Goal: Information Seeking & Learning: Learn about a topic

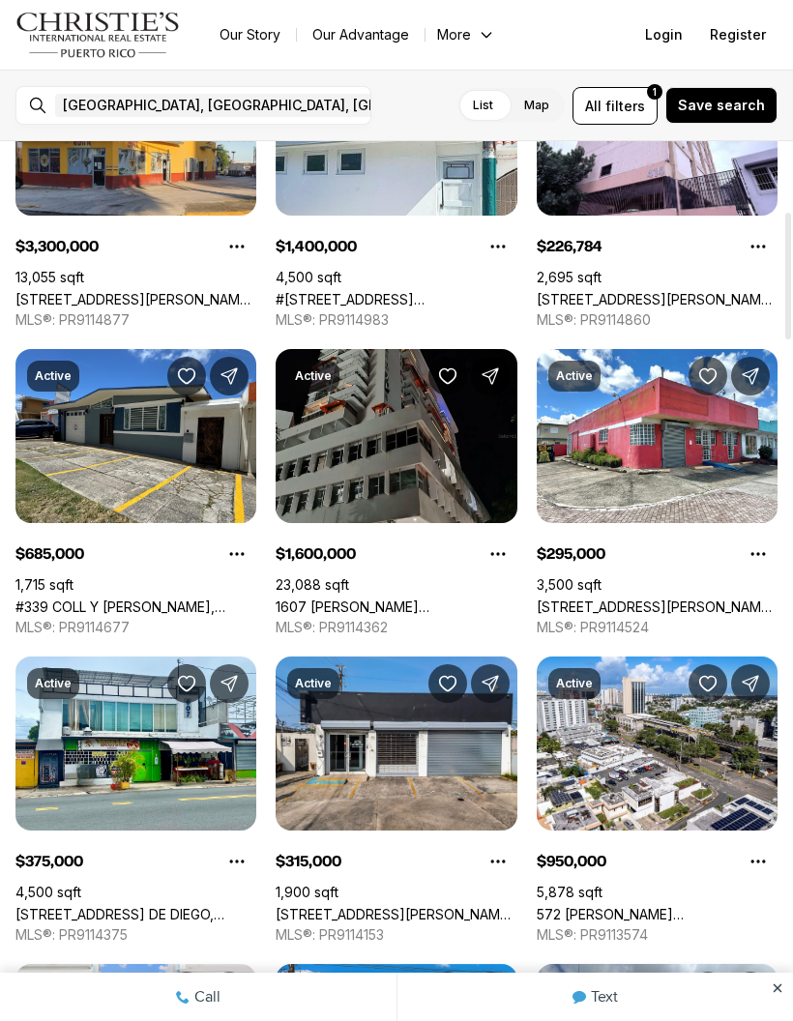
scroll to position [515, 0]
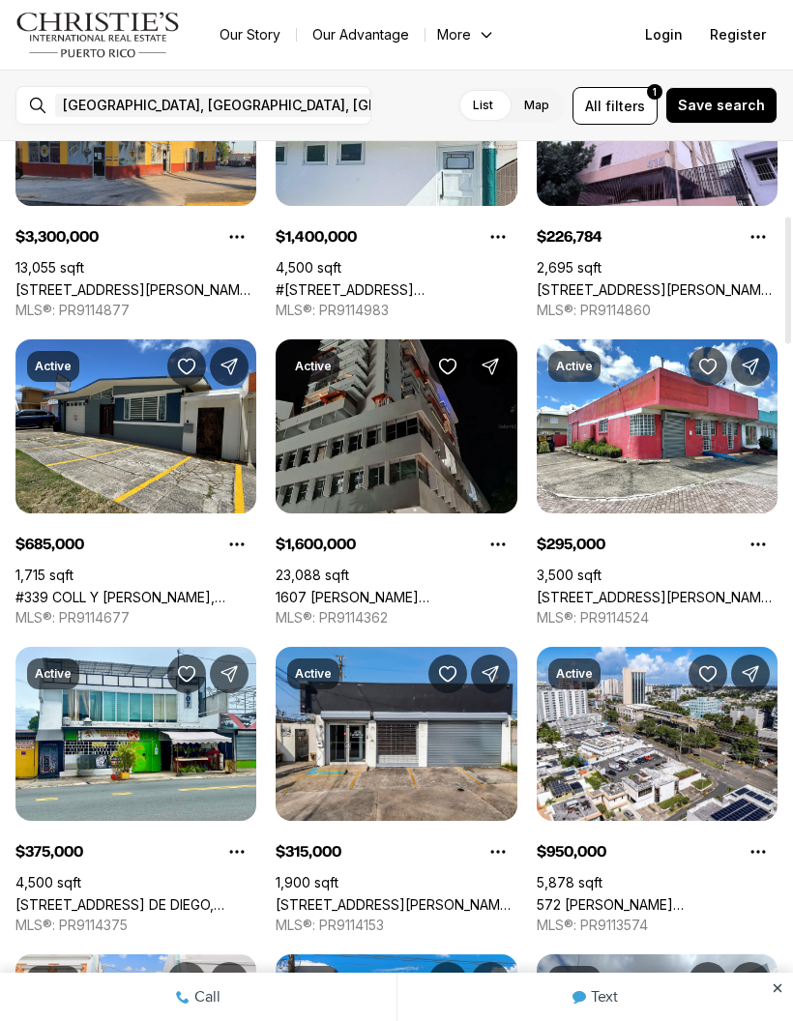
click at [110, 589] on link "#339 COLL Y TOSTE, SAN JUAN PR, 00901" at bounding box center [135, 597] width 241 height 16
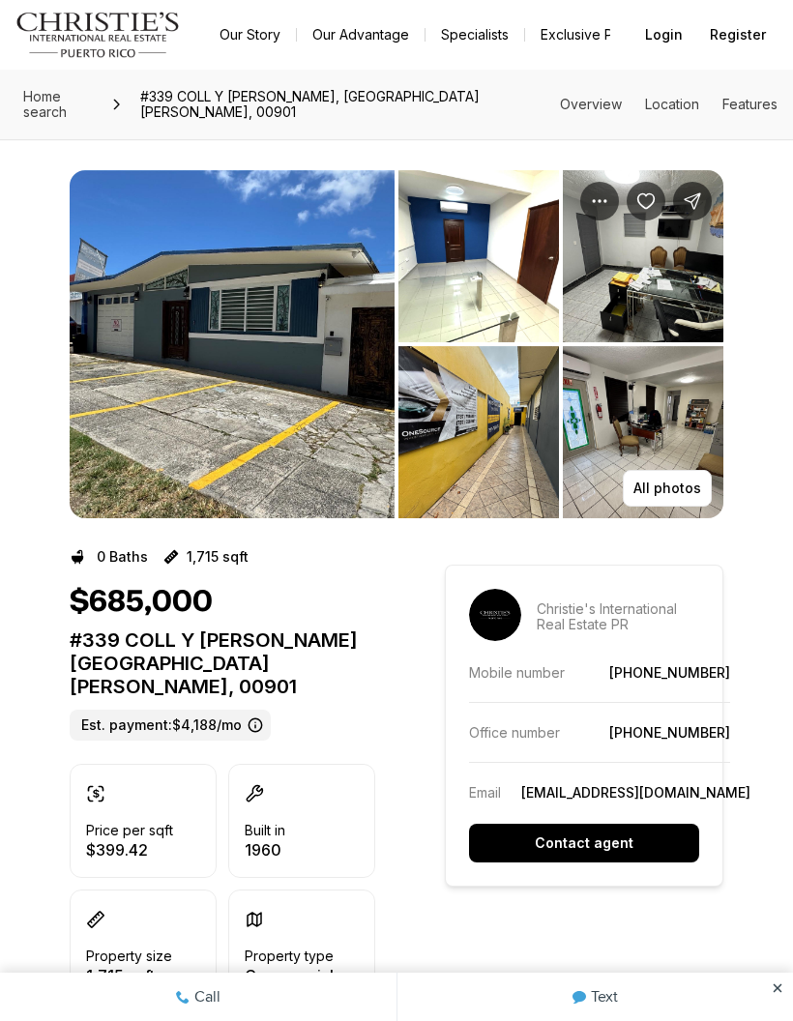
click at [693, 481] on p "All photos" at bounding box center [667, 488] width 68 height 15
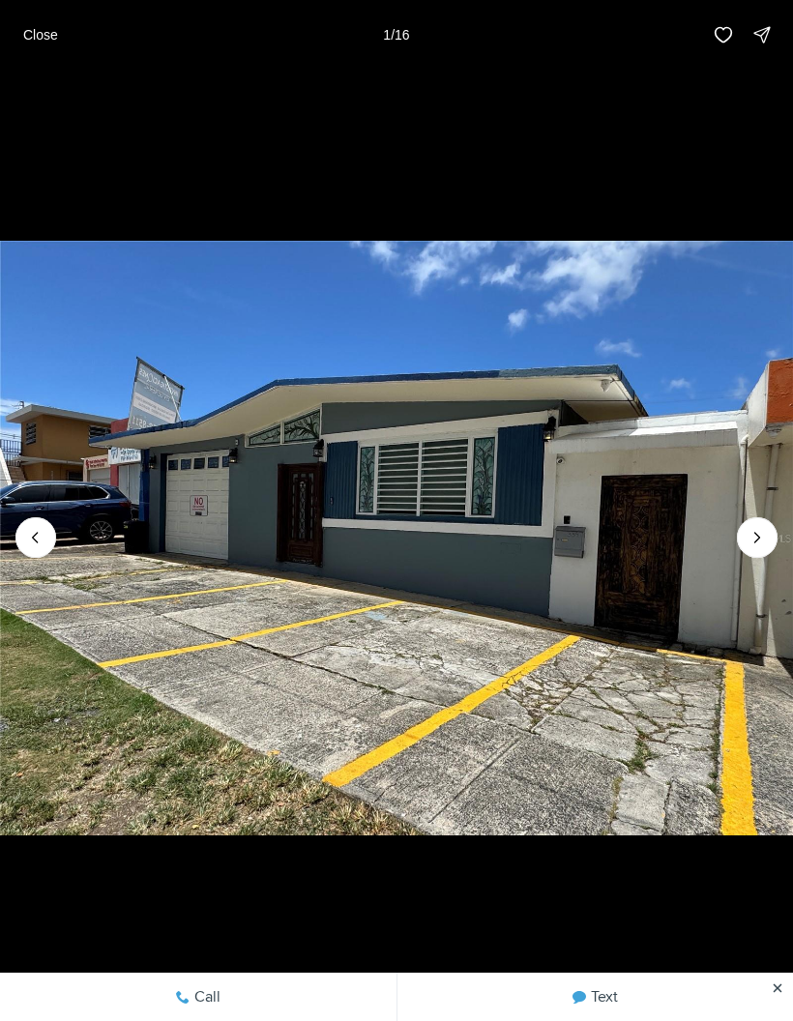
click at [760, 545] on icon "Next slide" at bounding box center [757, 537] width 19 height 19
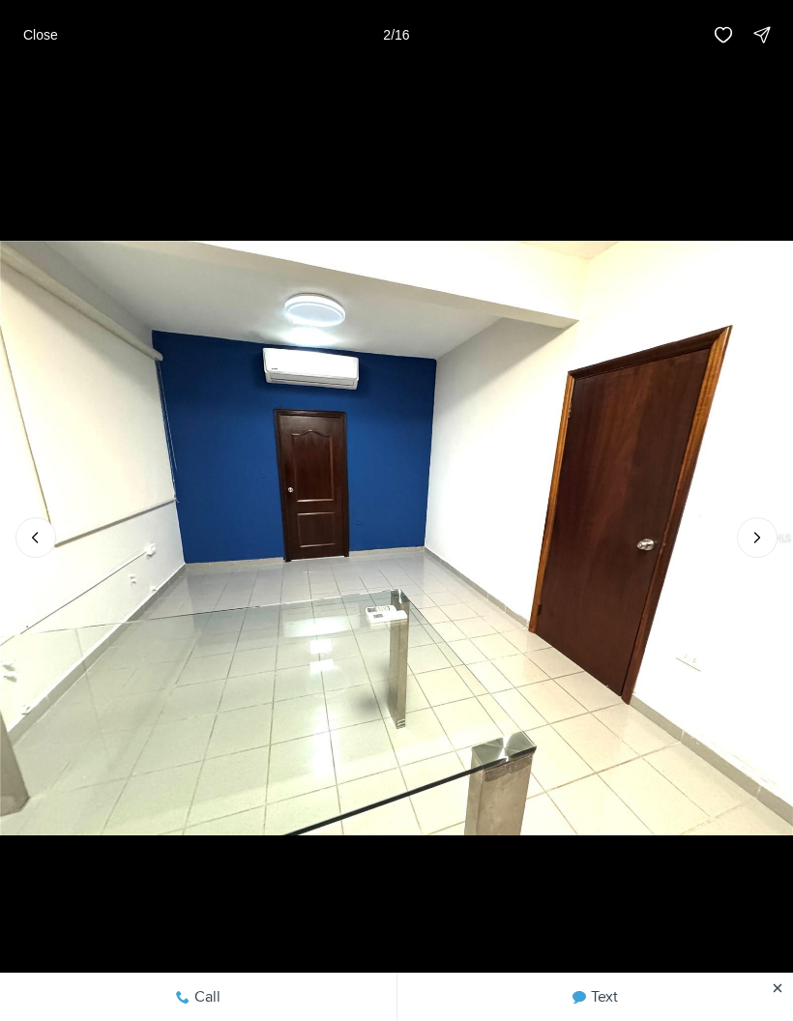
click at [765, 538] on icon "Next slide" at bounding box center [757, 537] width 19 height 19
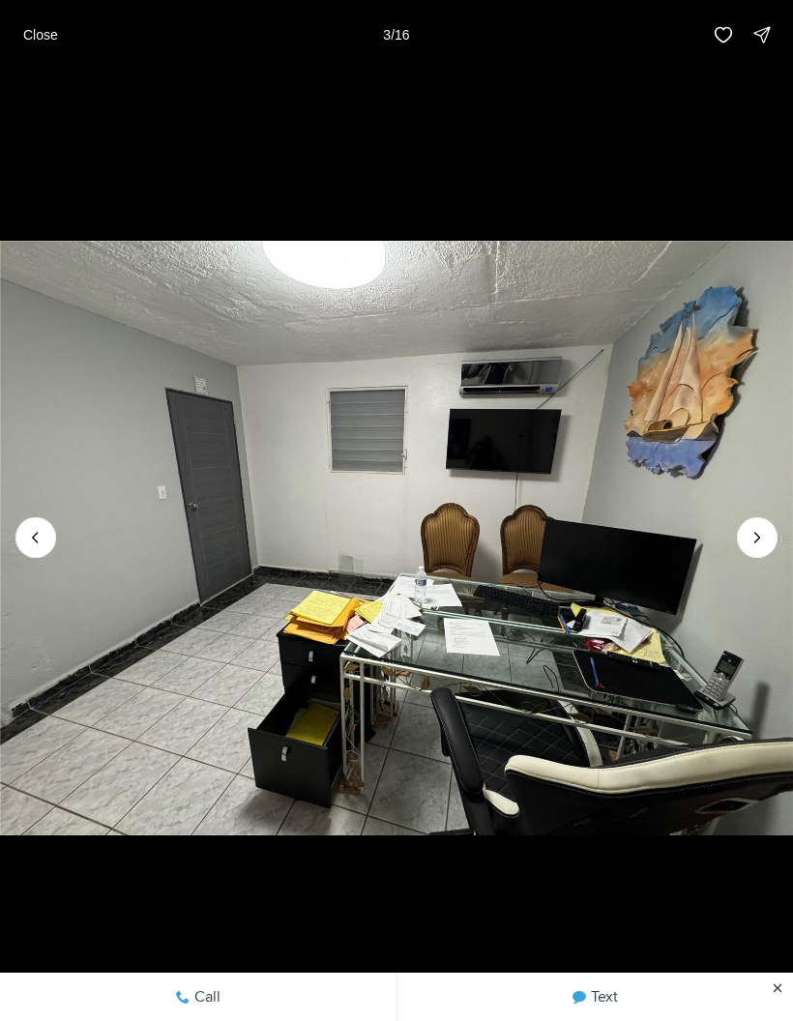
click at [759, 540] on icon "Next slide" at bounding box center [757, 537] width 19 height 19
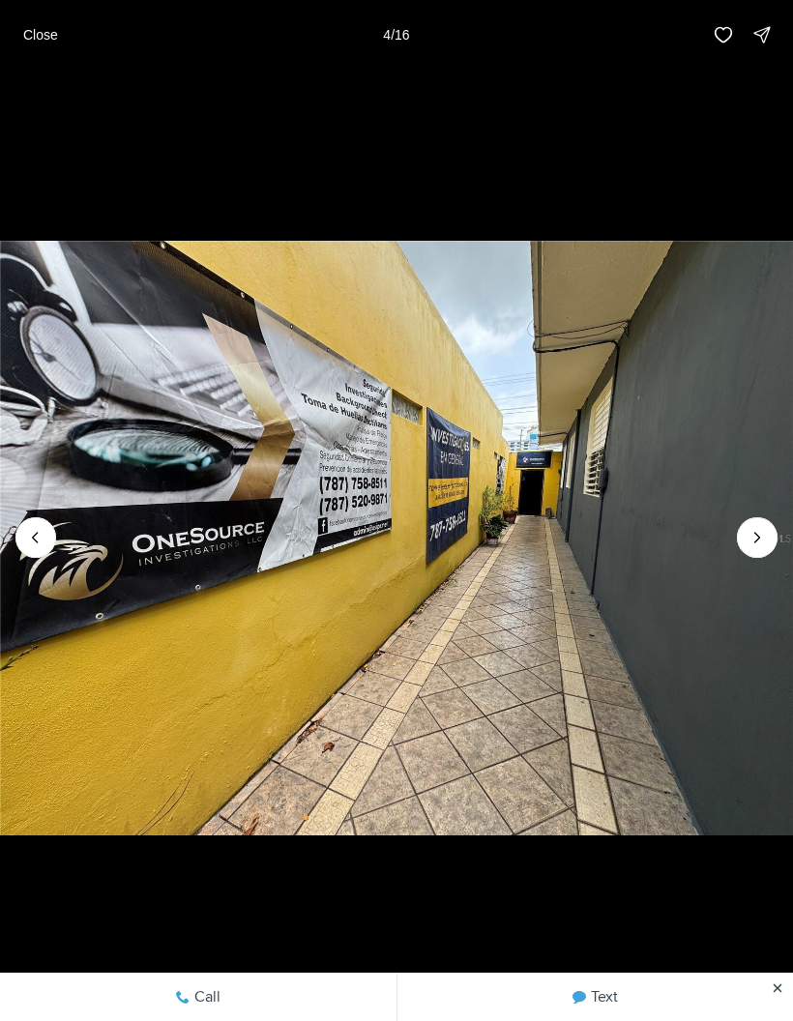
click at [762, 528] on icon "Next slide" at bounding box center [757, 537] width 19 height 19
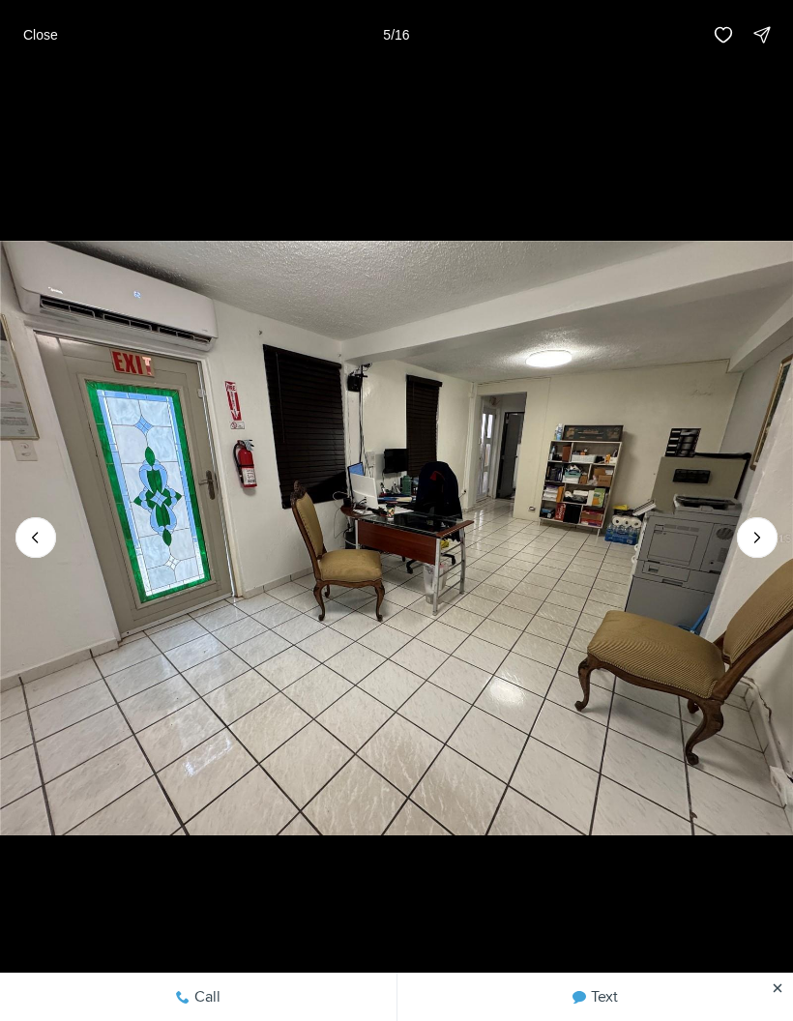
click at [764, 530] on icon "Next slide" at bounding box center [757, 537] width 19 height 19
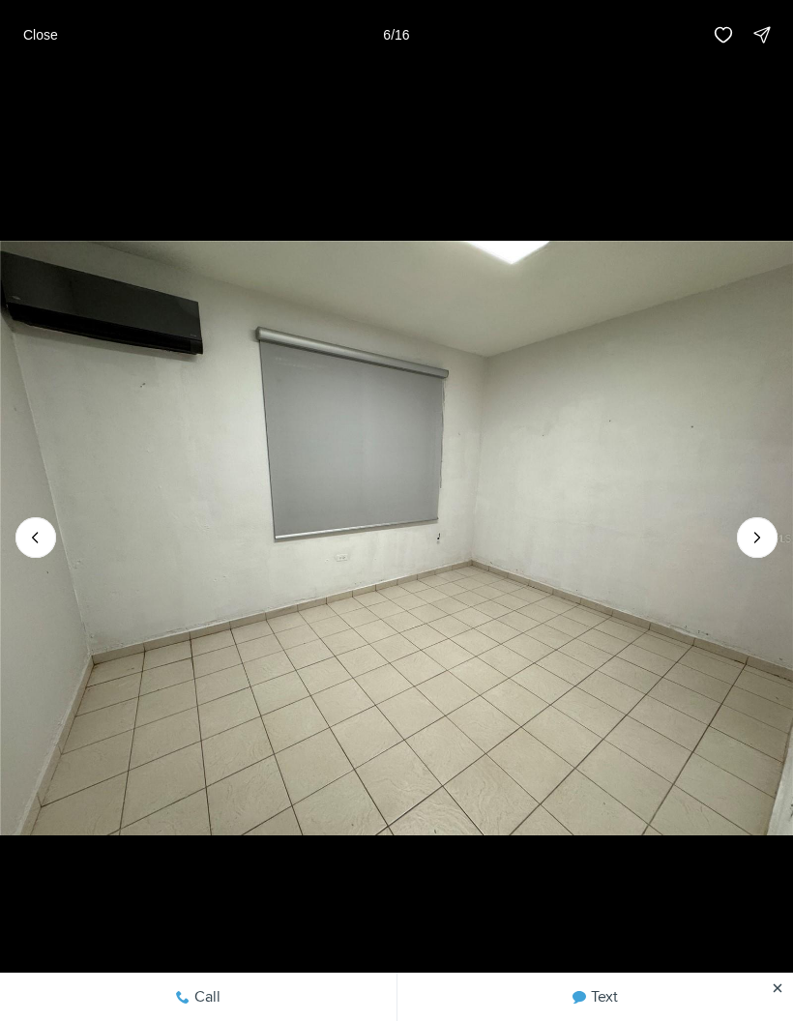
click at [767, 527] on button "Next slide" at bounding box center [757, 537] width 41 height 41
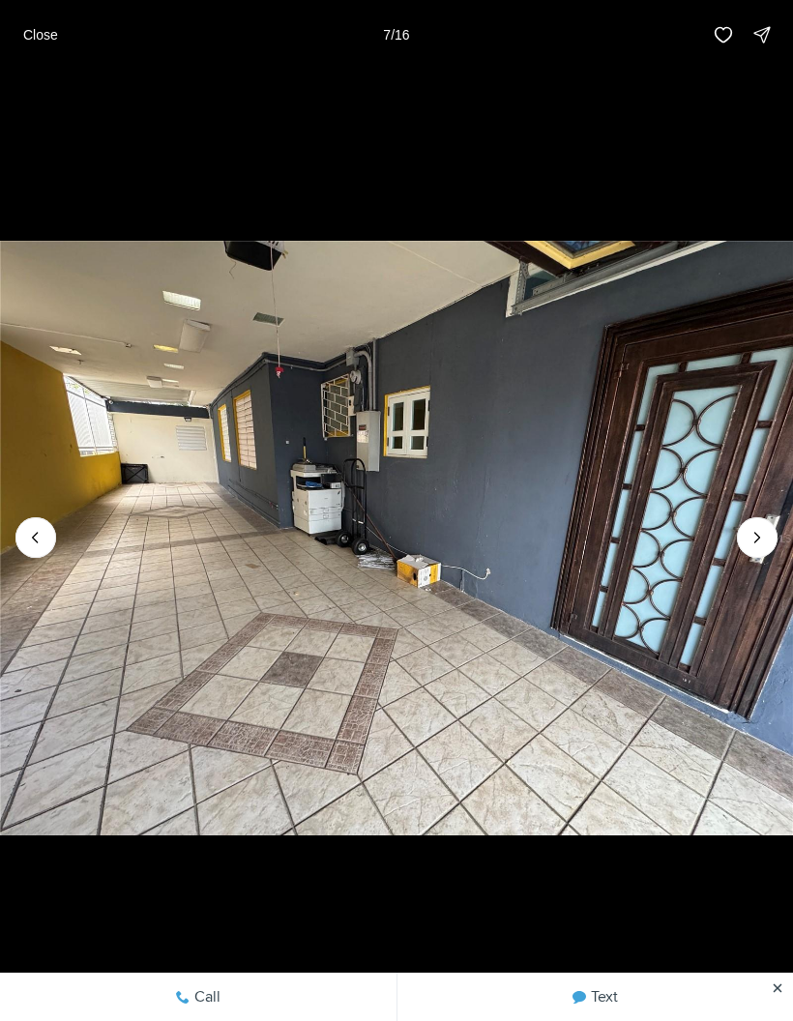
click at [760, 537] on icon "Next slide" at bounding box center [757, 537] width 19 height 19
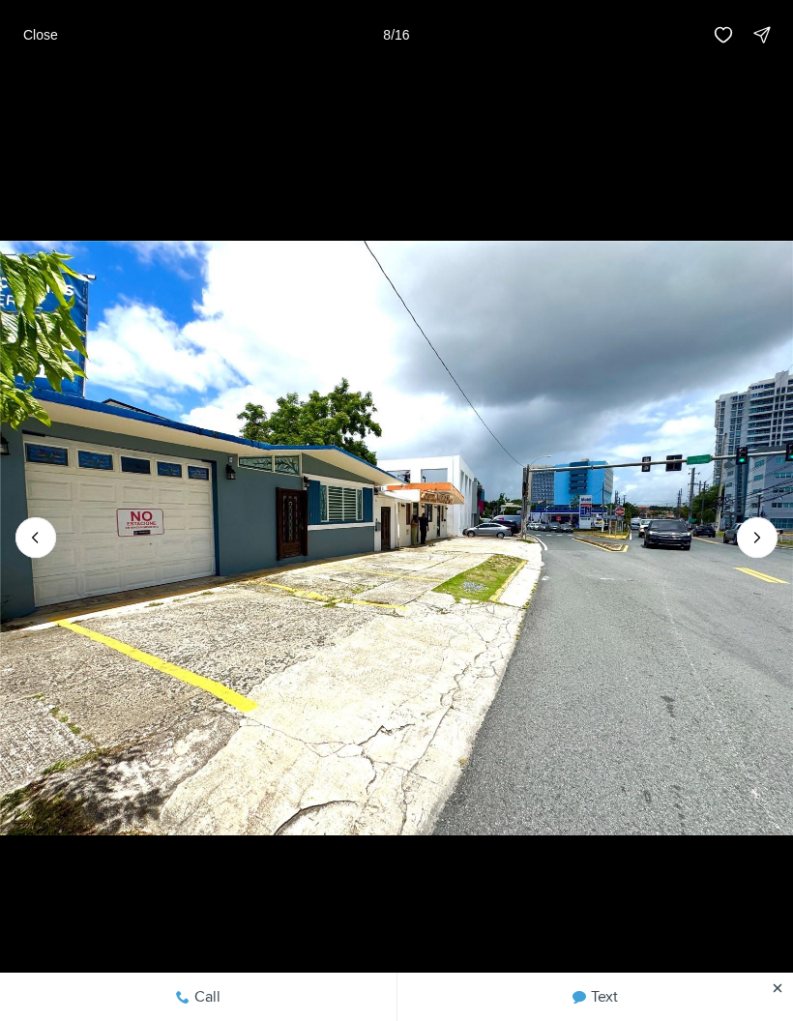
click at [766, 546] on icon "Next slide" at bounding box center [757, 537] width 19 height 19
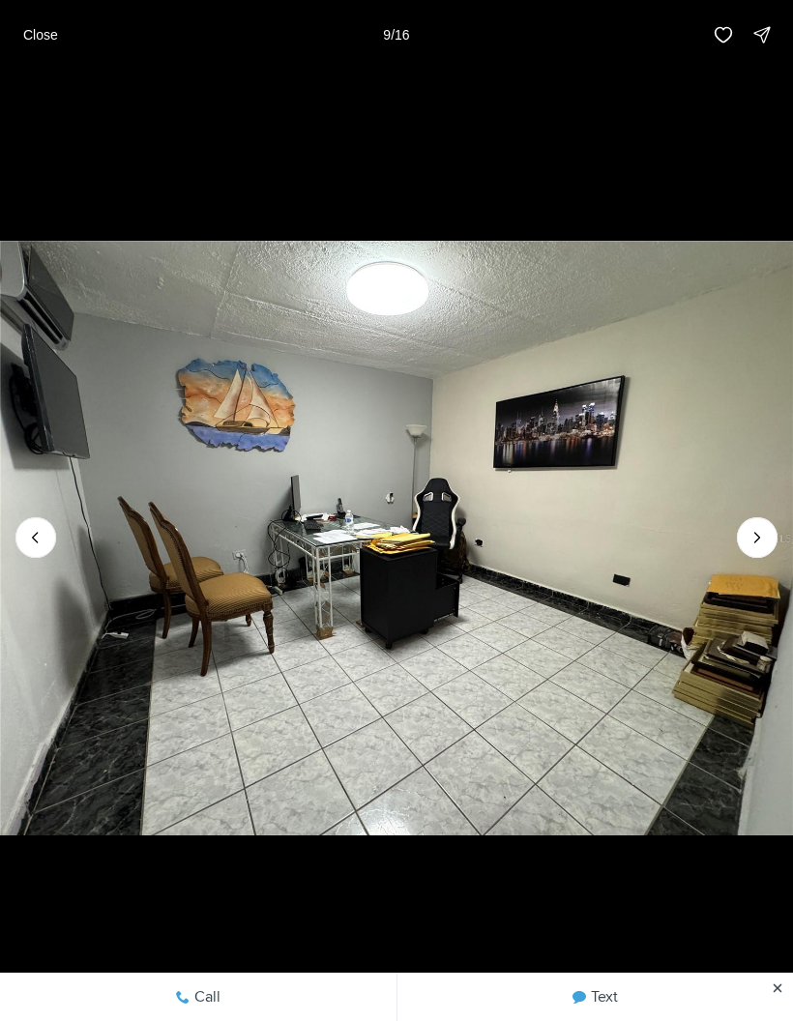
click at [765, 545] on icon "Next slide" at bounding box center [757, 537] width 19 height 19
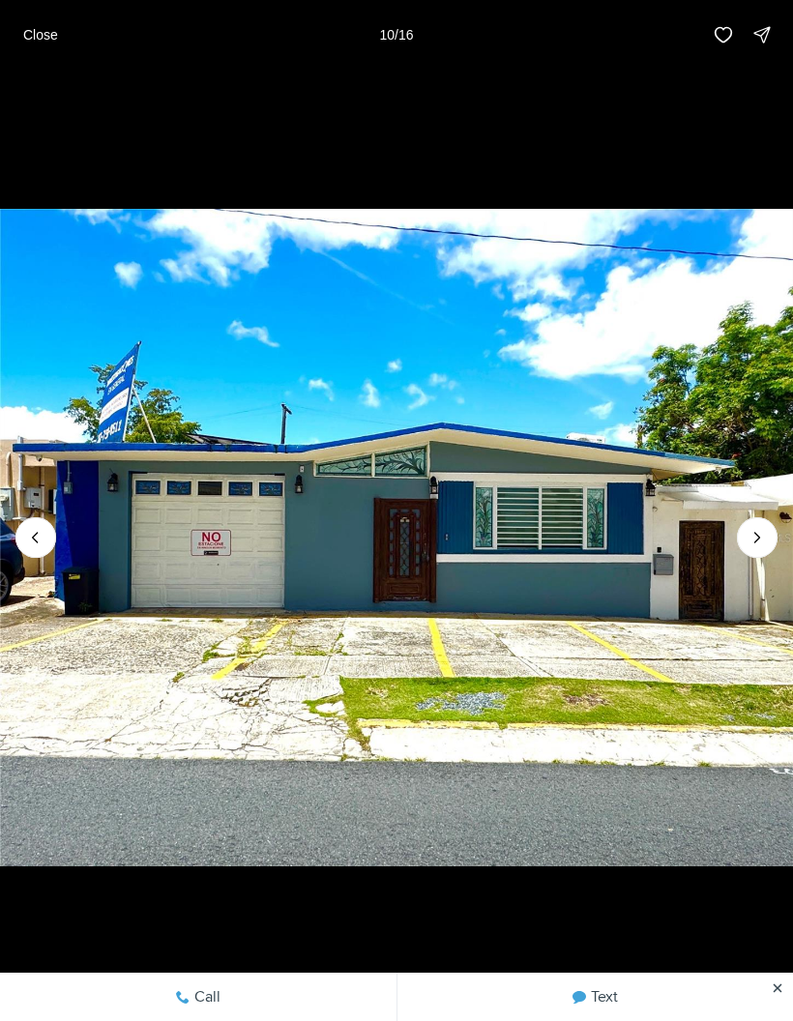
click at [37, 37] on p "Close" at bounding box center [40, 34] width 35 height 15
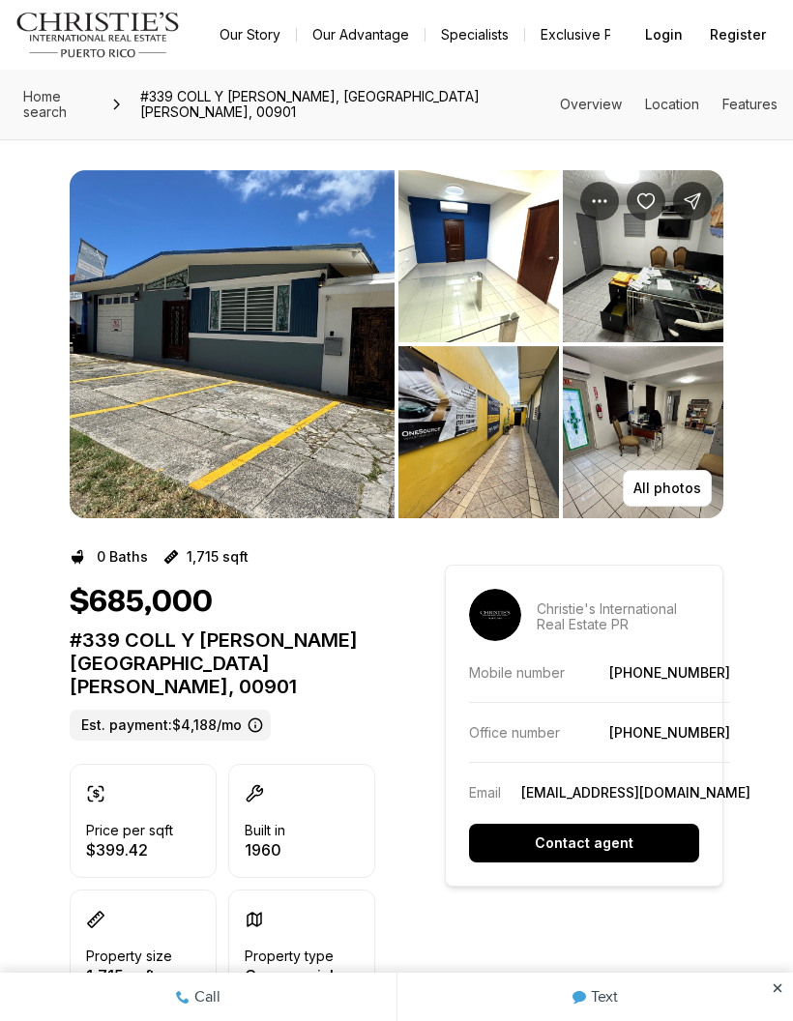
click at [693, 191] on icon "Share Property: #339 COLL Y TOSTE" at bounding box center [692, 200] width 19 height 19
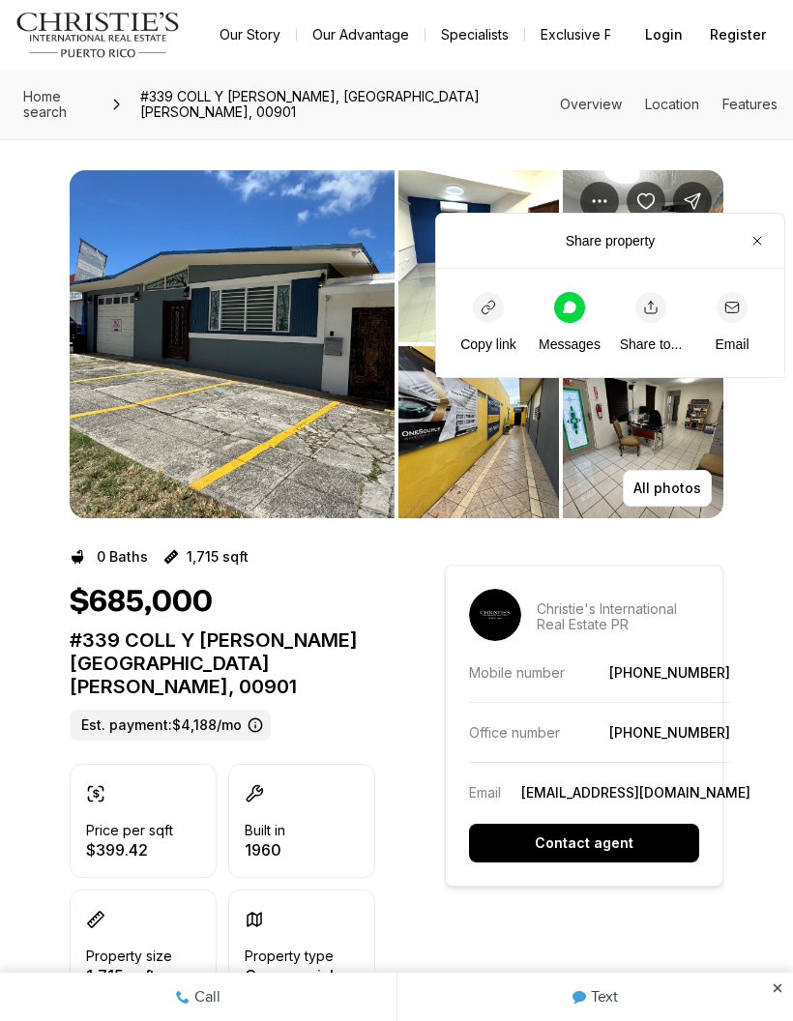
click at [651, 309] on icon "button" at bounding box center [651, 308] width 12 height 12
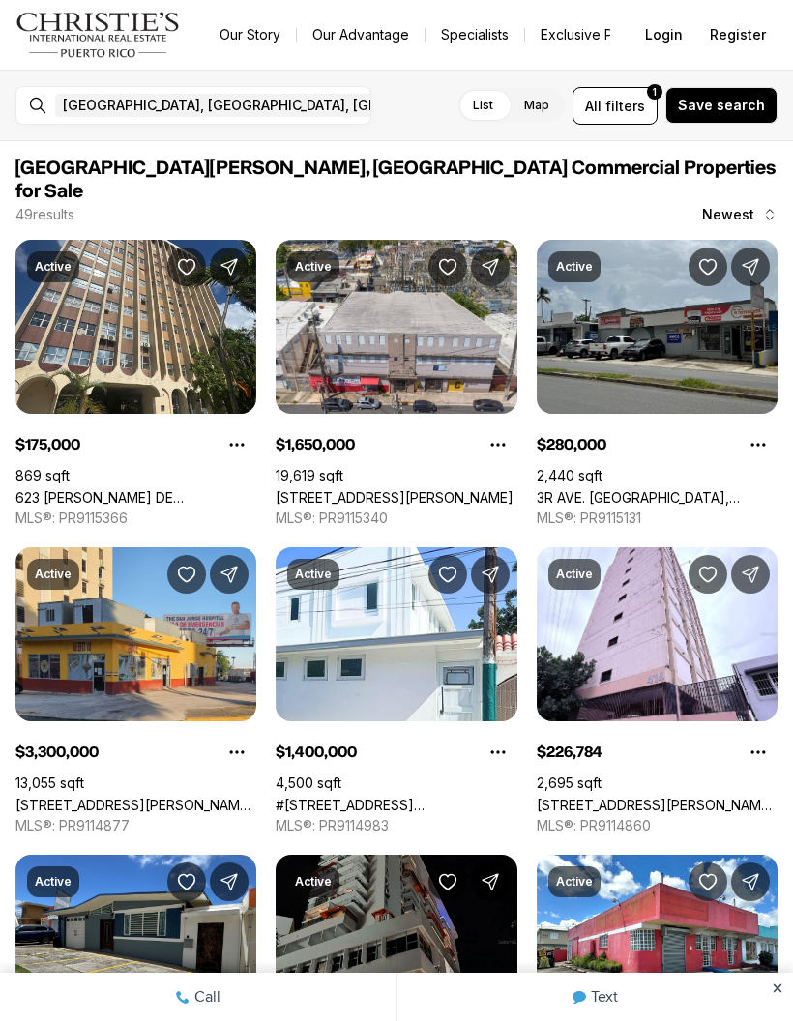
click at [734, 207] on span "Newest" at bounding box center [728, 214] width 52 height 15
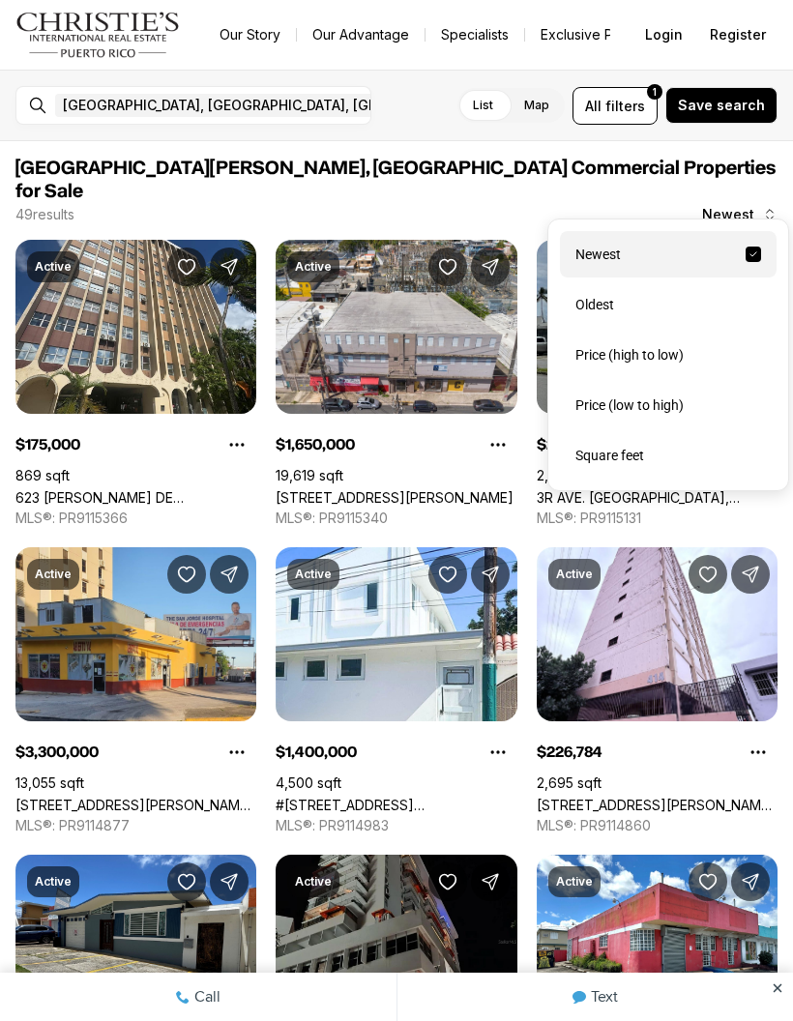
click at [691, 406] on div "Price (low to high)" at bounding box center [668, 405] width 217 height 46
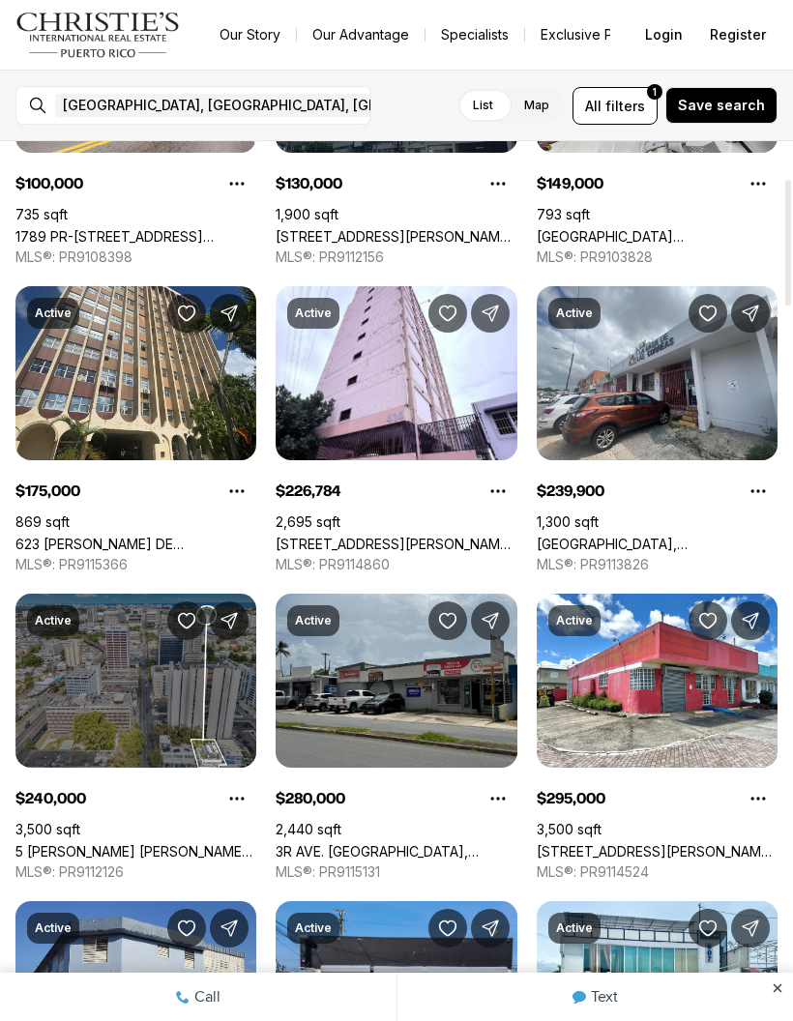
scroll to position [264, 0]
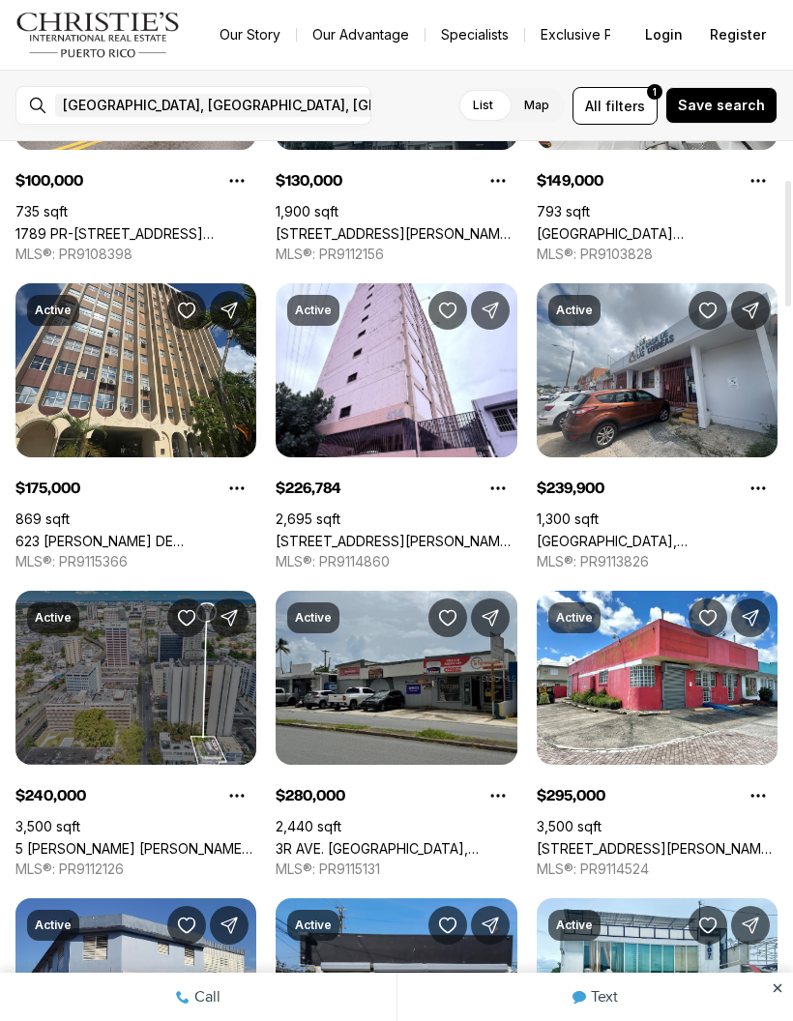
click at [732, 599] on button "Share Property" at bounding box center [750, 618] width 39 height 39
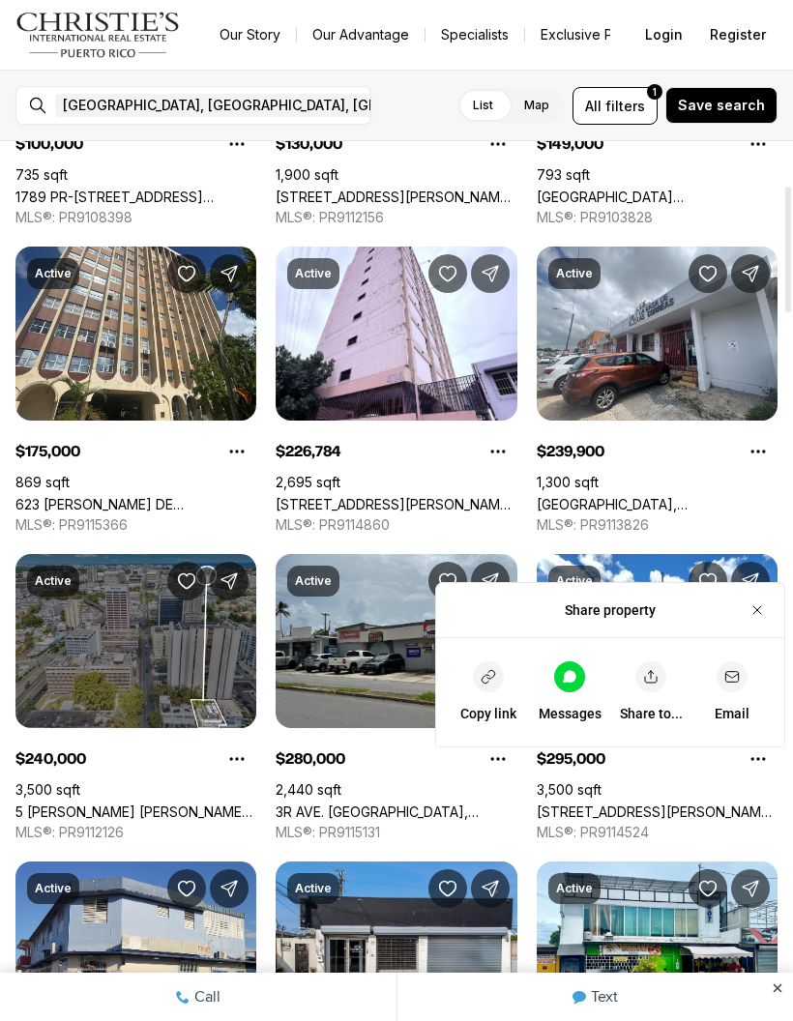
scroll to position [304, 0]
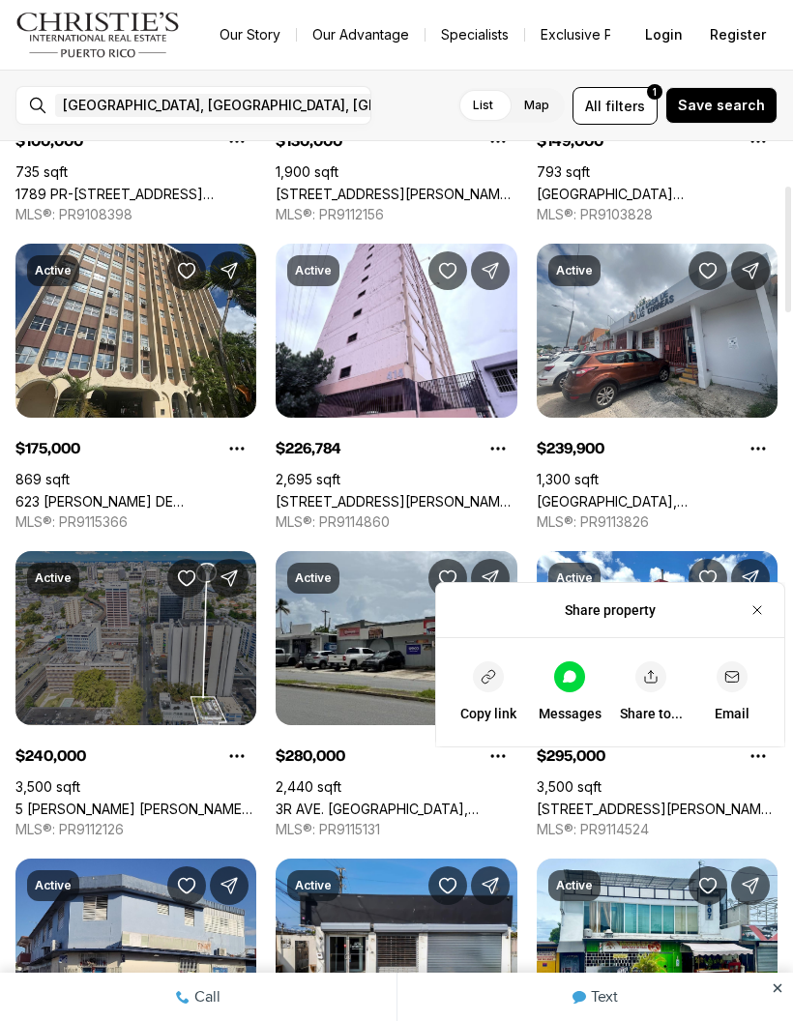
click at [757, 608] on icon "button" at bounding box center [756, 609] width 15 height 15
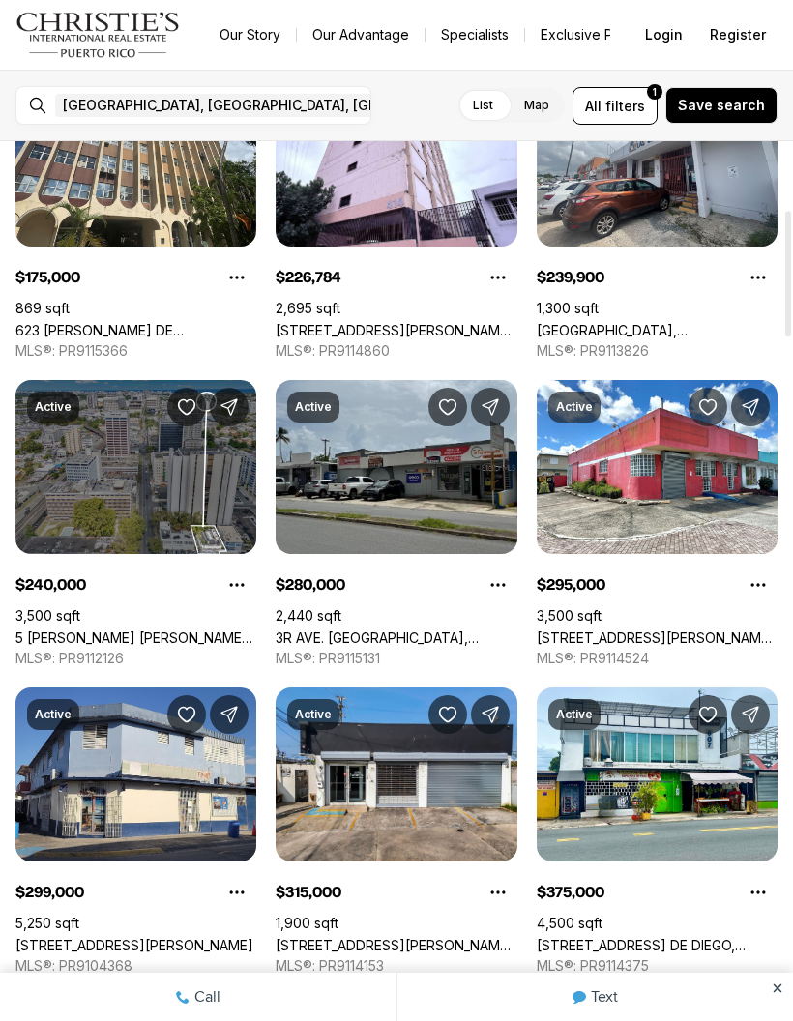
scroll to position [475, 0]
click at [709, 630] on link "757 AVENIDA ROBERTO SÁNCHEZ VILELLA, SAN JUAN PR, 00924" at bounding box center [657, 638] width 241 height 16
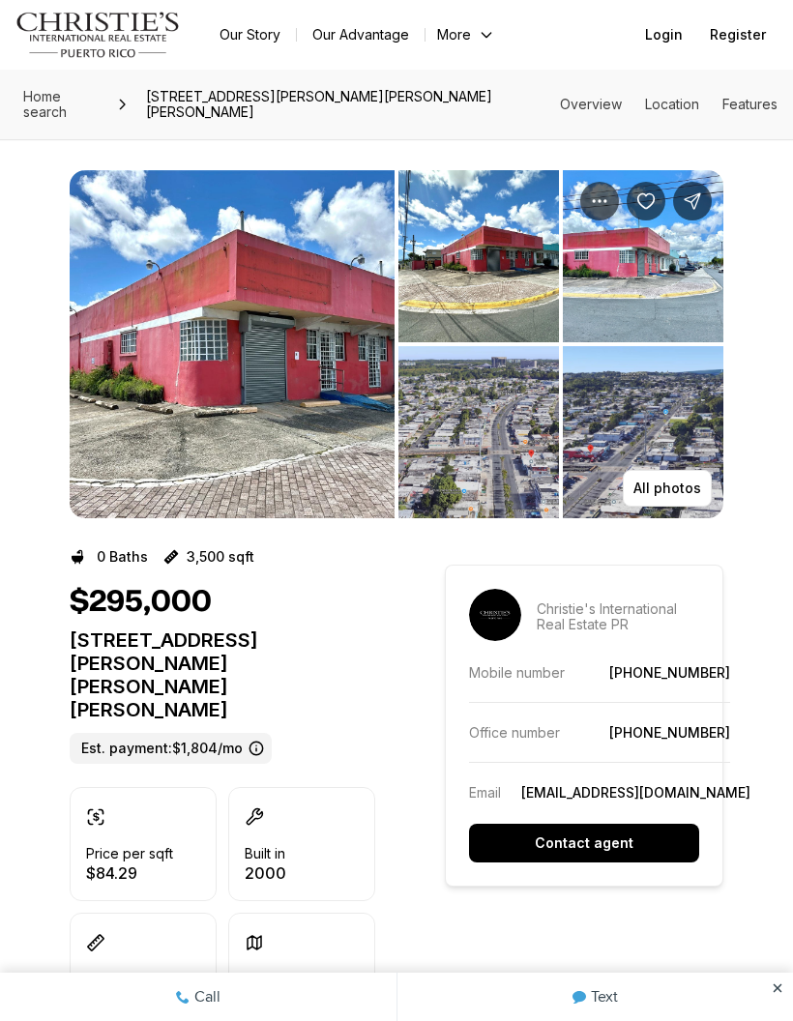
click at [120, 399] on img "View image gallery" at bounding box center [232, 344] width 325 height 348
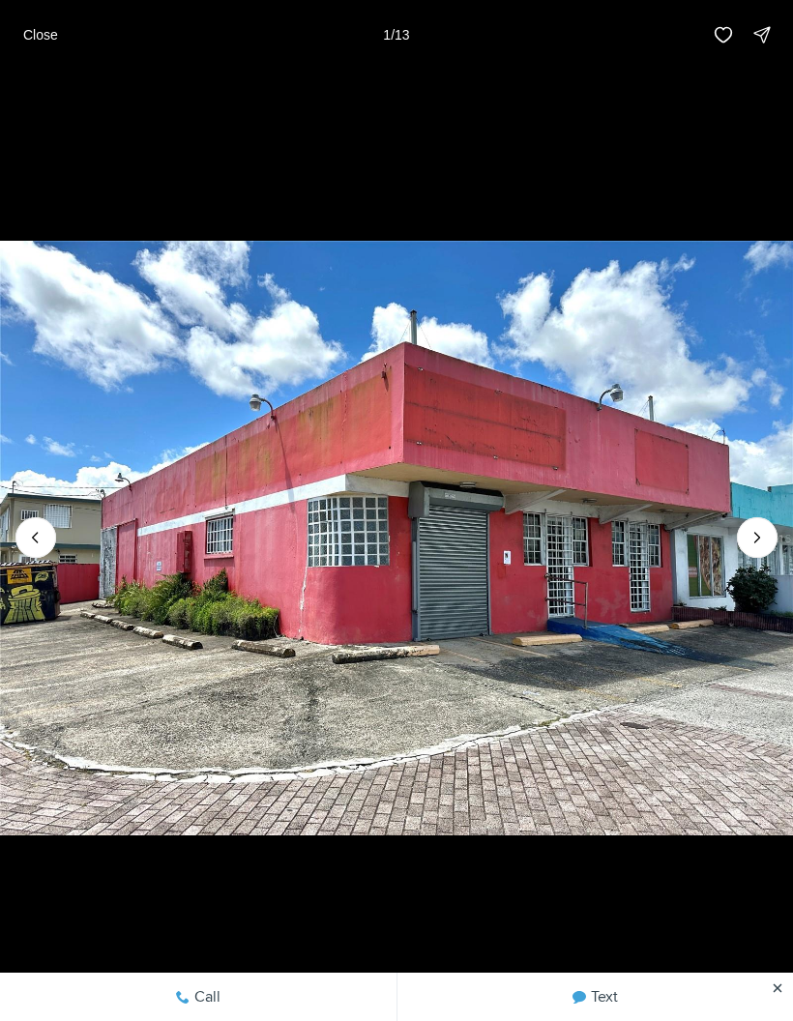
click at [762, 543] on icon "Next slide" at bounding box center [757, 537] width 19 height 19
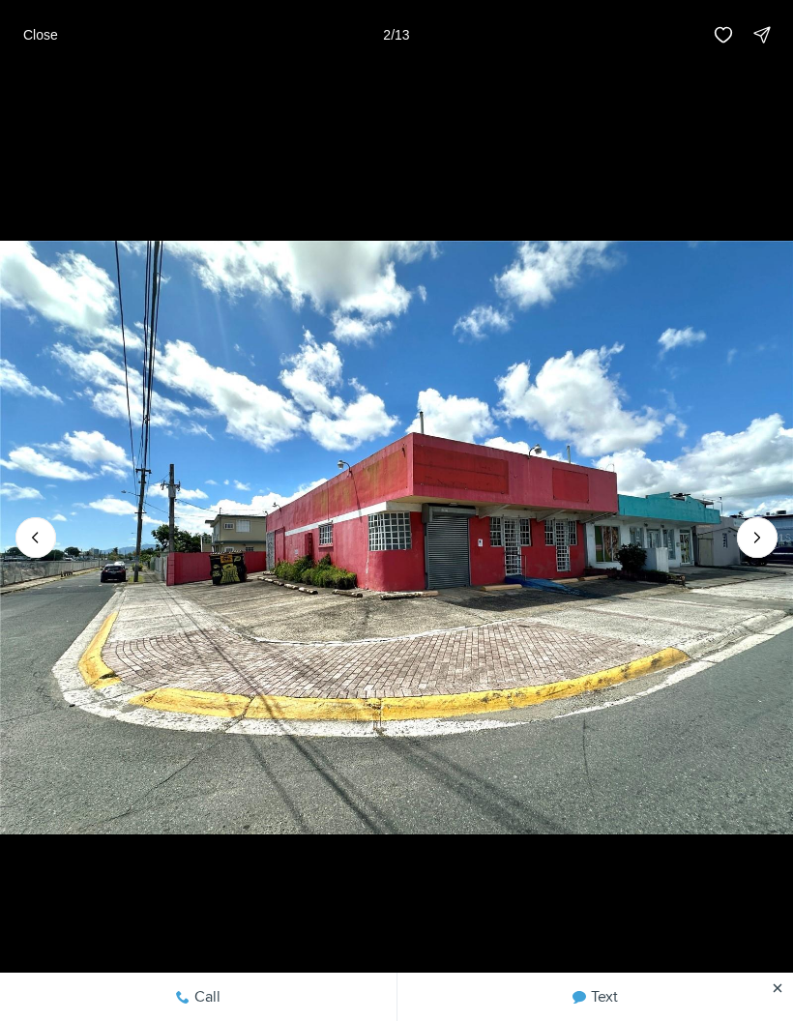
click at [764, 545] on icon "Next slide" at bounding box center [757, 537] width 19 height 19
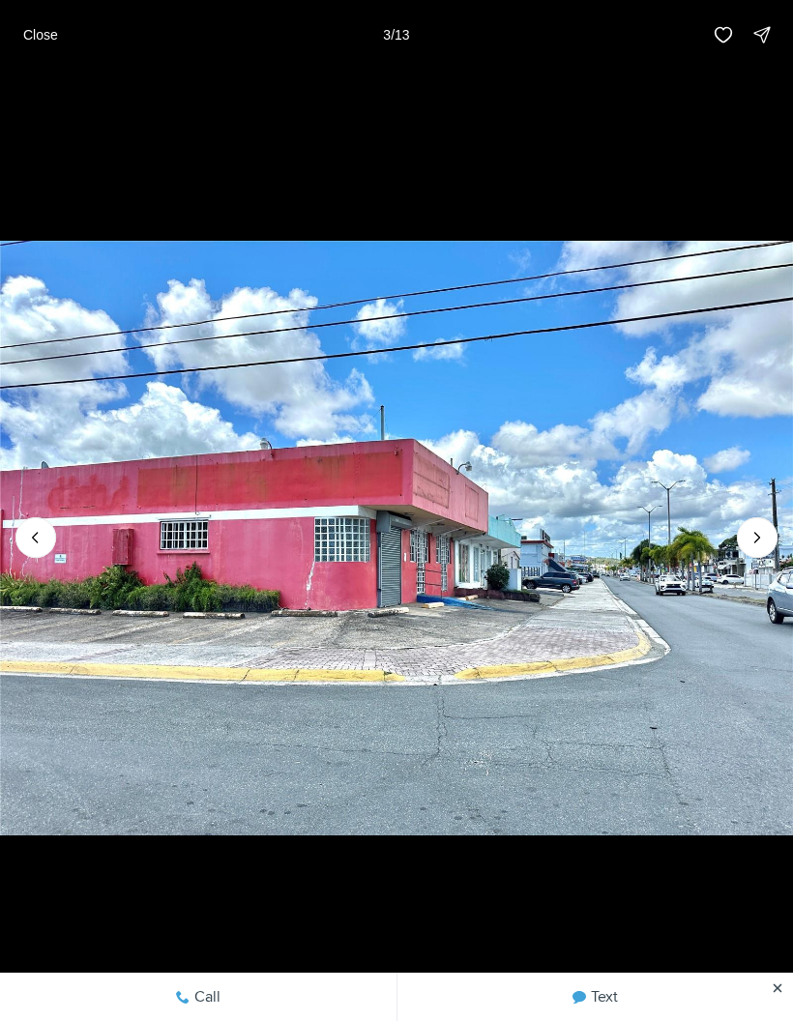
click at [755, 540] on icon "Next slide" at bounding box center [757, 537] width 19 height 19
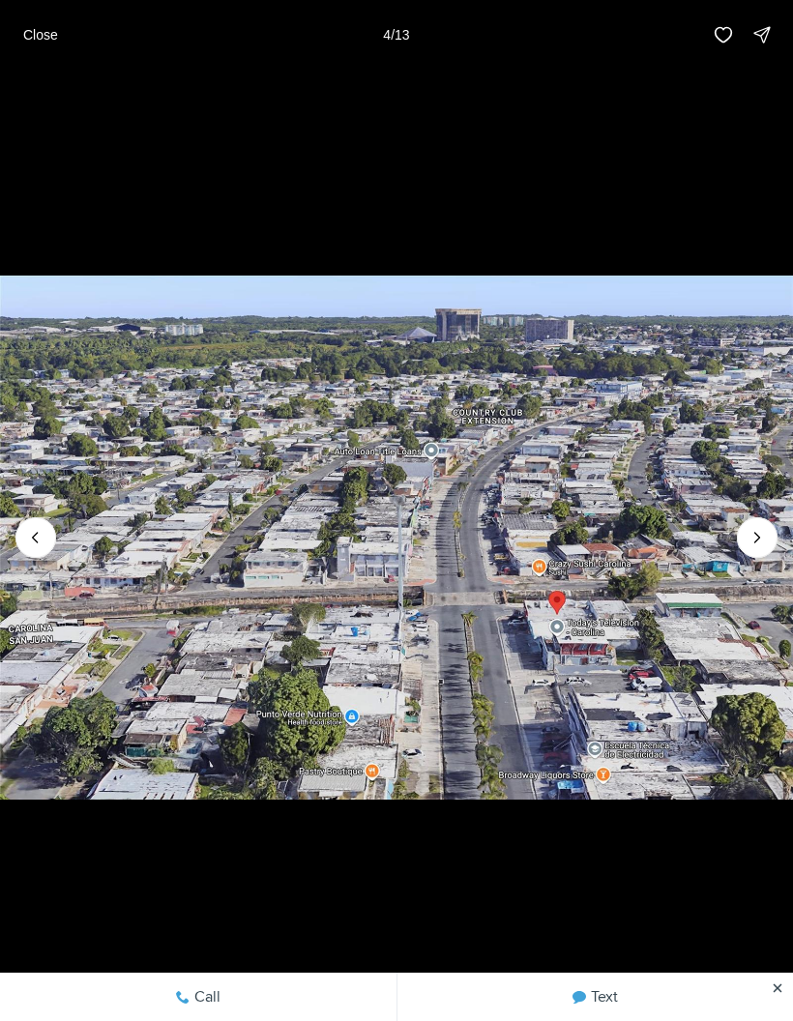
click at [765, 533] on icon "Next slide" at bounding box center [757, 537] width 19 height 19
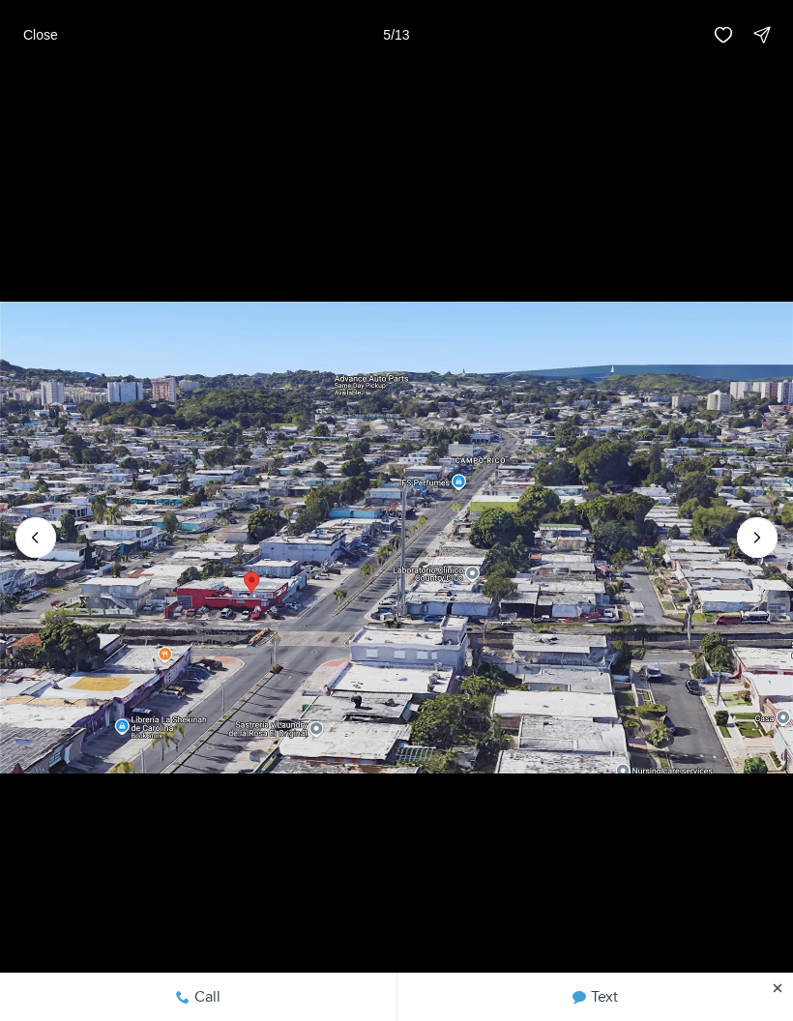
click at [762, 539] on icon "Next slide" at bounding box center [757, 537] width 19 height 19
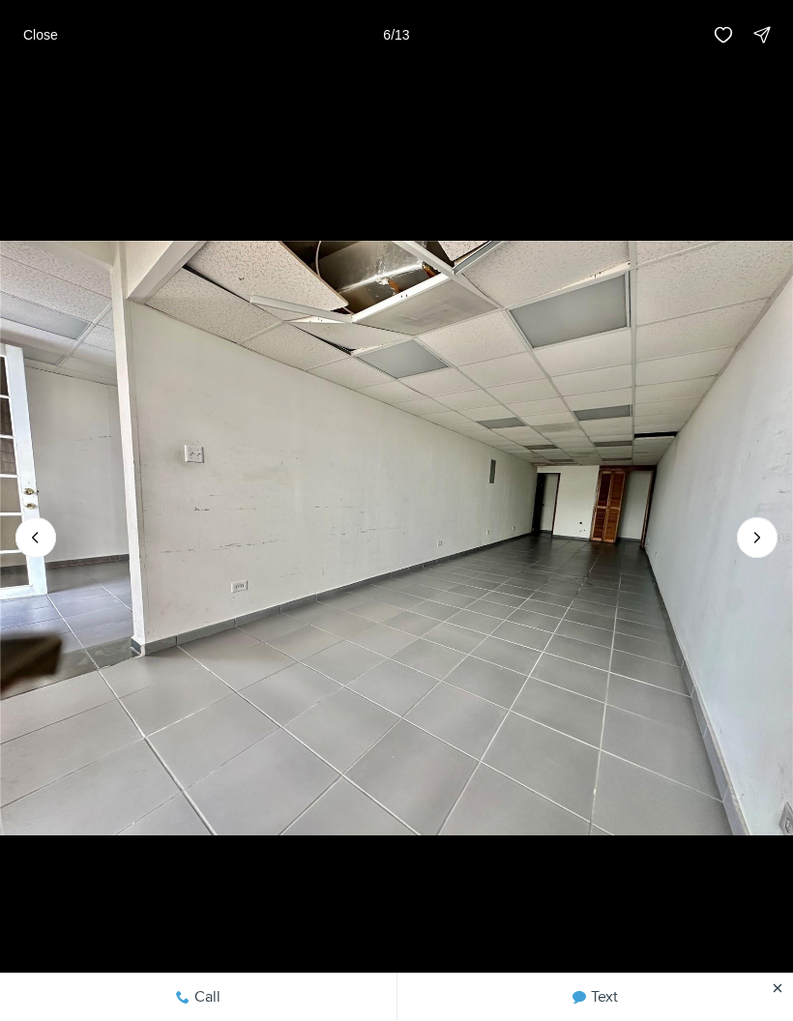
click at [764, 532] on icon "Next slide" at bounding box center [757, 537] width 19 height 19
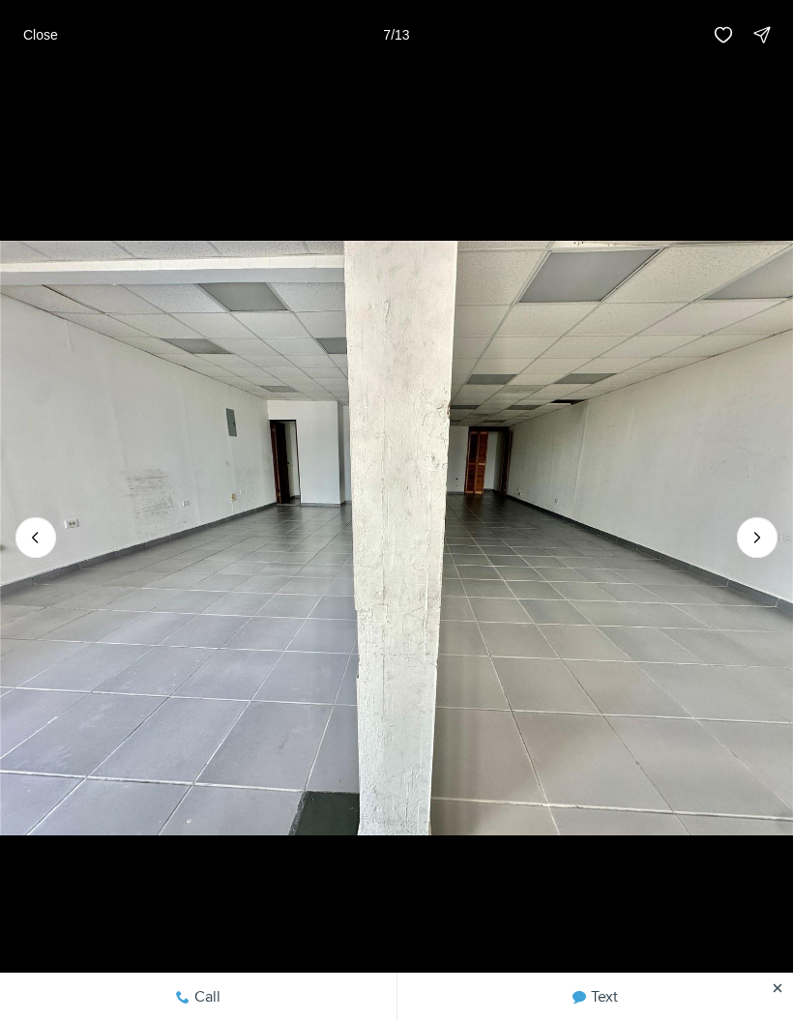
click at [773, 534] on button "Next slide" at bounding box center [757, 537] width 41 height 41
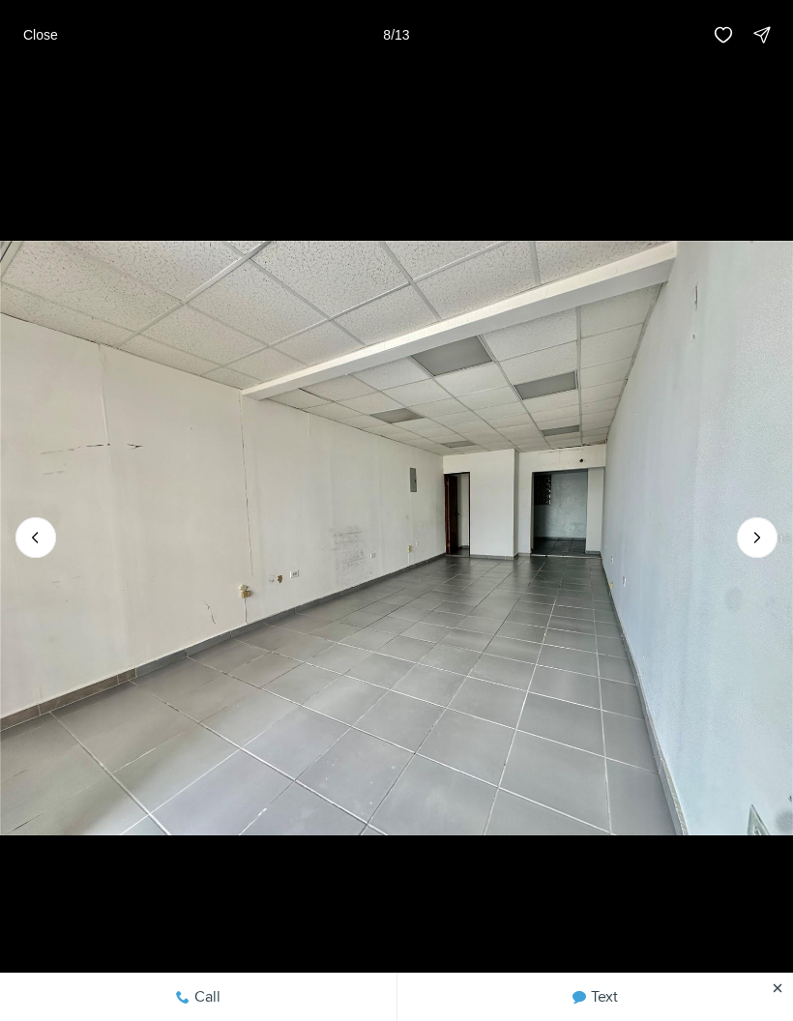
click at [764, 528] on icon "Next slide" at bounding box center [757, 537] width 19 height 19
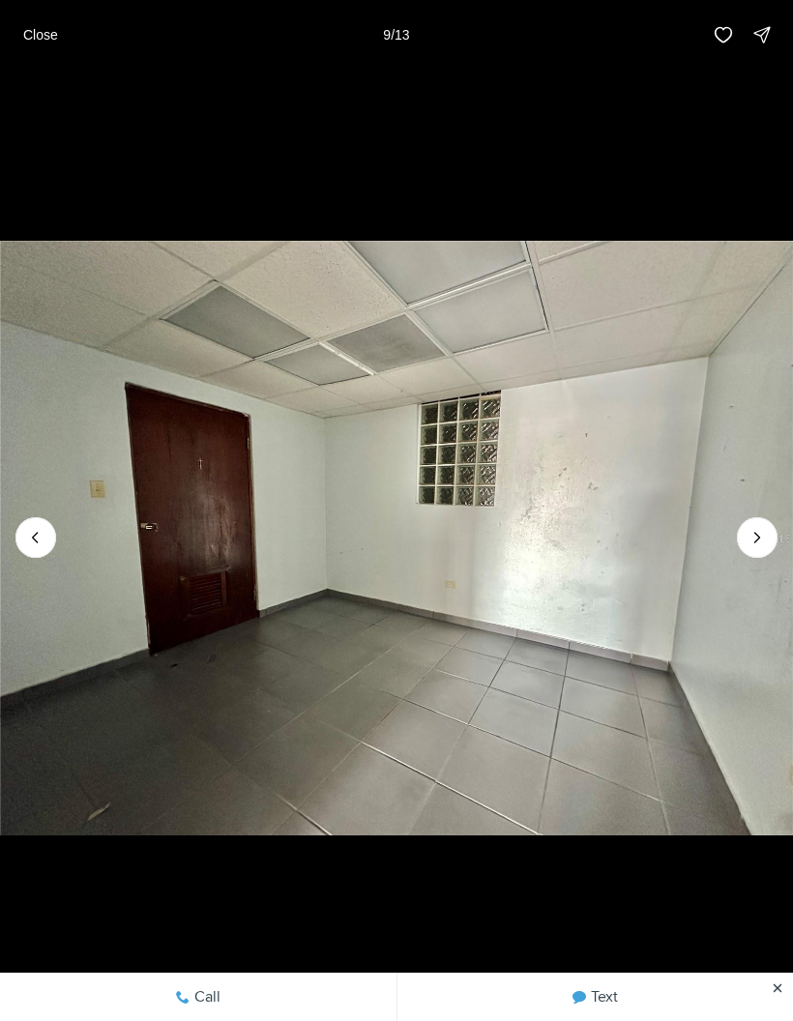
click at [766, 539] on icon "Next slide" at bounding box center [757, 537] width 19 height 19
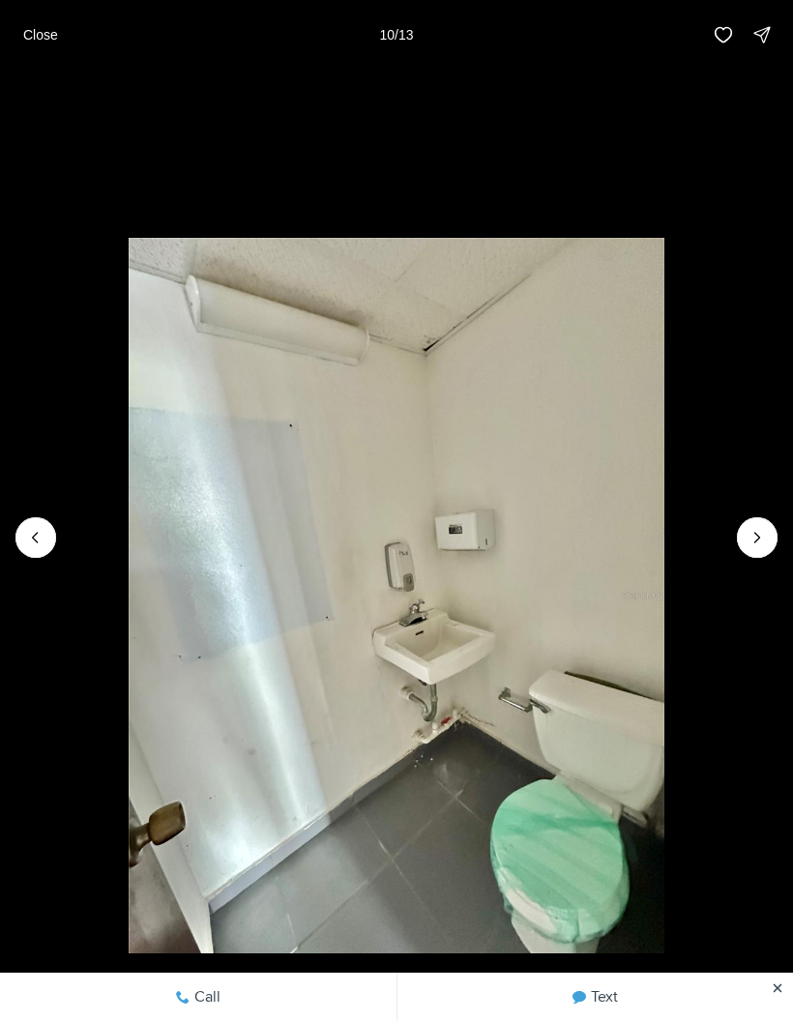
click at [760, 540] on icon "Next slide" at bounding box center [757, 537] width 19 height 19
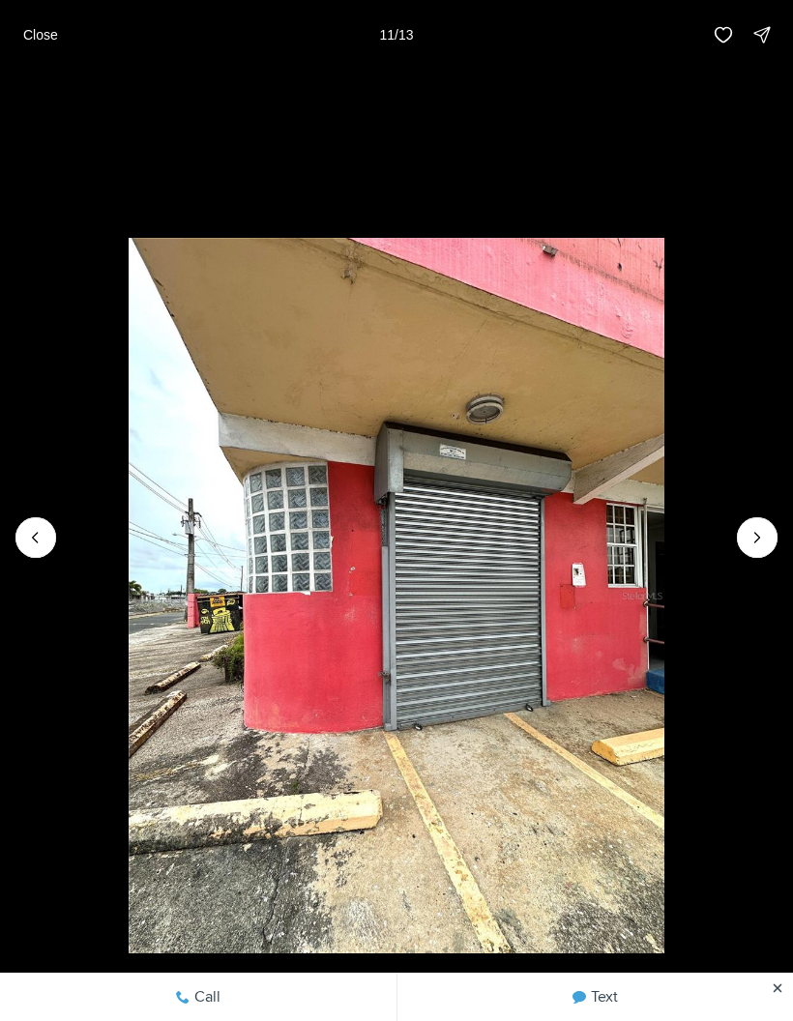
click at [760, 540] on icon "Next slide" at bounding box center [757, 537] width 19 height 19
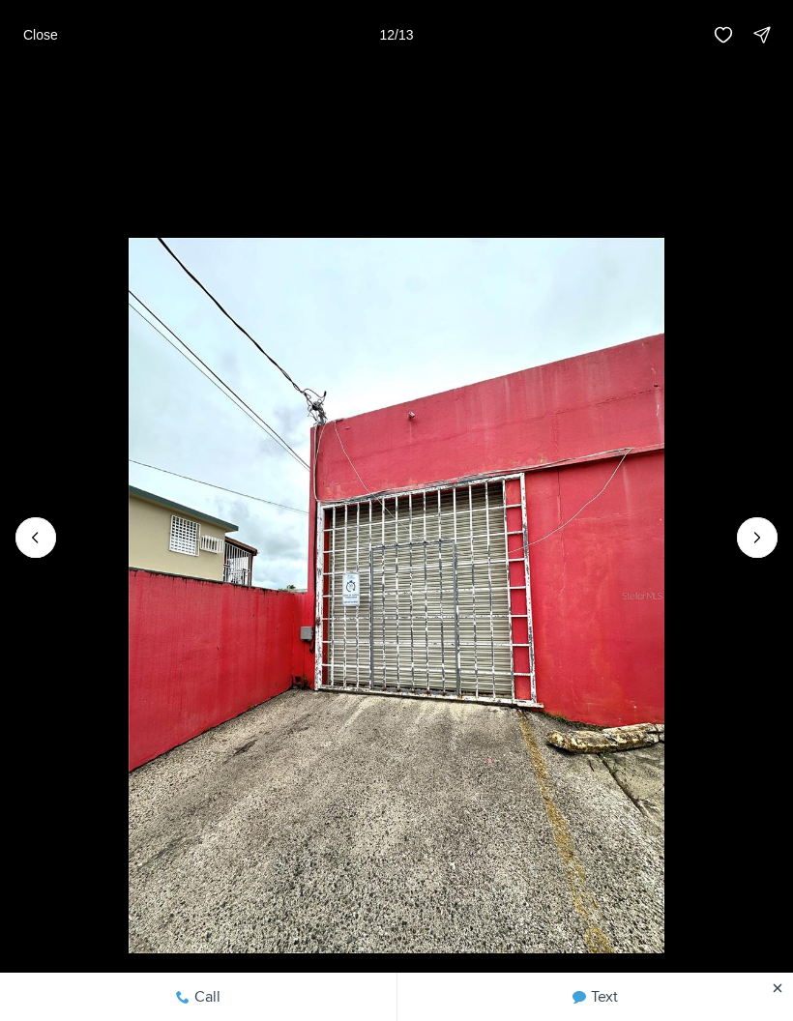
click at [760, 539] on icon "Next slide" at bounding box center [757, 537] width 19 height 19
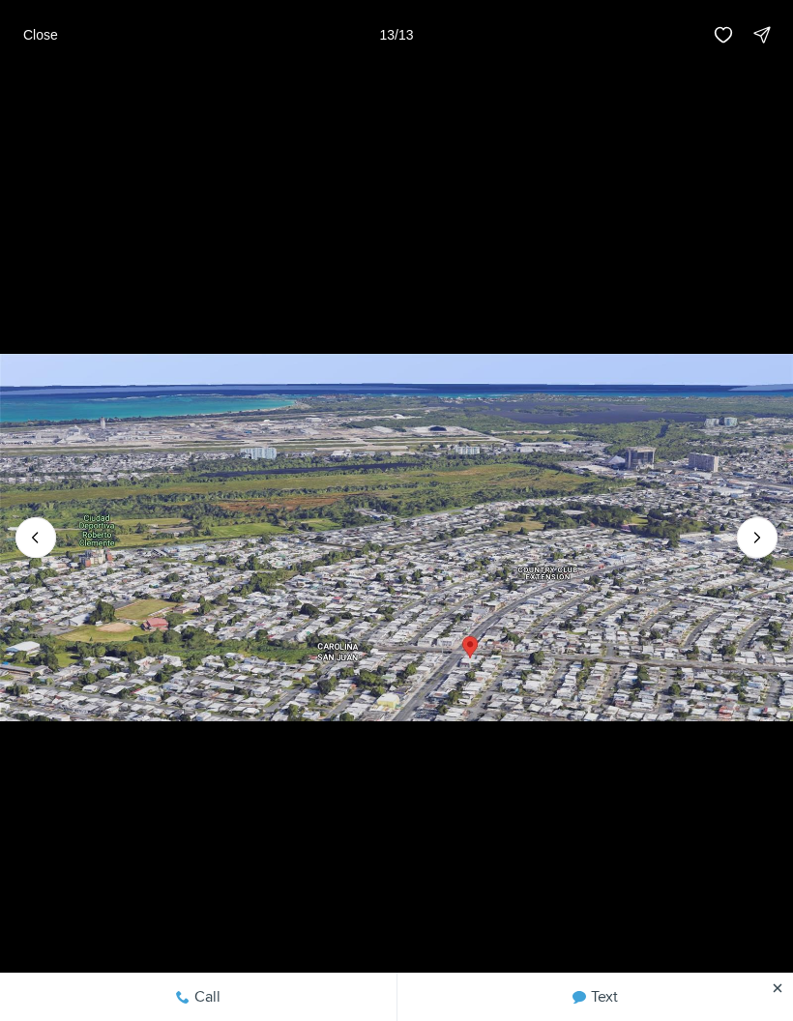
click at [776, 528] on img "13 of 13" at bounding box center [396, 537] width 793 height 715
click at [44, 40] on p "Close" at bounding box center [40, 34] width 35 height 15
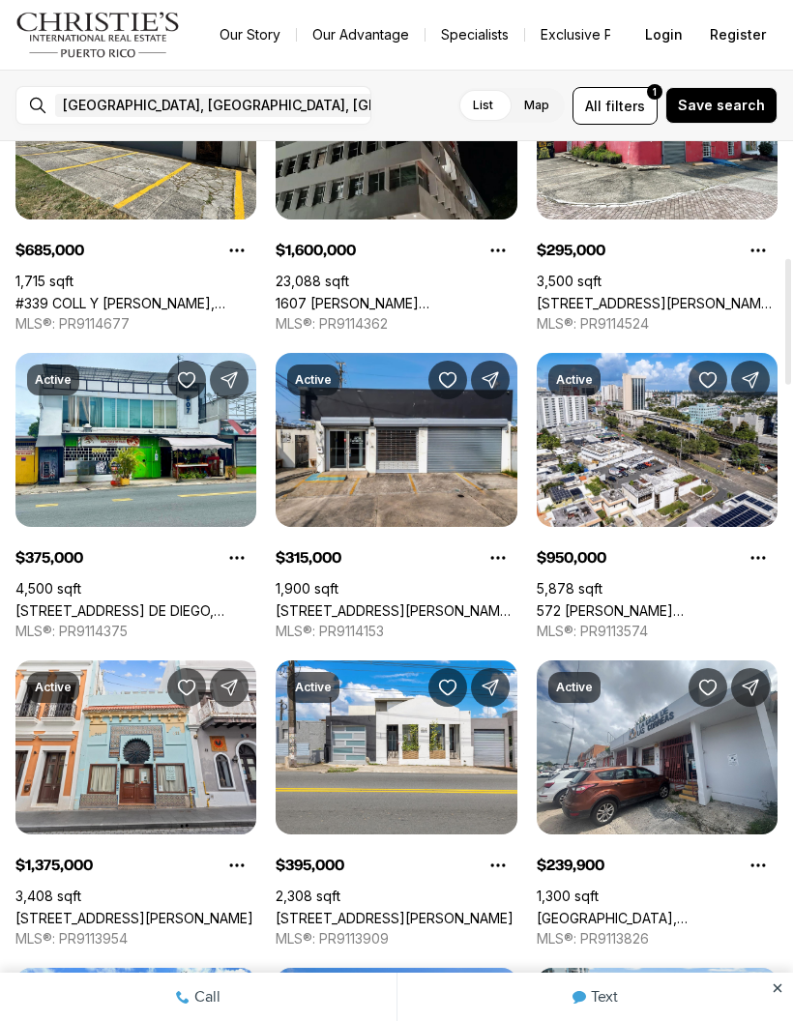
scroll to position [814, 0]
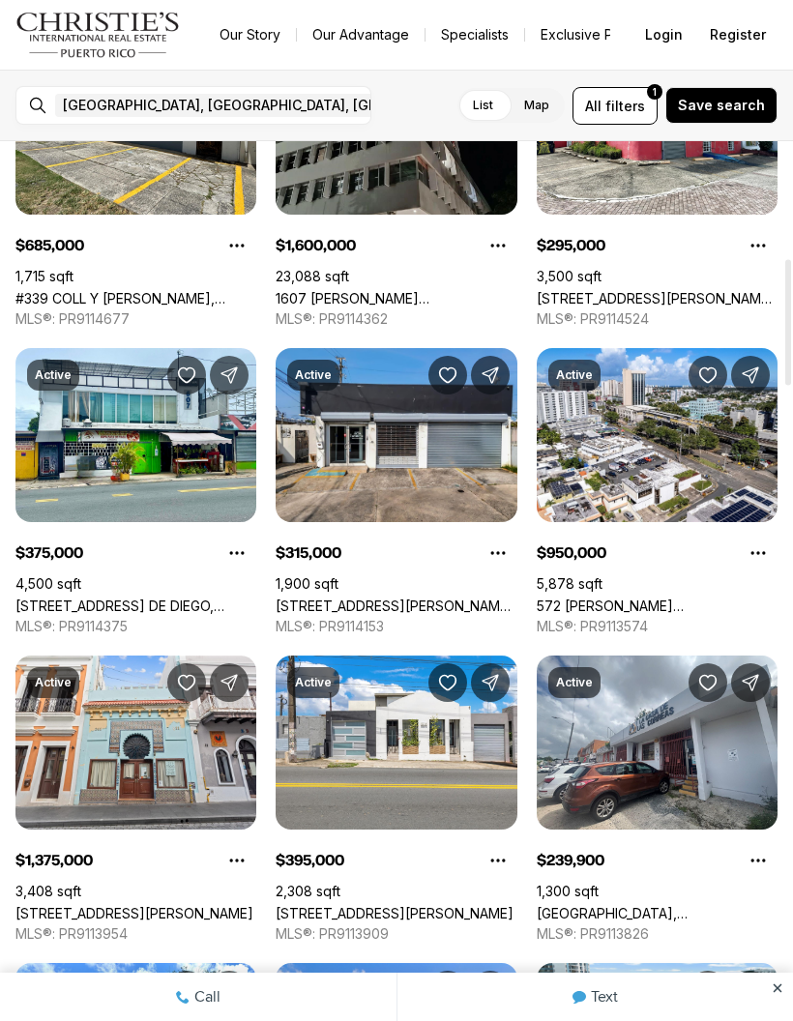
click at [424, 598] on link "[STREET_ADDRESS][PERSON_NAME][PERSON_NAME]" at bounding box center [396, 606] width 241 height 16
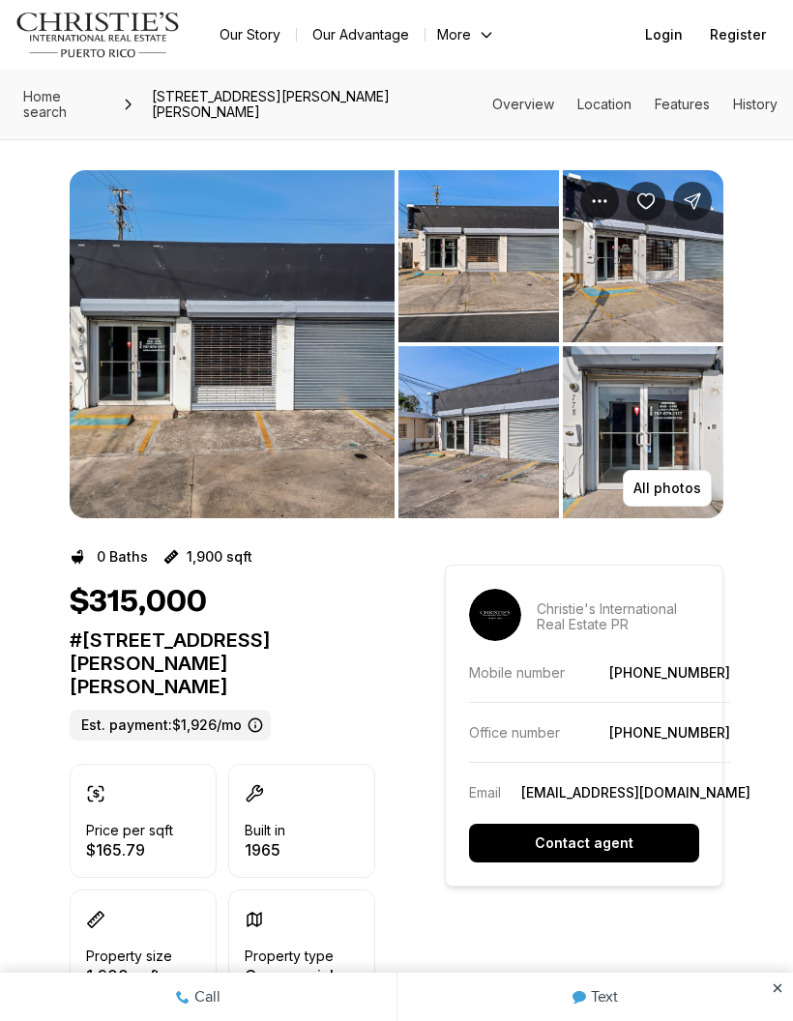
click at [282, 404] on img "View image gallery" at bounding box center [232, 344] width 325 height 348
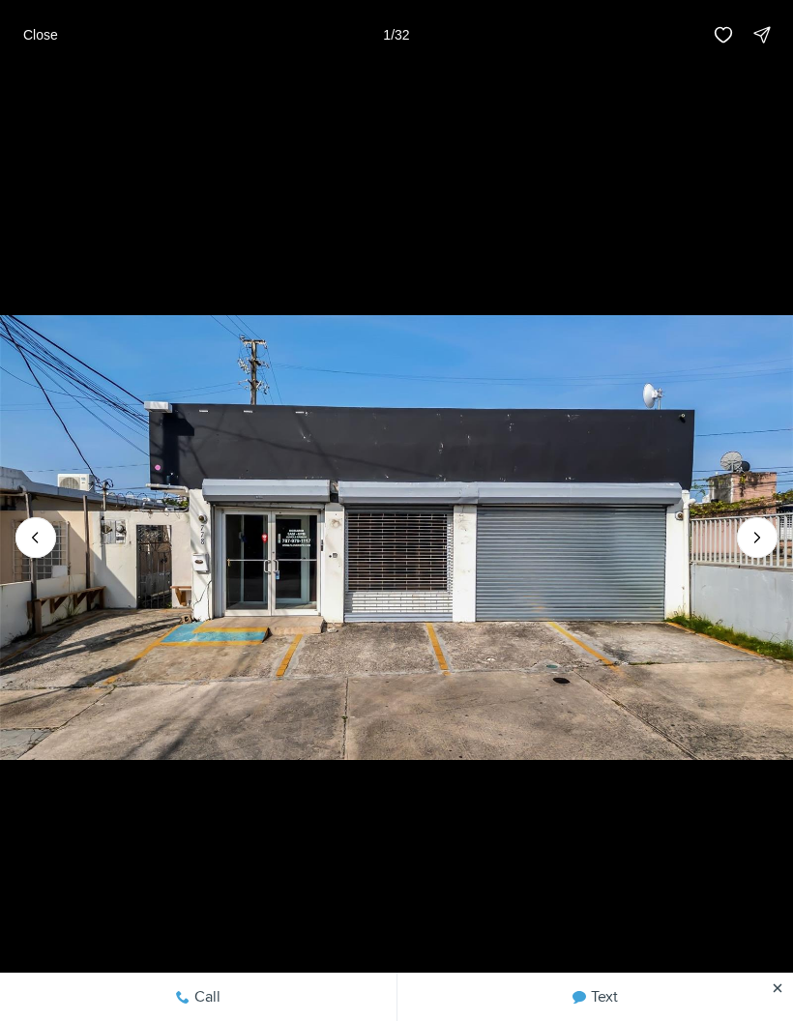
click at [763, 534] on icon "Next slide" at bounding box center [757, 537] width 19 height 19
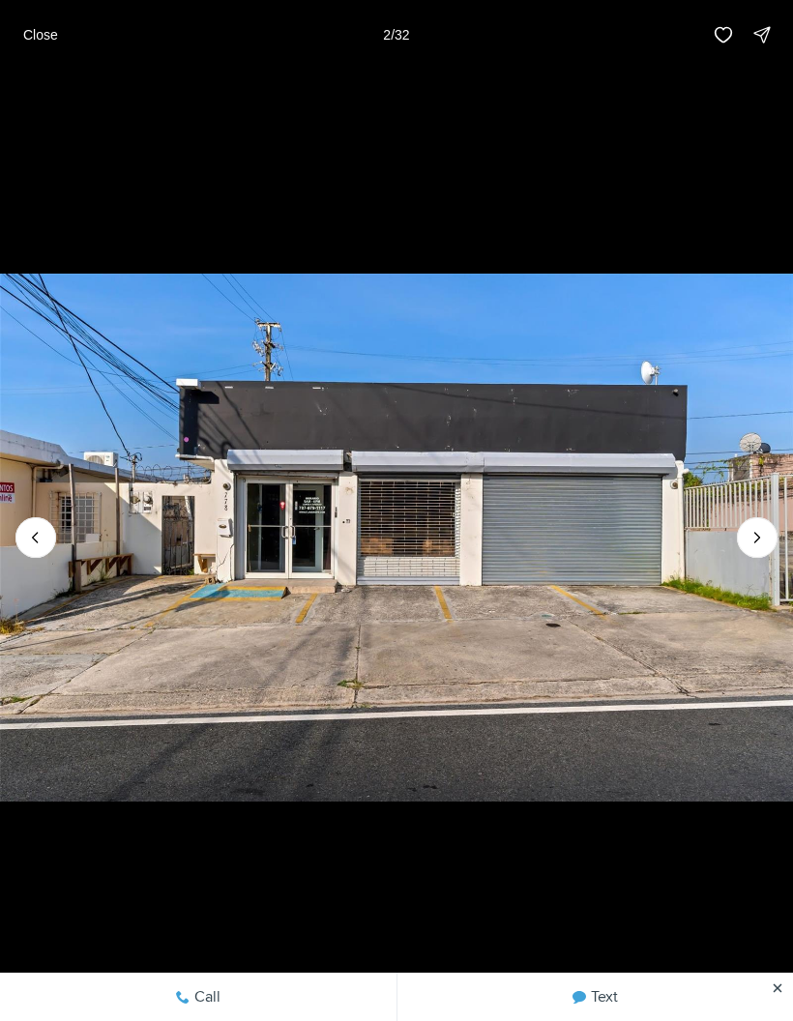
click at [765, 534] on icon "Next slide" at bounding box center [757, 537] width 19 height 19
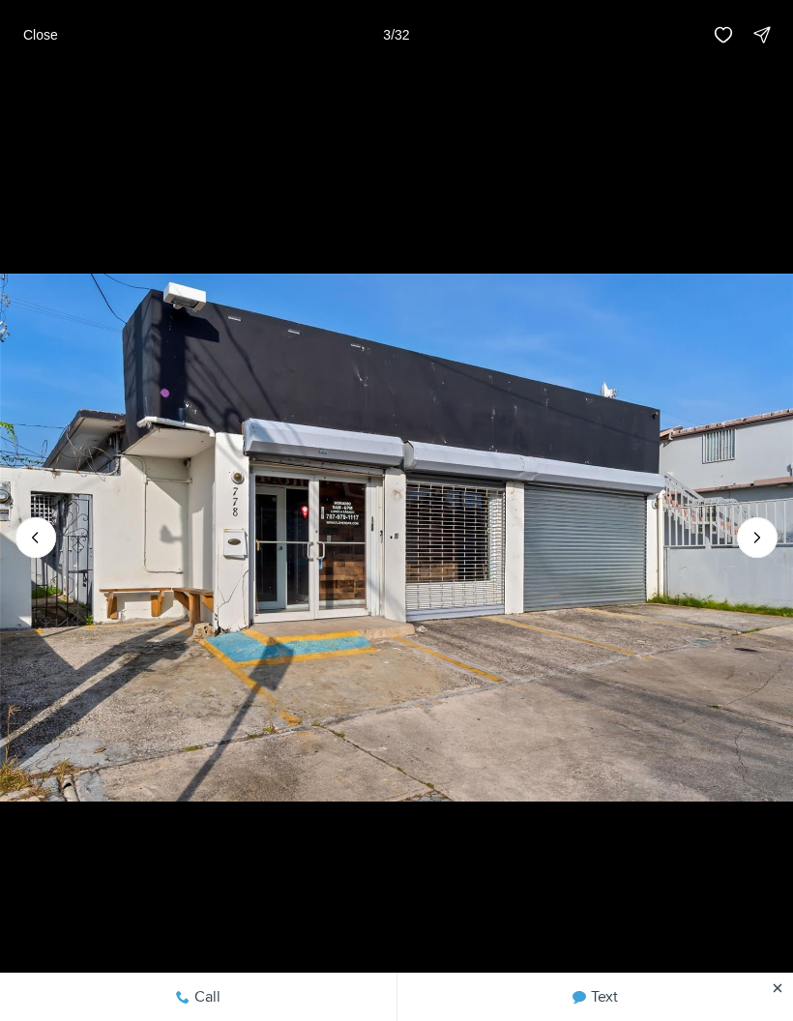
click at [765, 531] on icon "Next slide" at bounding box center [757, 537] width 19 height 19
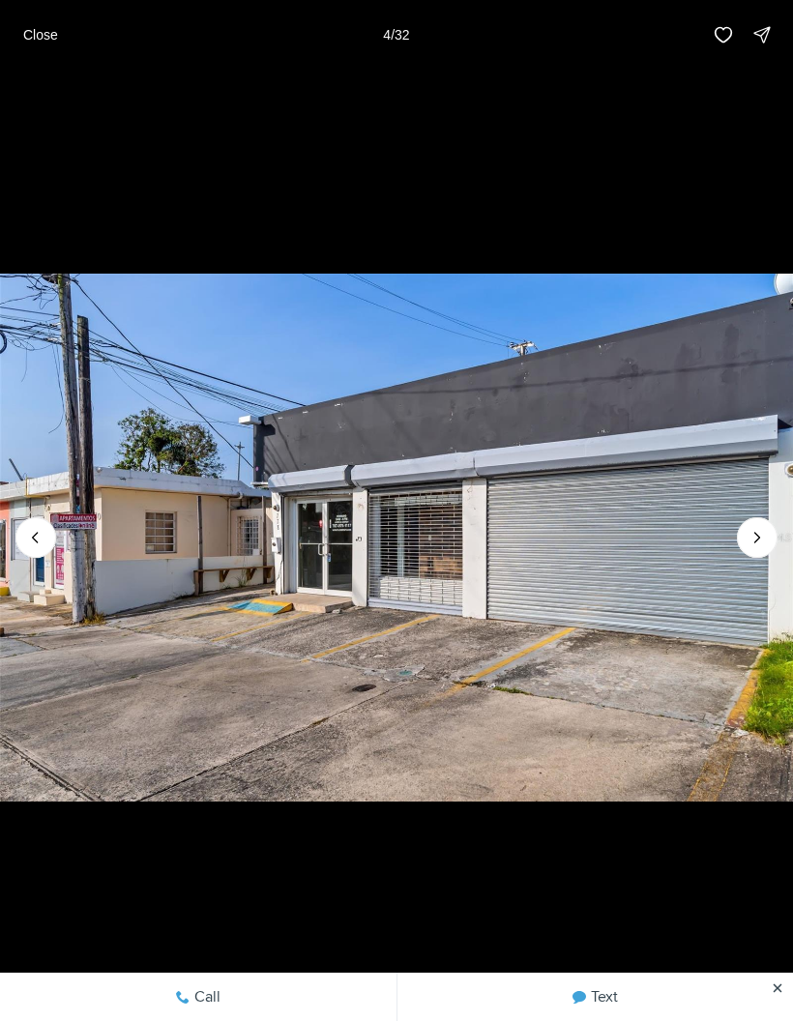
click at [780, 537] on img "4 of 32" at bounding box center [396, 537] width 793 height 715
click at [764, 543] on icon "Next slide" at bounding box center [757, 537] width 19 height 19
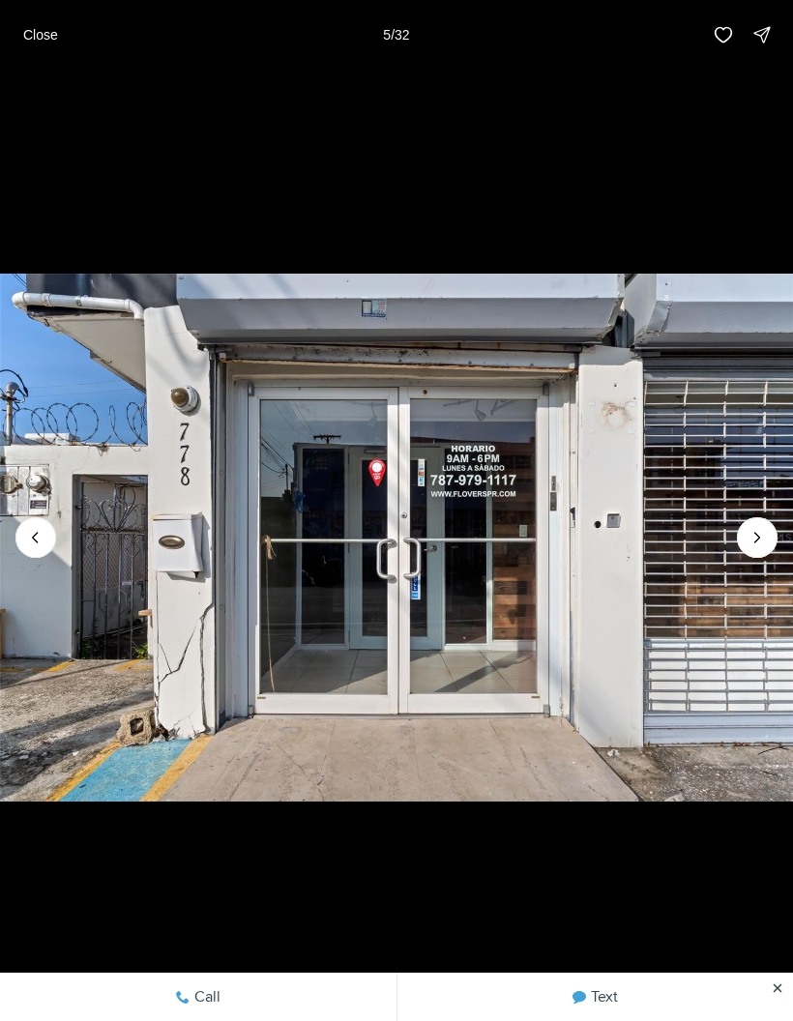
click at [761, 543] on icon "Next slide" at bounding box center [757, 537] width 19 height 19
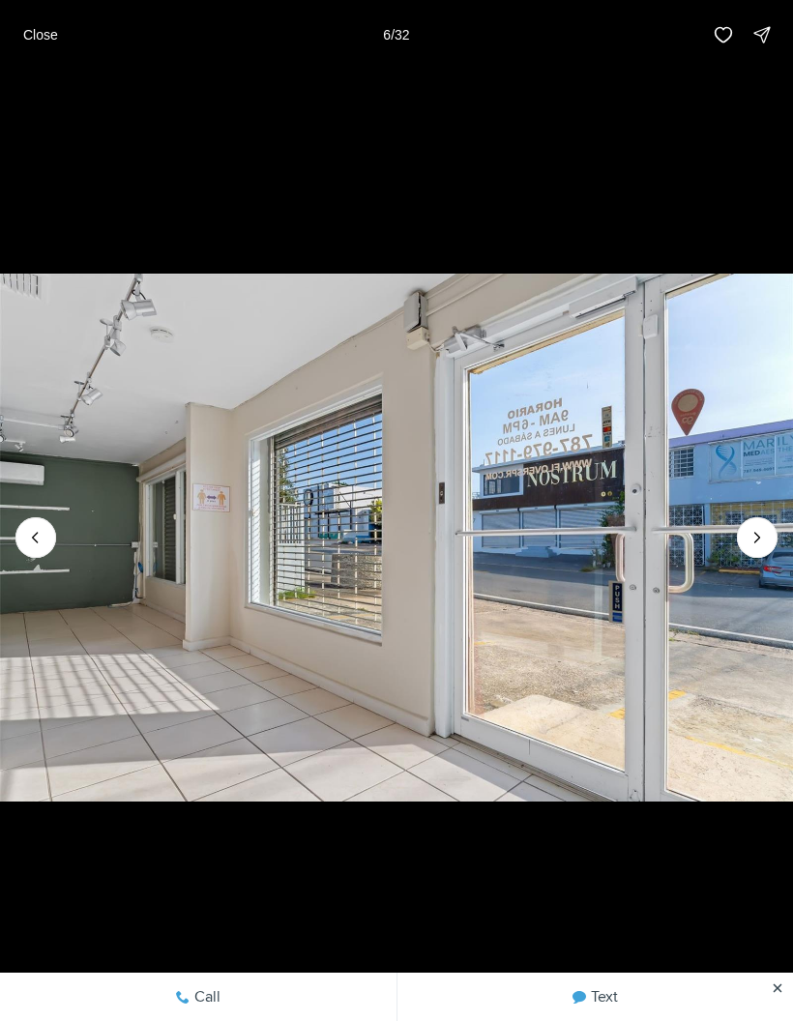
click at [762, 543] on icon "Next slide" at bounding box center [757, 537] width 19 height 19
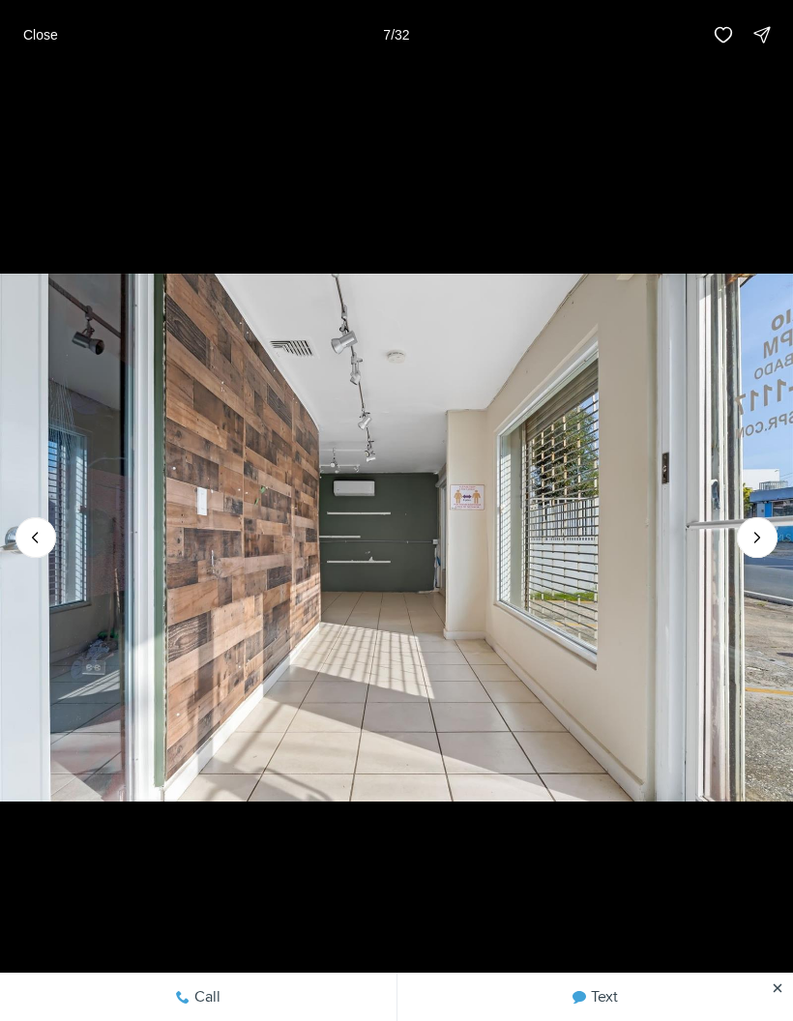
click at [765, 535] on icon "Next slide" at bounding box center [757, 537] width 19 height 19
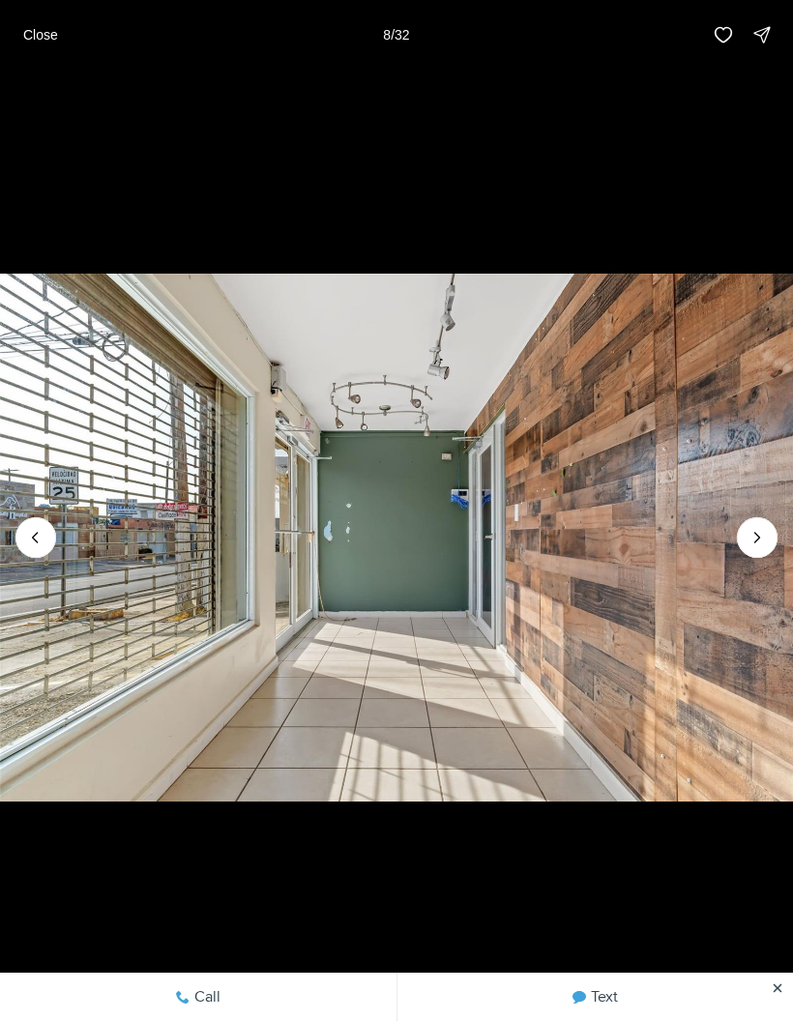
click at [766, 531] on icon "Next slide" at bounding box center [757, 537] width 19 height 19
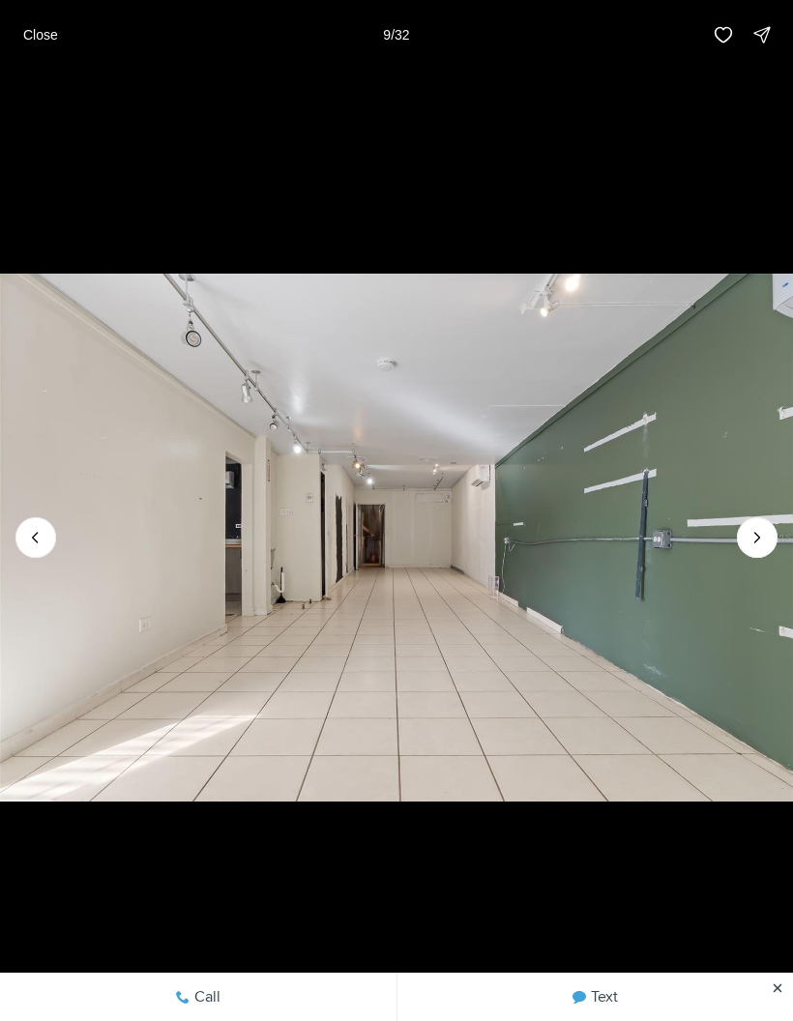
click at [766, 538] on icon "Next slide" at bounding box center [757, 537] width 19 height 19
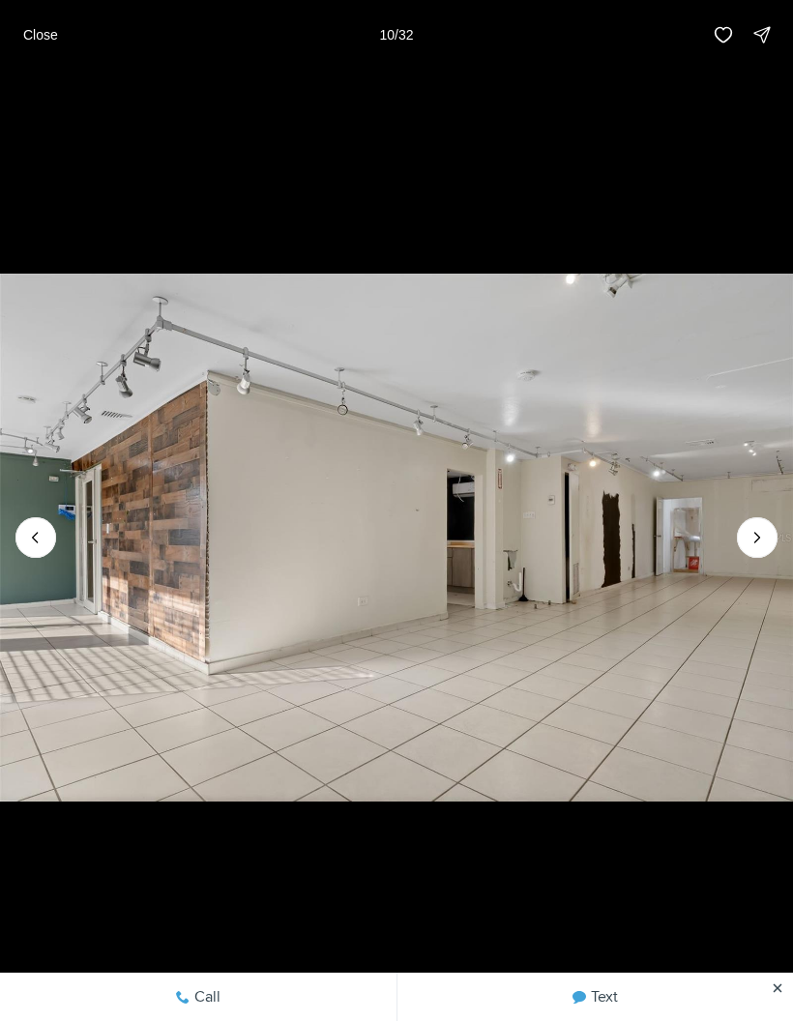
click at [763, 539] on icon "Next slide" at bounding box center [757, 537] width 19 height 19
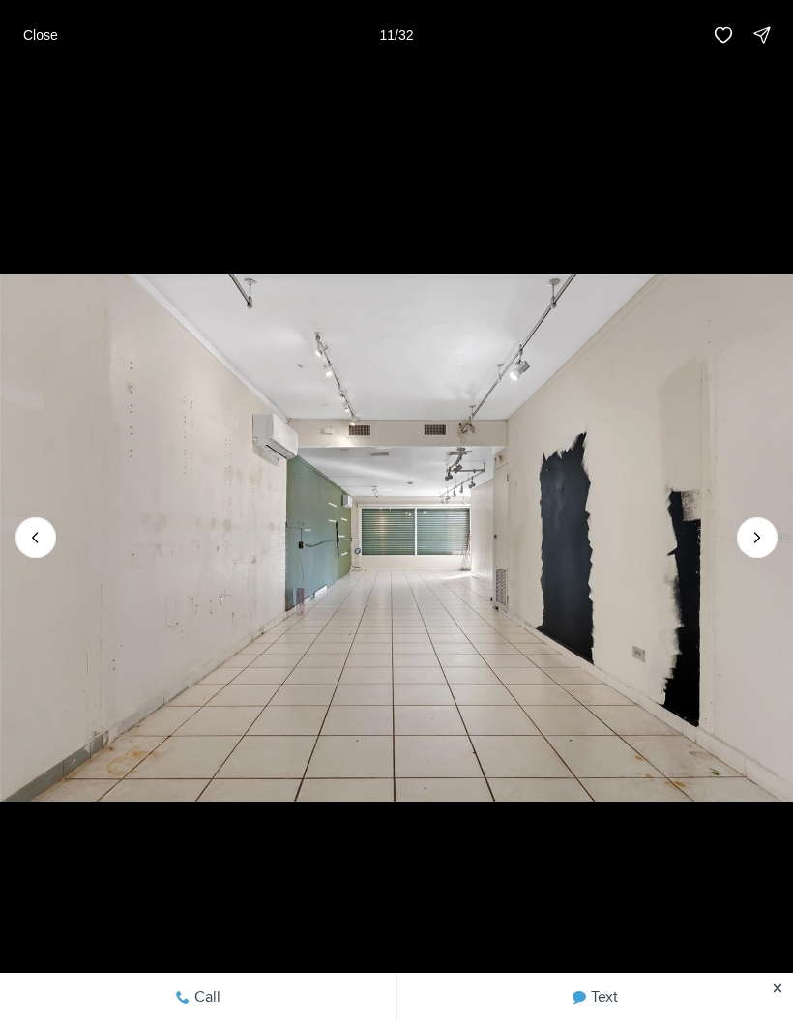
click at [765, 533] on icon "Next slide" at bounding box center [757, 537] width 19 height 19
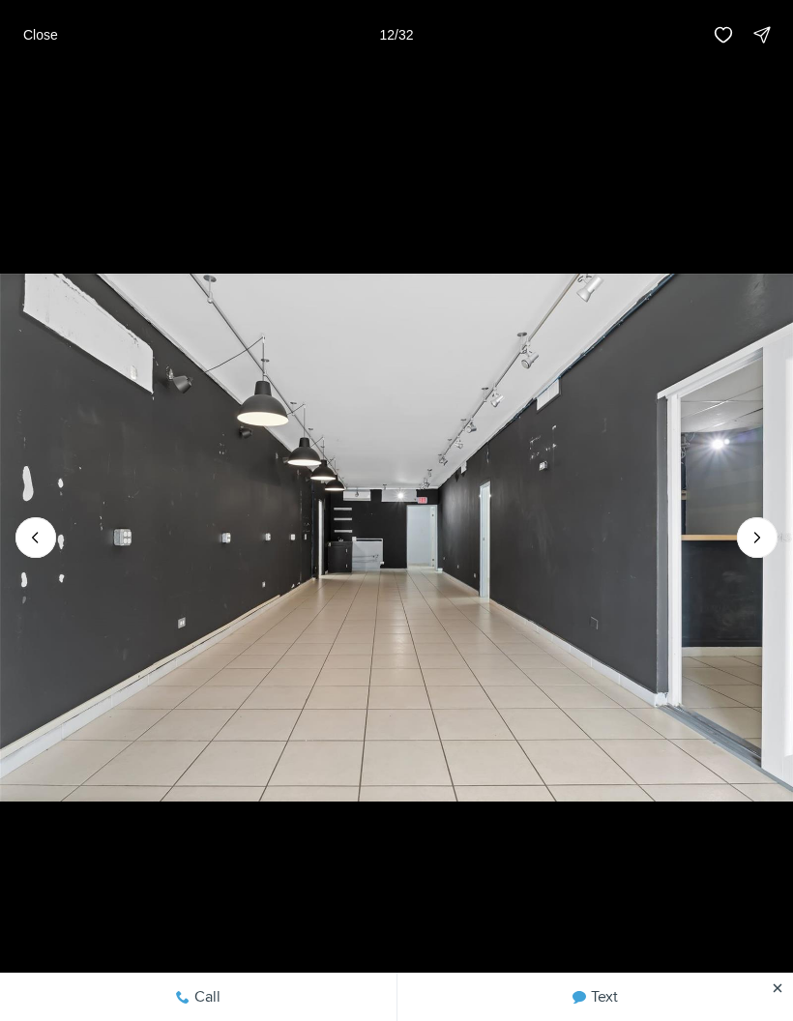
click at [766, 537] on icon "Next slide" at bounding box center [757, 537] width 19 height 19
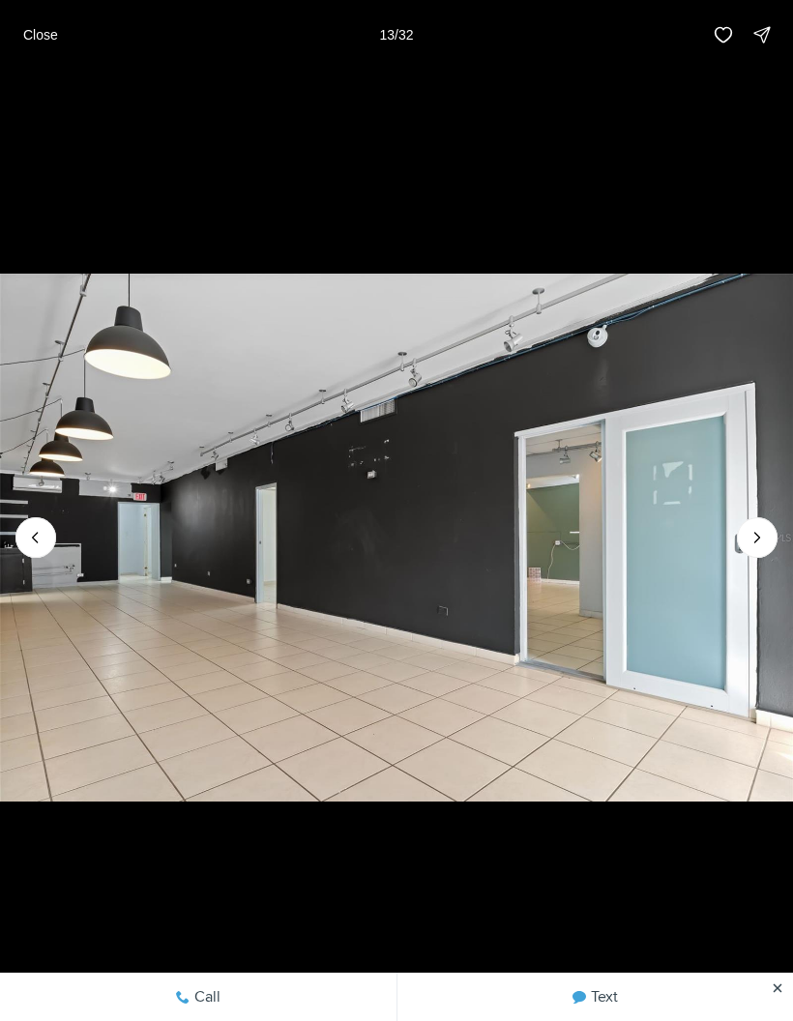
click at [764, 538] on icon "Next slide" at bounding box center [757, 537] width 19 height 19
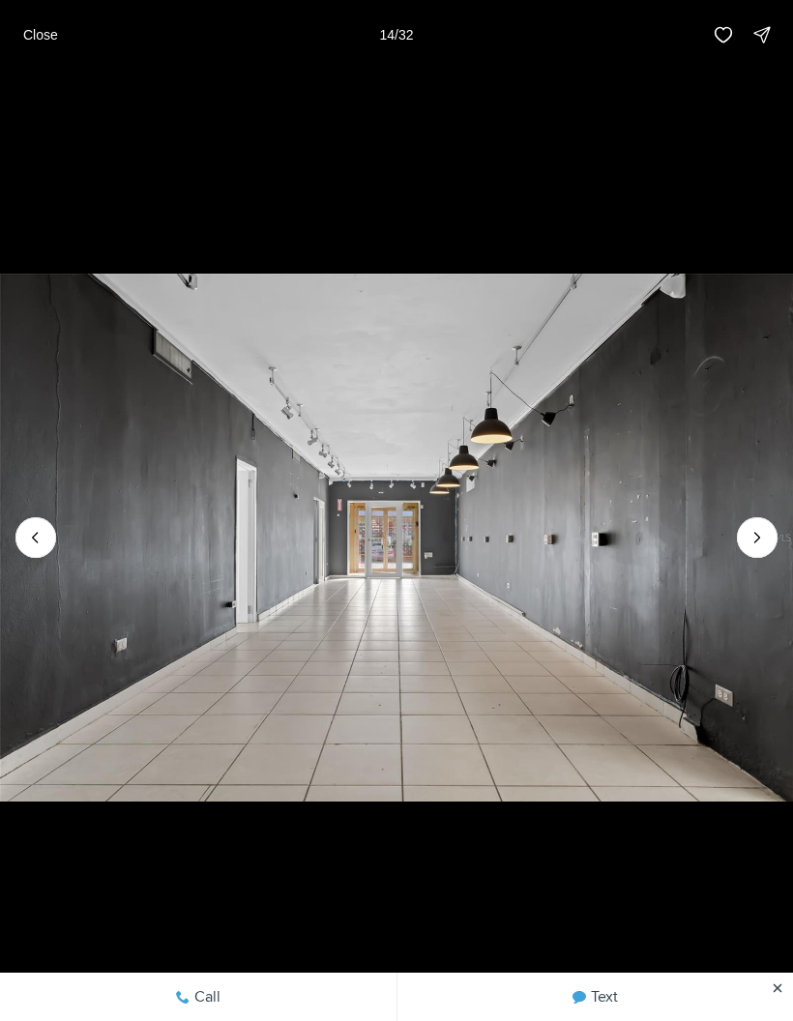
click at [763, 537] on icon "Next slide" at bounding box center [757, 537] width 19 height 19
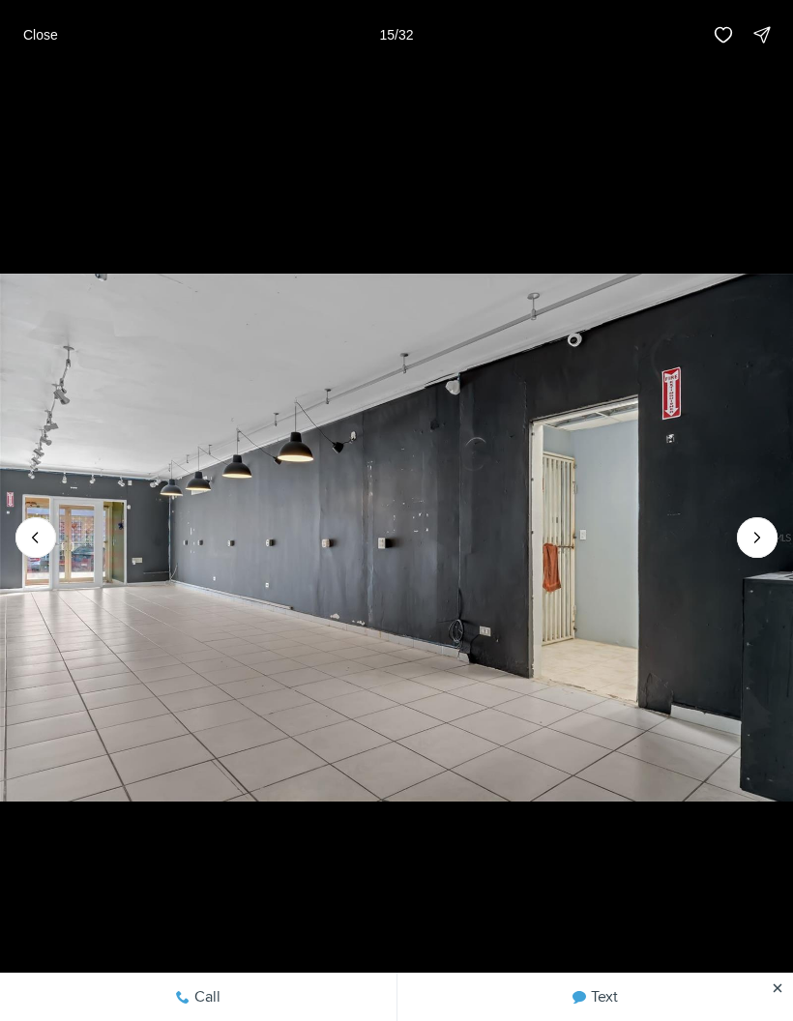
click at [765, 539] on icon "Next slide" at bounding box center [757, 537] width 19 height 19
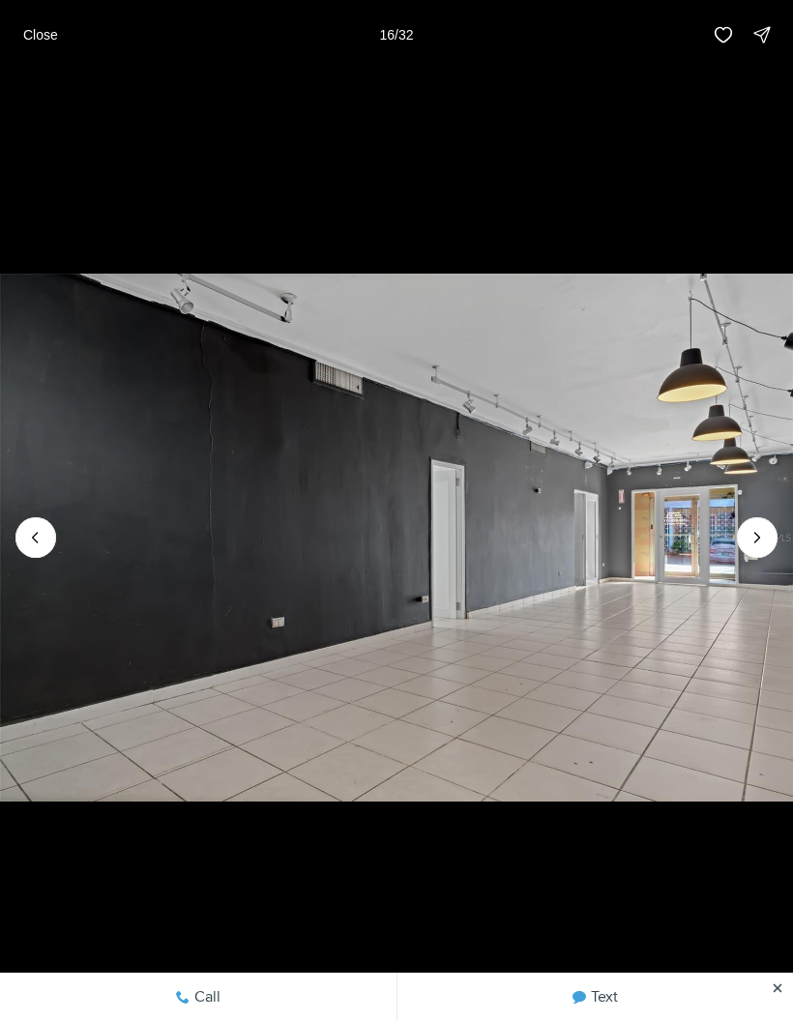
click at [766, 539] on icon "Next slide" at bounding box center [757, 537] width 19 height 19
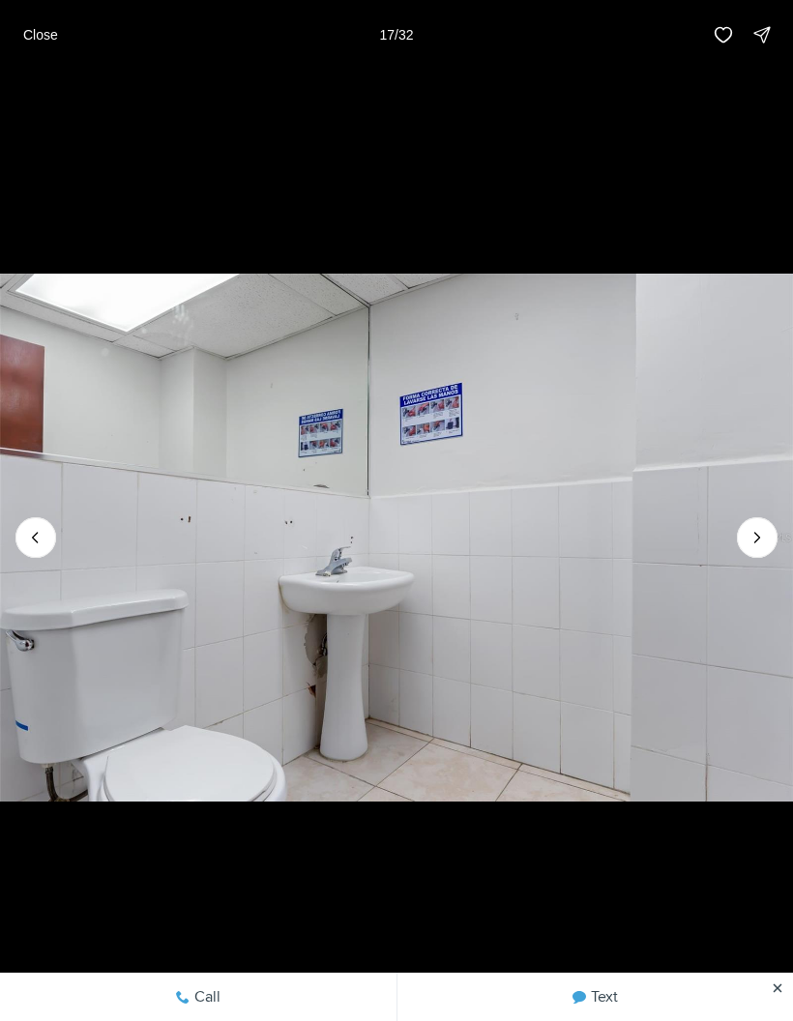
click at [766, 537] on icon "Next slide" at bounding box center [757, 537] width 19 height 19
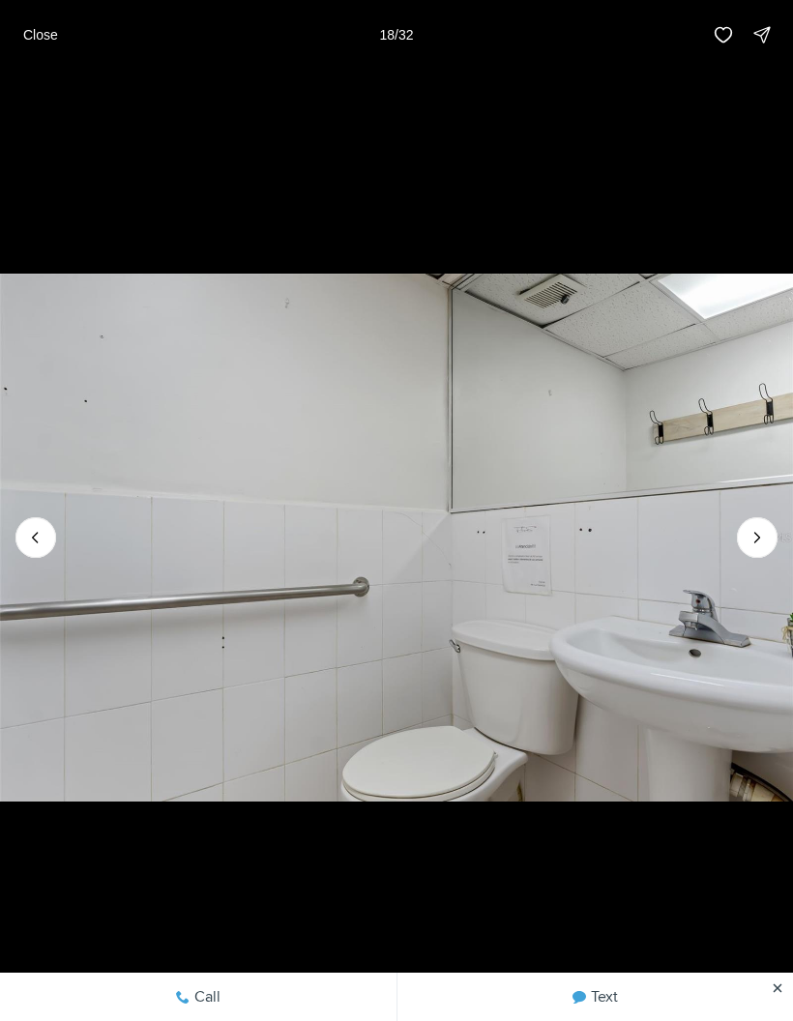
click at [771, 531] on button "Next slide" at bounding box center [757, 537] width 41 height 41
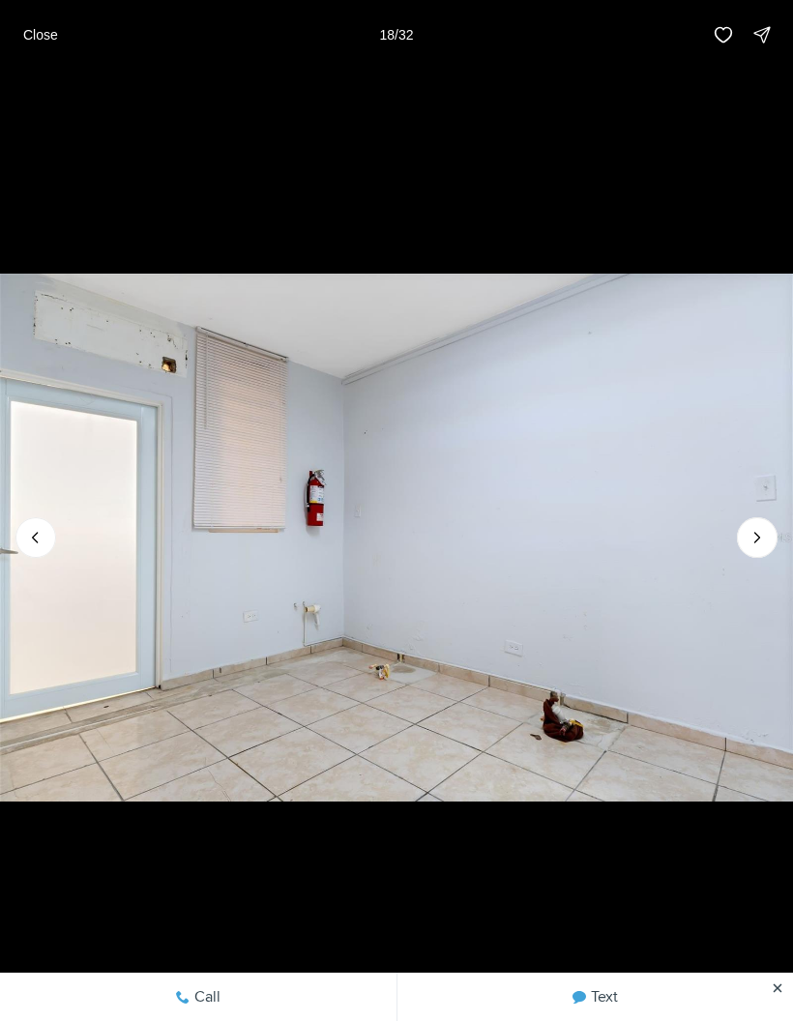
click at [772, 532] on button "Next slide" at bounding box center [757, 537] width 41 height 41
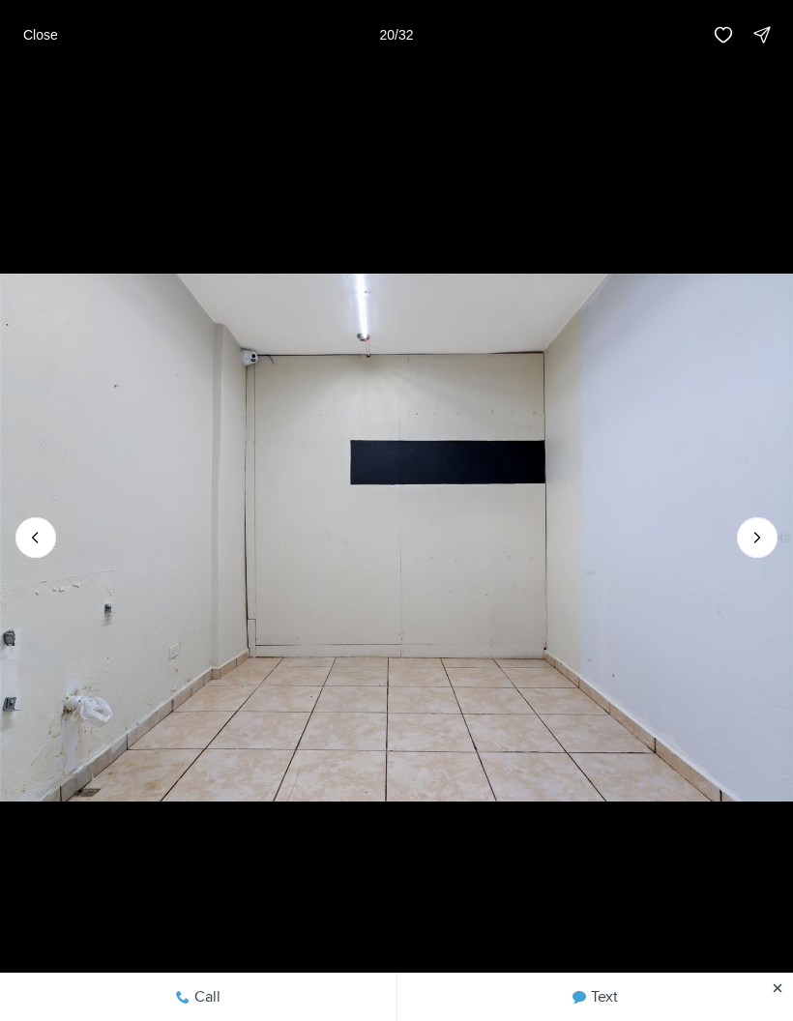
click at [772, 531] on button "Next slide" at bounding box center [757, 537] width 41 height 41
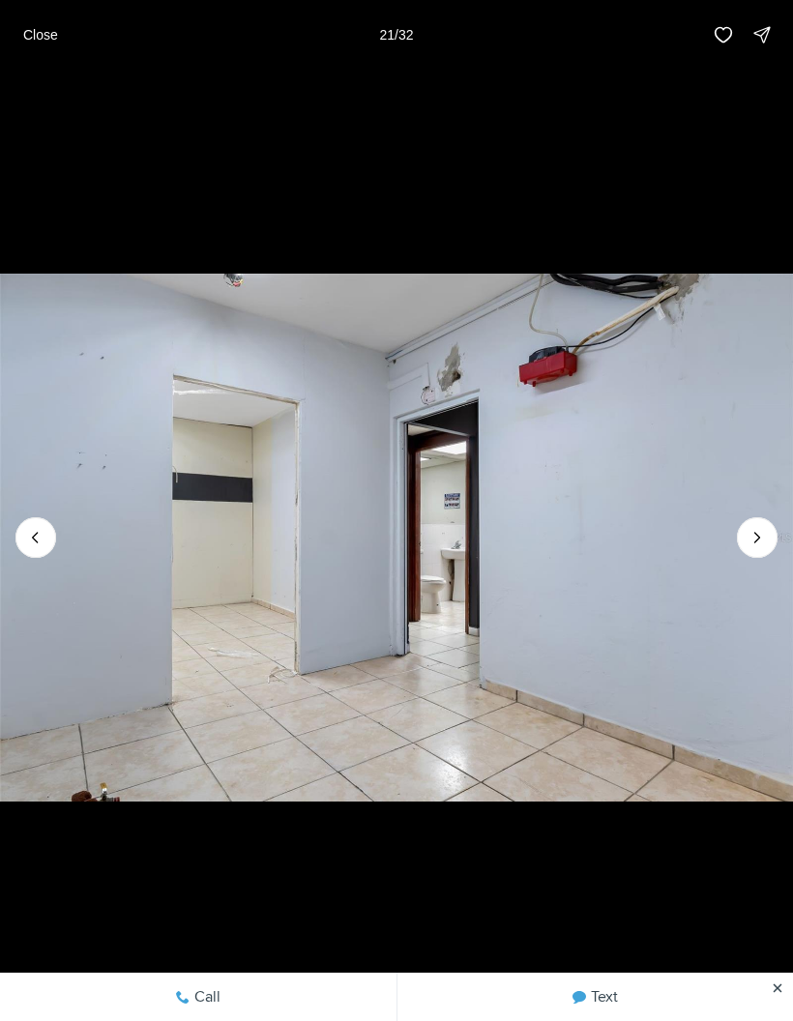
click at [773, 531] on button "Next slide" at bounding box center [757, 537] width 41 height 41
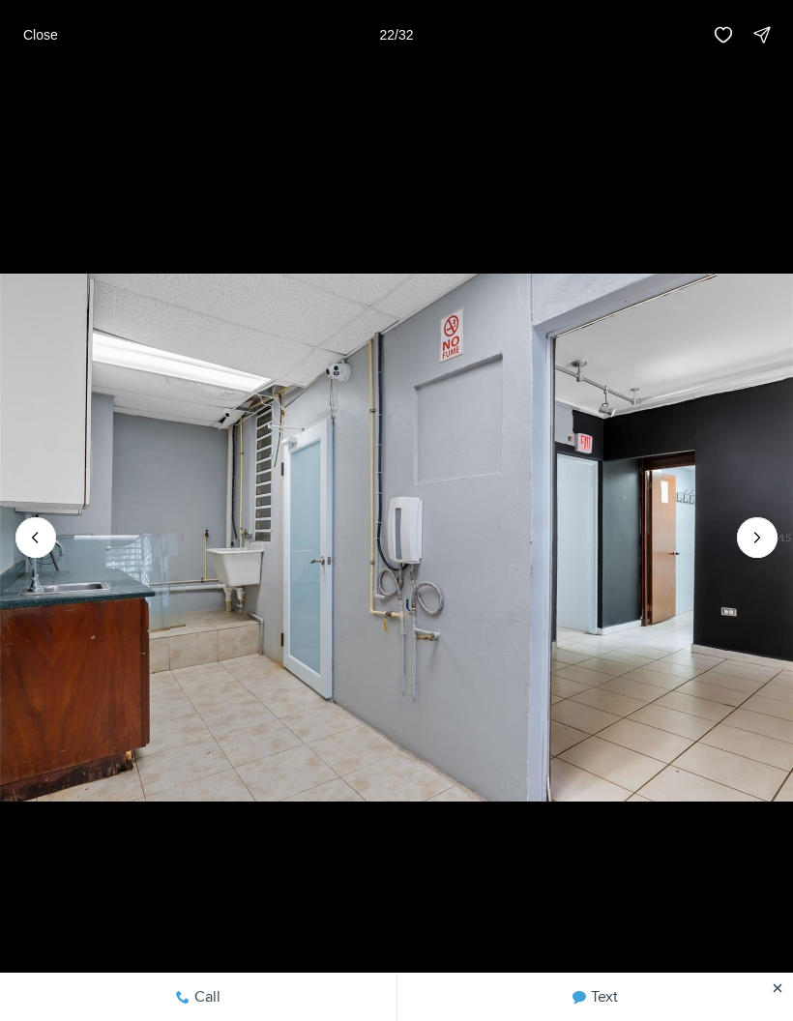
click at [34, 43] on p "Close" at bounding box center [40, 34] width 35 height 15
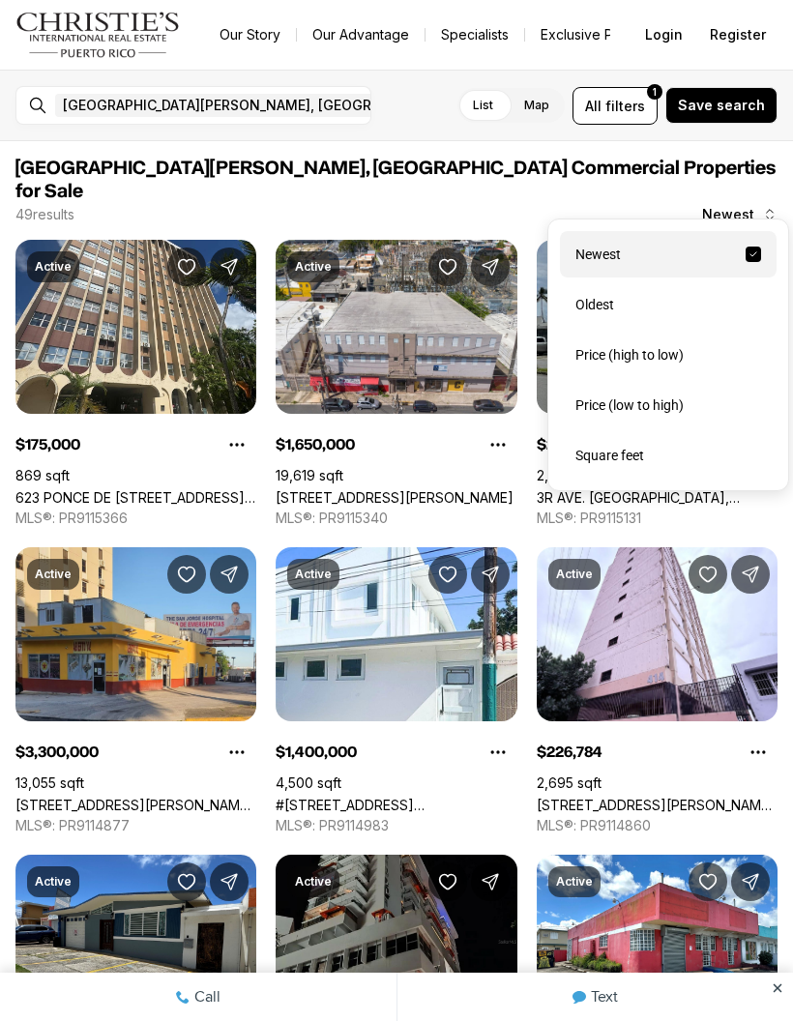
click at [677, 416] on div "Price (low to high)" at bounding box center [668, 405] width 217 height 46
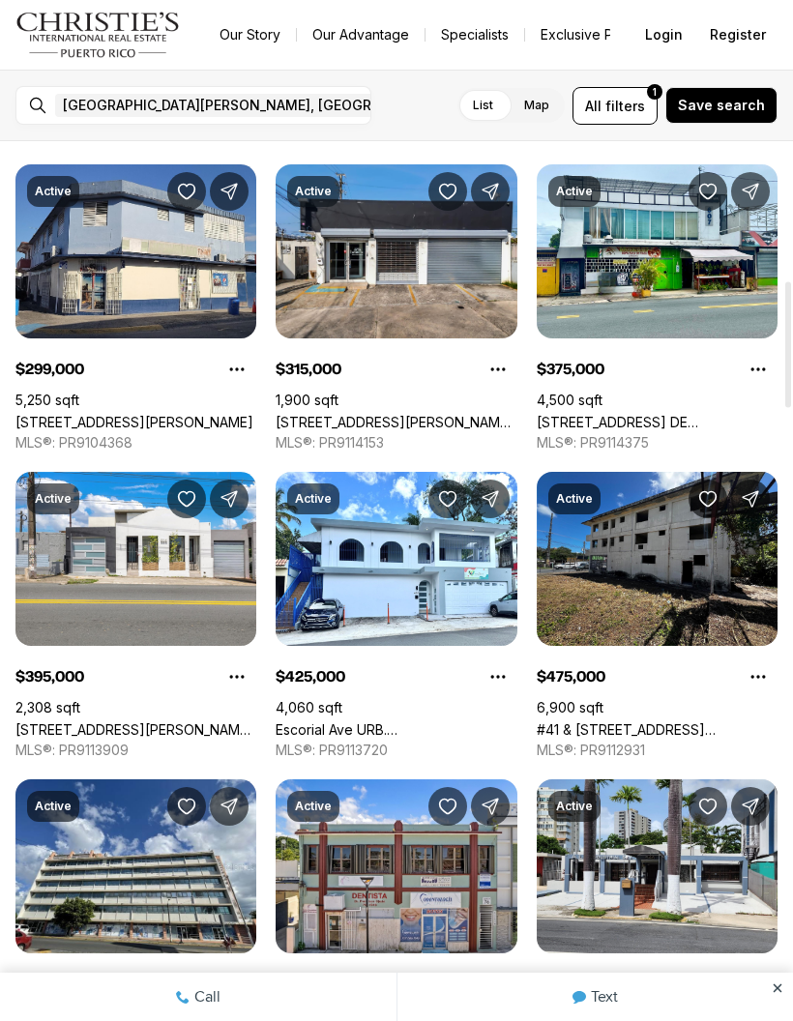
scroll to position [1014, 0]
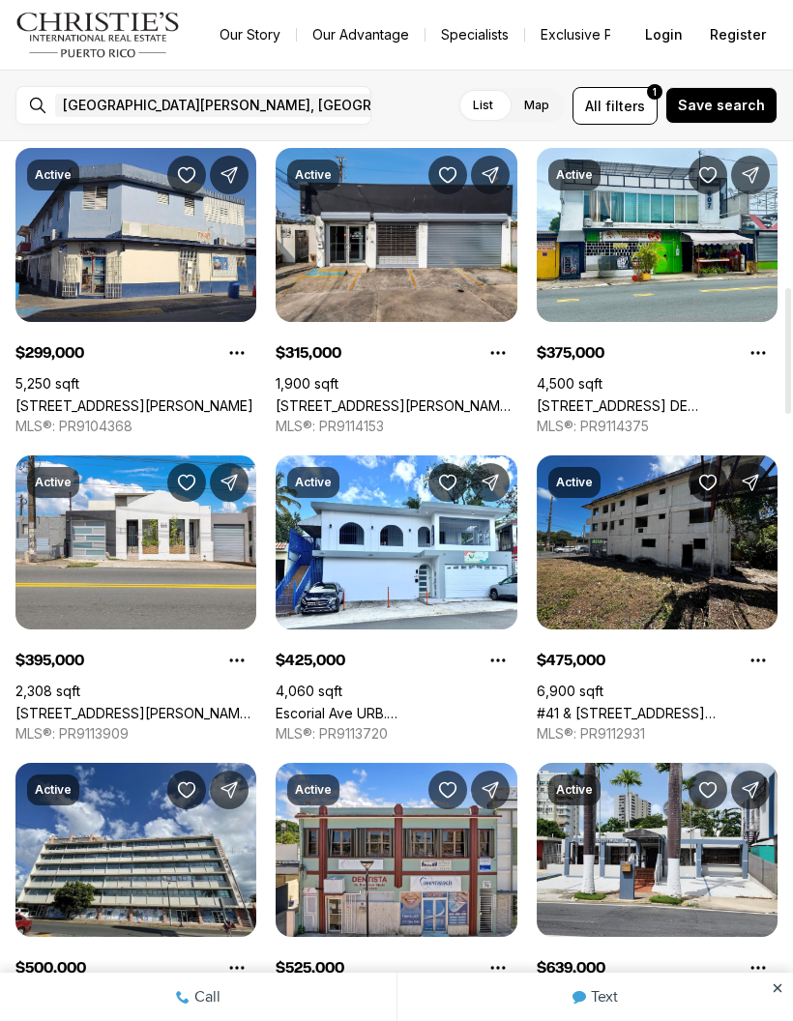
click at [112, 705] on link "[STREET_ADDRESS][PERSON_NAME]" at bounding box center [135, 713] width 241 height 16
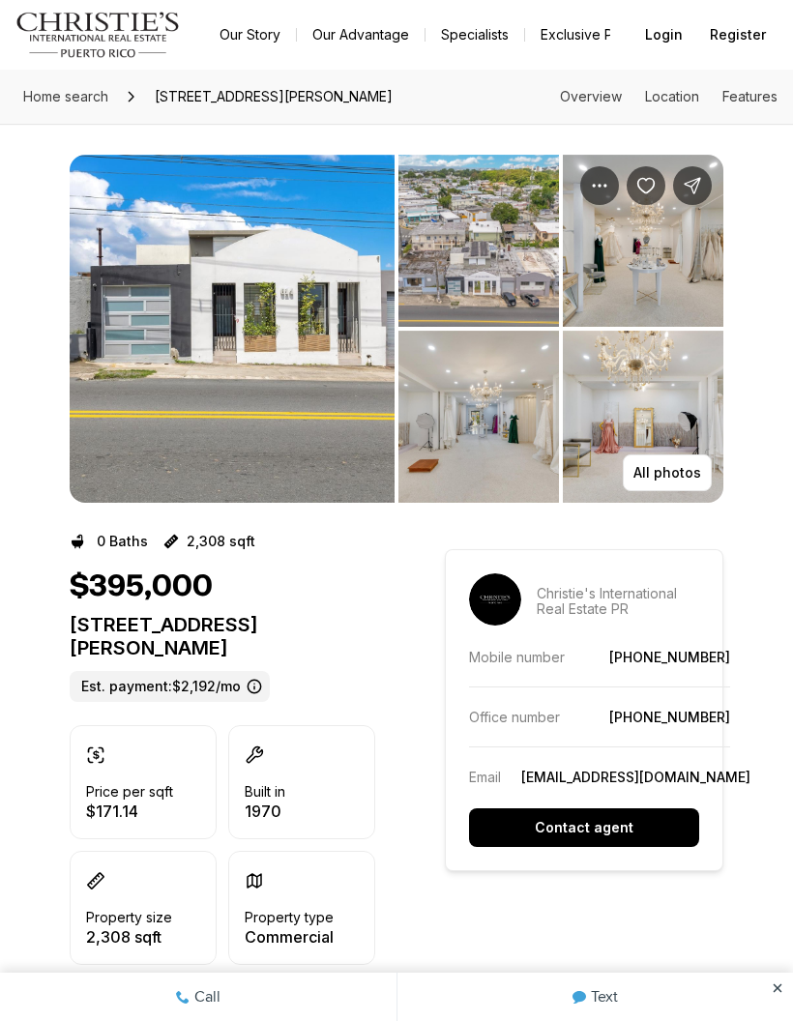
click at [284, 391] on img "View image gallery" at bounding box center [232, 329] width 325 height 348
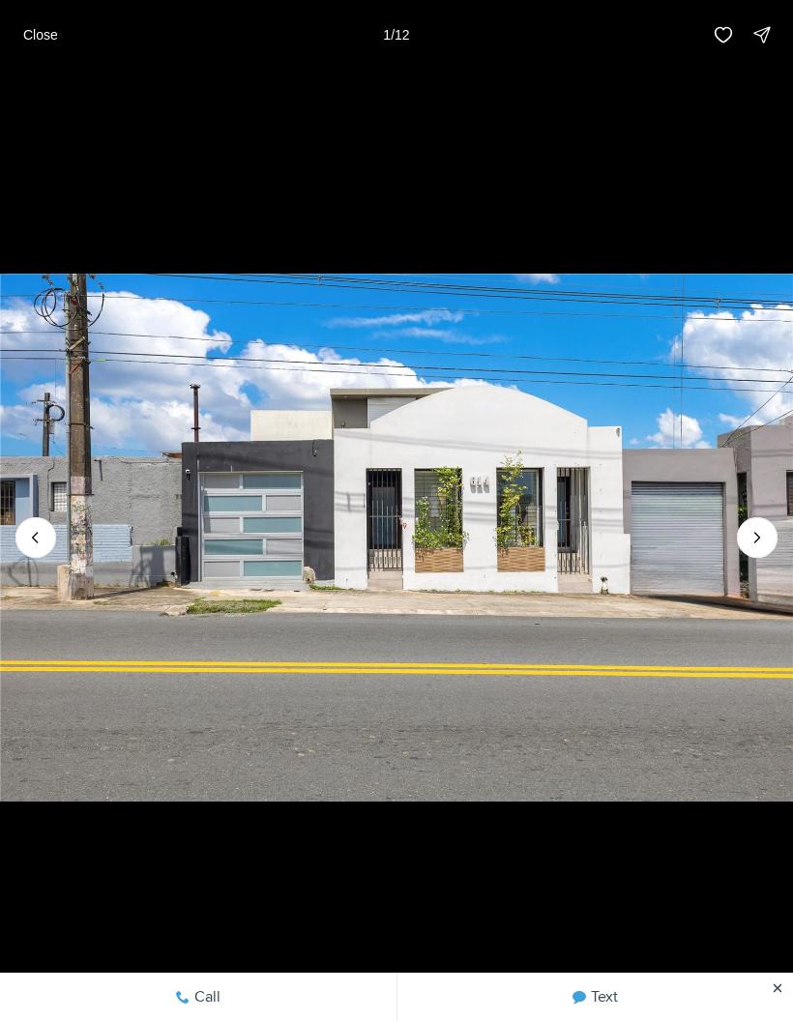
click at [764, 544] on icon "Next slide" at bounding box center [757, 537] width 19 height 19
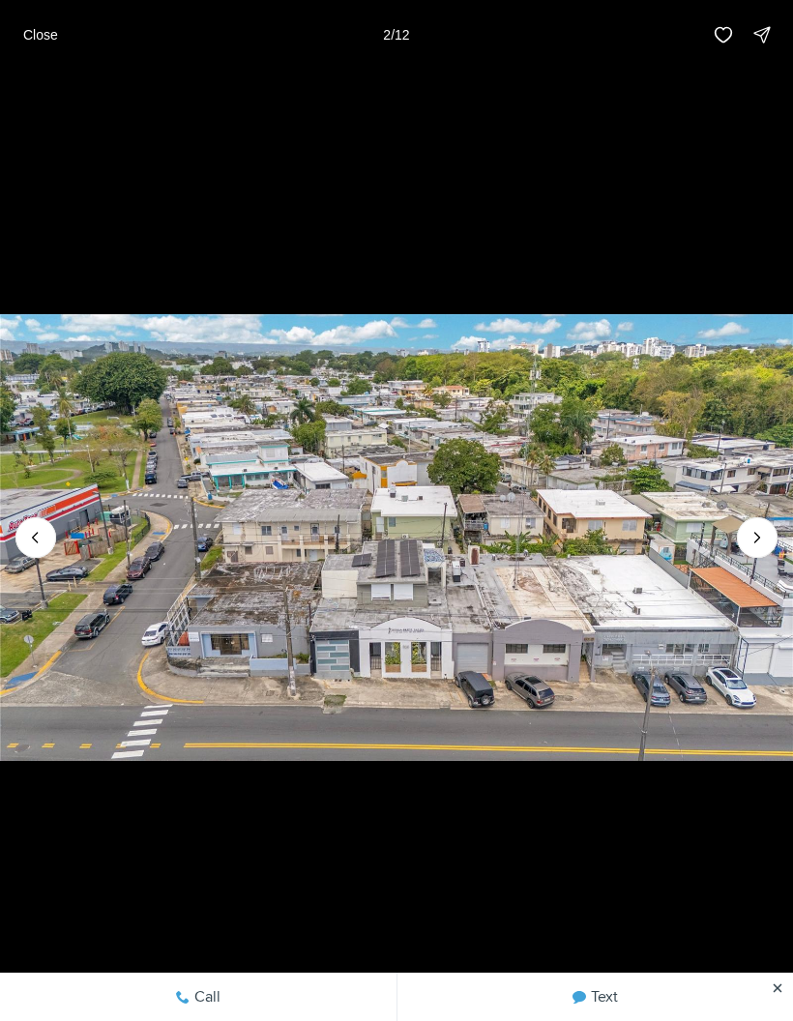
click at [48, 41] on p "Close" at bounding box center [40, 34] width 35 height 15
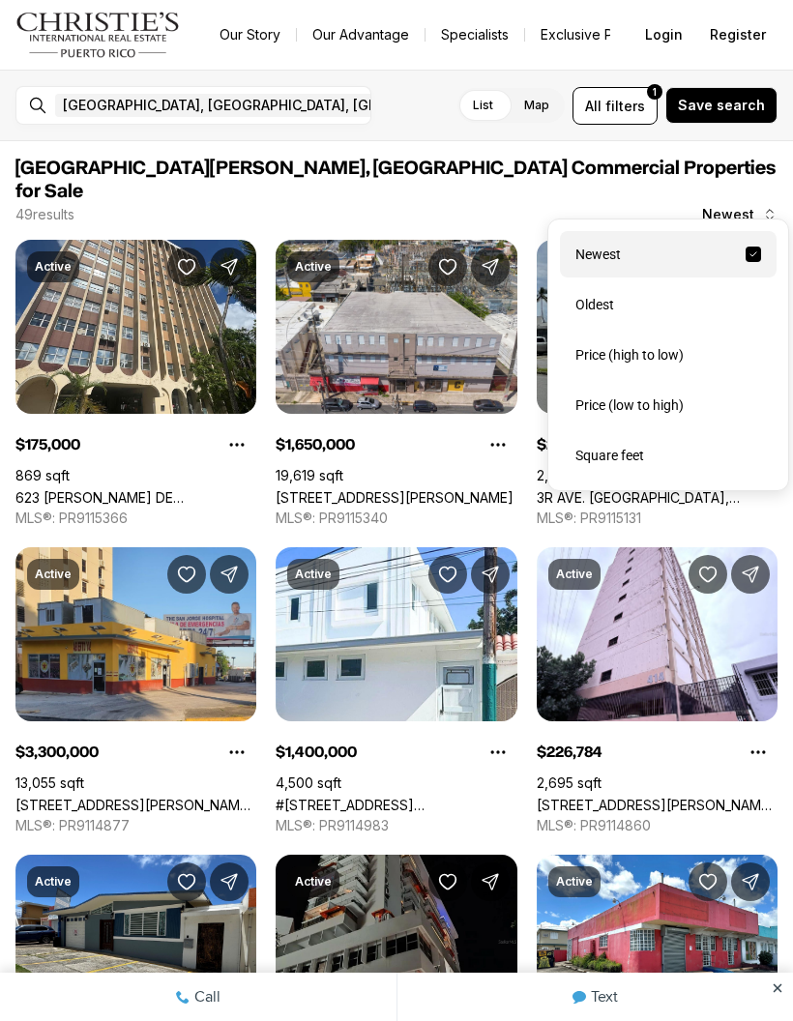
click at [693, 407] on div "Price (low to high)" at bounding box center [668, 405] width 217 height 46
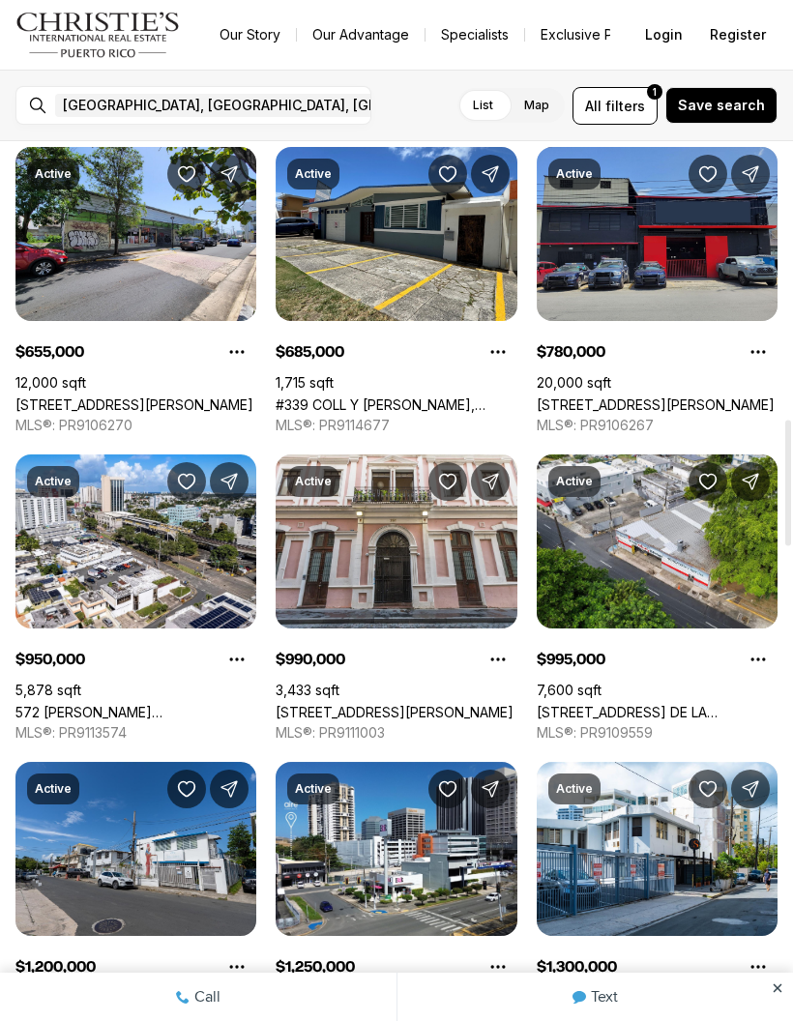
scroll to position [1948, 0]
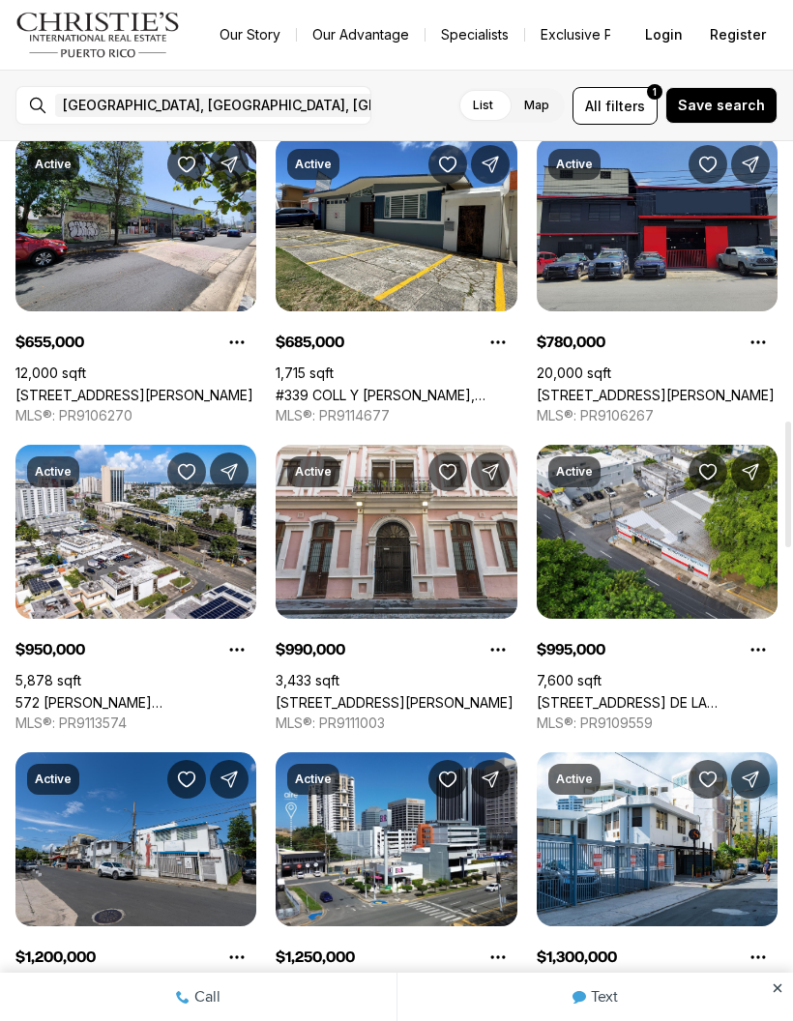
click at [639, 694] on link "[STREET_ADDRESS] DE LA CONSTITUCION, [GEOGRAPHIC_DATA][PERSON_NAME], 00917" at bounding box center [657, 702] width 241 height 16
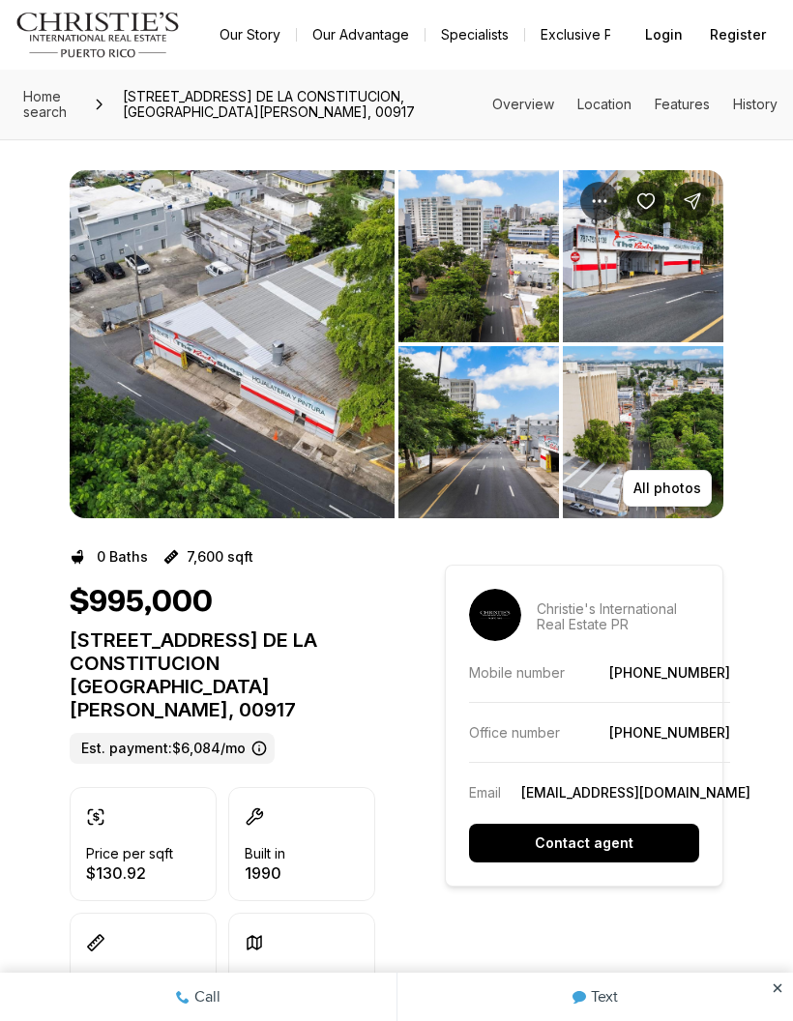
click at [665, 488] on p "All photos" at bounding box center [667, 488] width 68 height 15
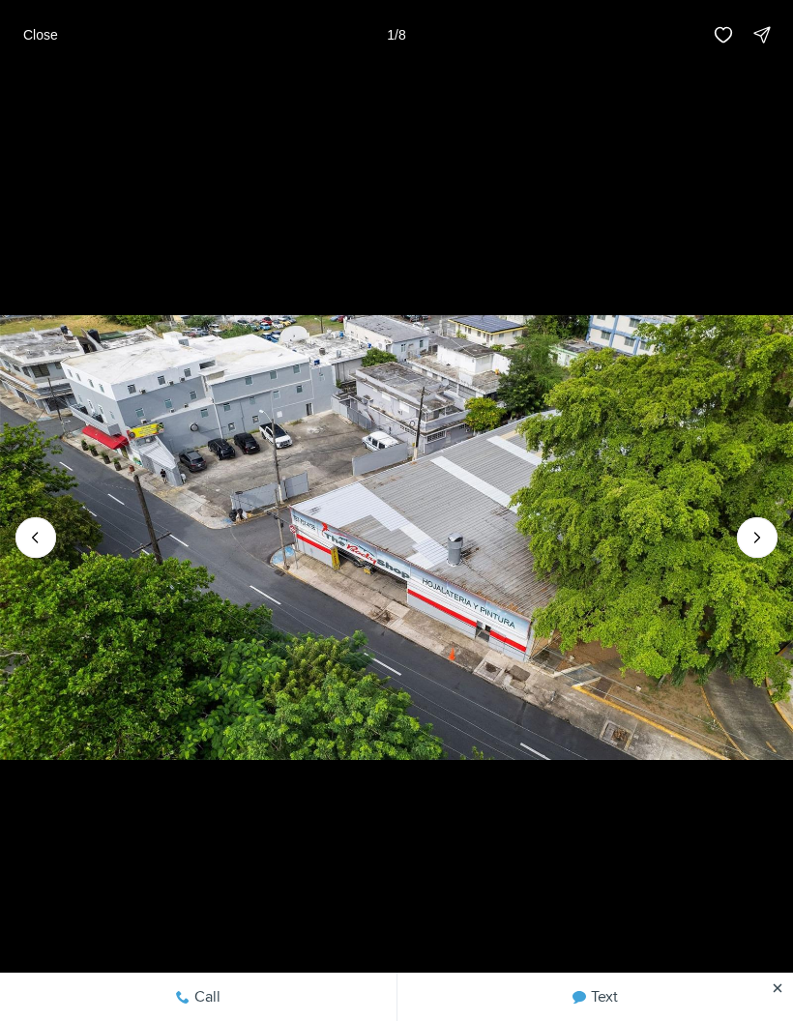
click at [758, 531] on icon "Next slide" at bounding box center [757, 537] width 19 height 19
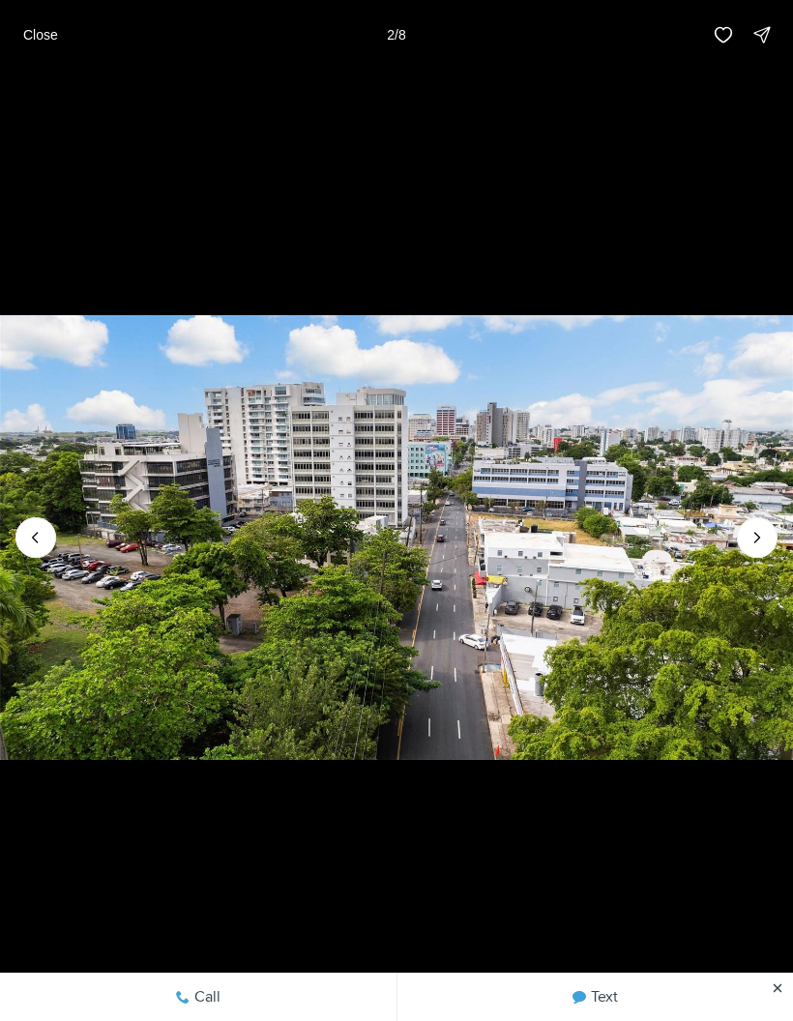
click at [753, 531] on icon "Next slide" at bounding box center [757, 537] width 19 height 19
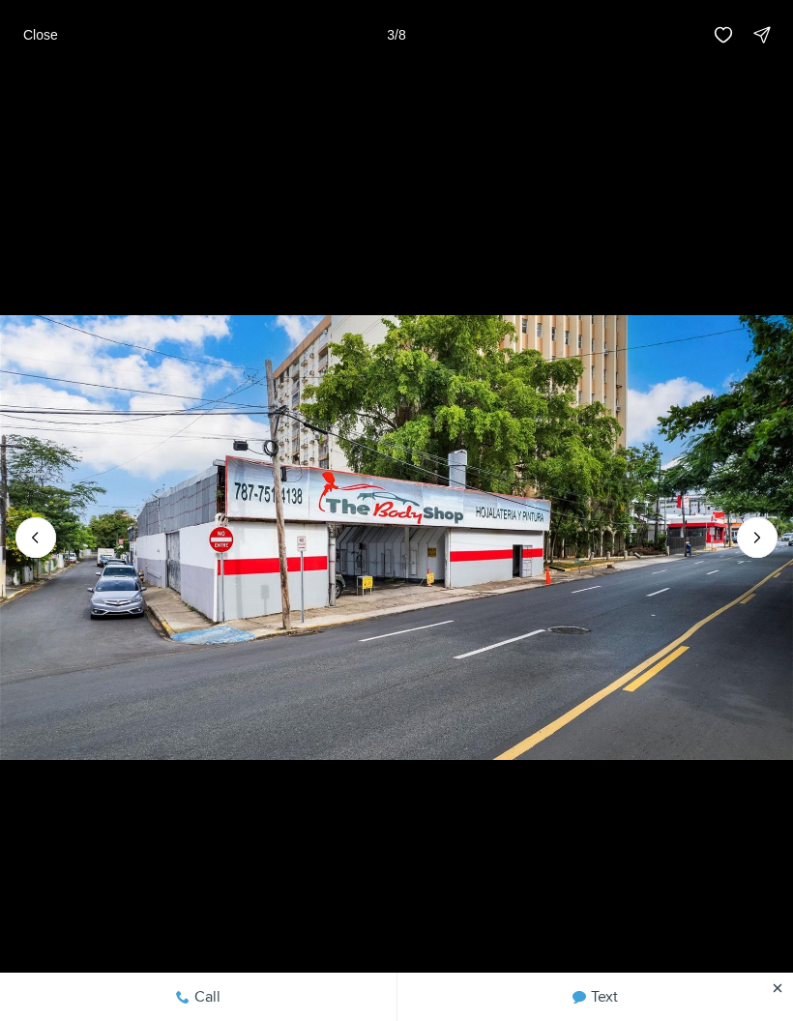
click at [760, 530] on icon "Next slide" at bounding box center [757, 537] width 19 height 19
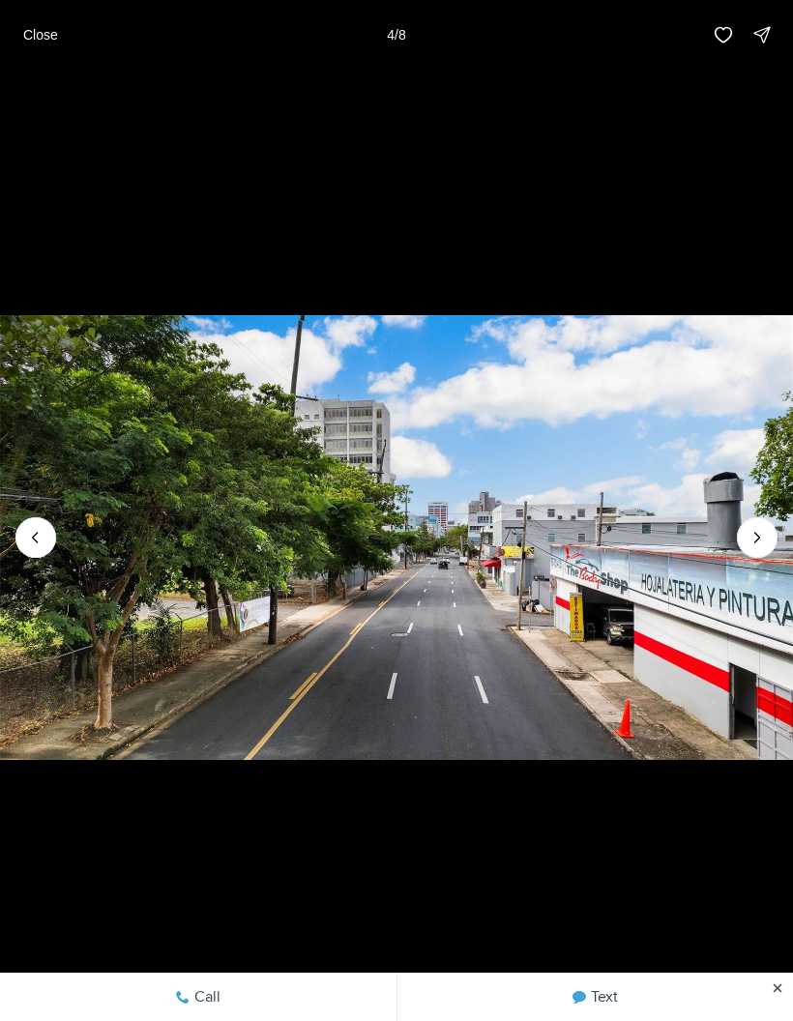
click at [39, 43] on p "Close" at bounding box center [40, 34] width 35 height 15
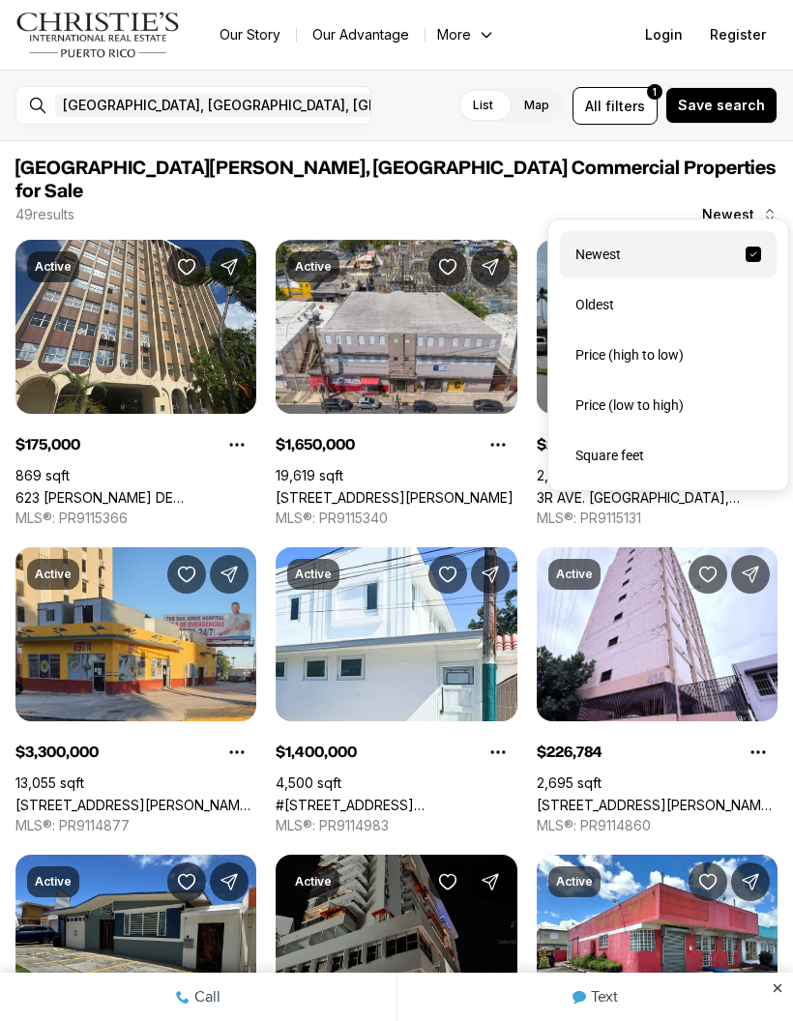
click at [695, 417] on div "Price (low to high)" at bounding box center [668, 405] width 217 height 46
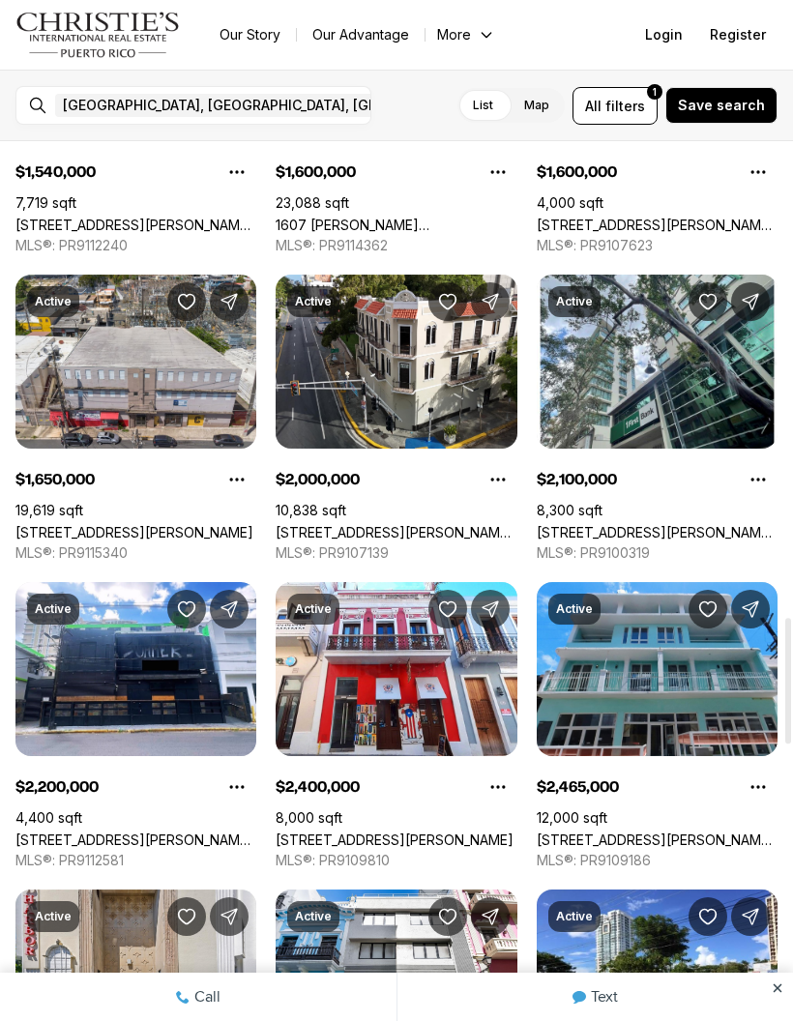
scroll to position [3357, 0]
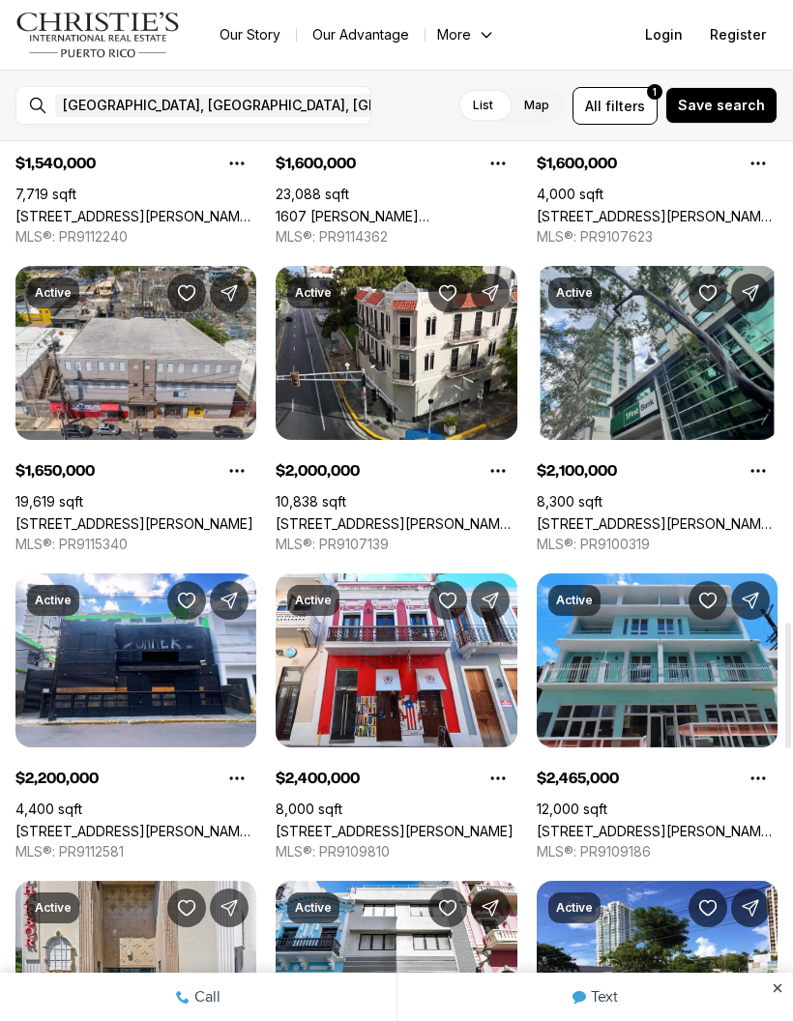
click at [355, 515] on link "[STREET_ADDRESS][PERSON_NAME][PERSON_NAME][PERSON_NAME]" at bounding box center [396, 523] width 241 height 16
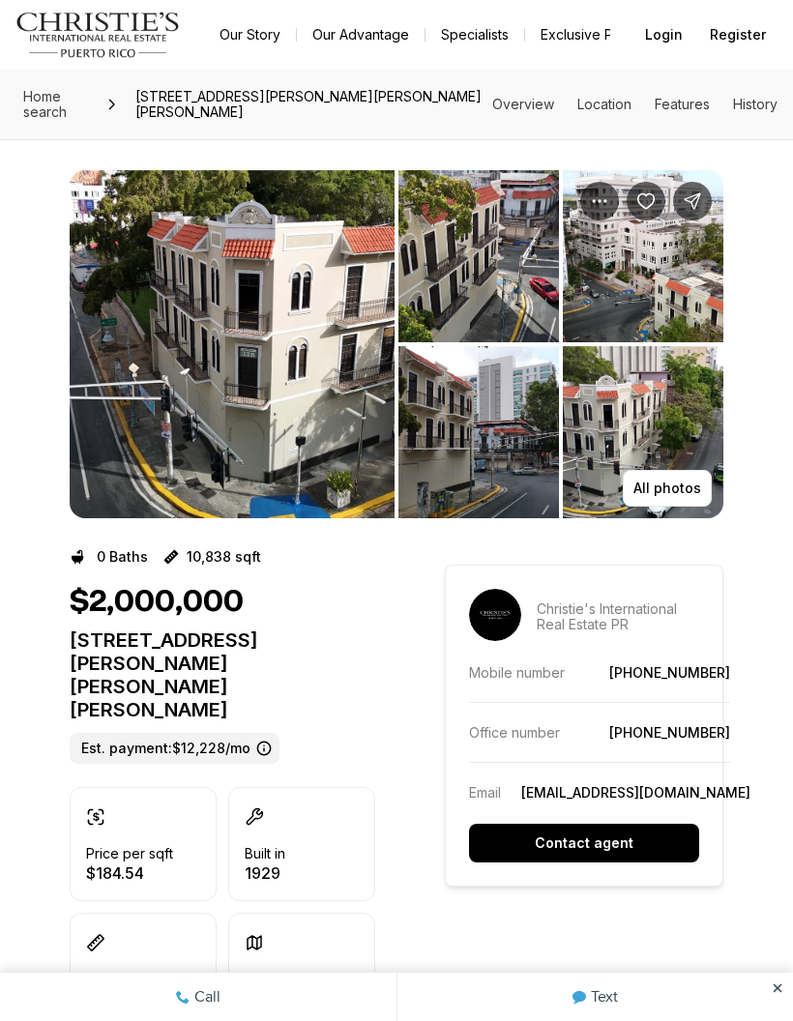
click at [192, 372] on img "View image gallery" at bounding box center [232, 344] width 325 height 348
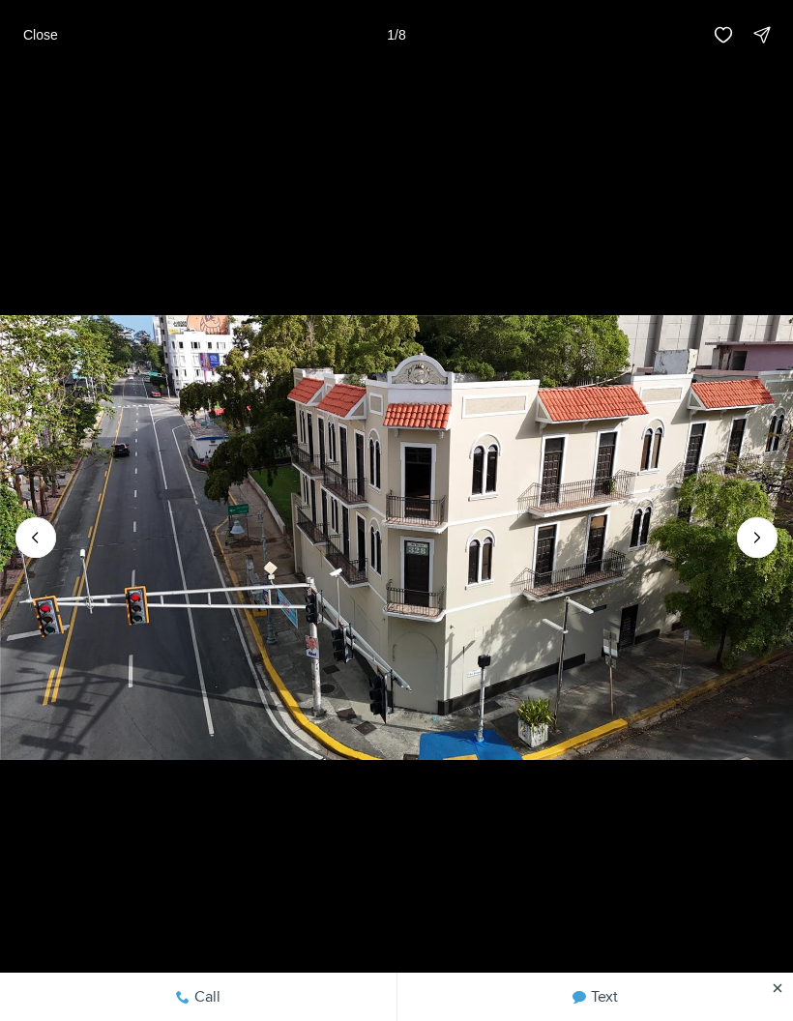
click at [772, 527] on button "Next slide" at bounding box center [757, 537] width 41 height 41
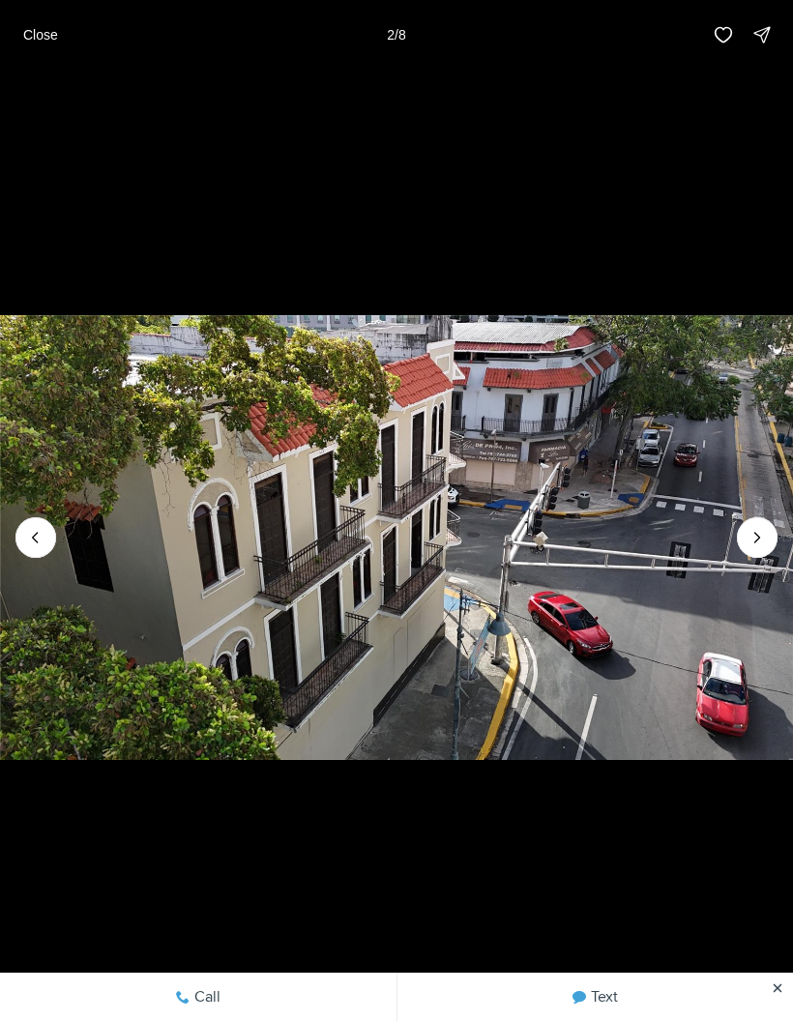
click at [766, 529] on icon "Next slide" at bounding box center [757, 537] width 19 height 19
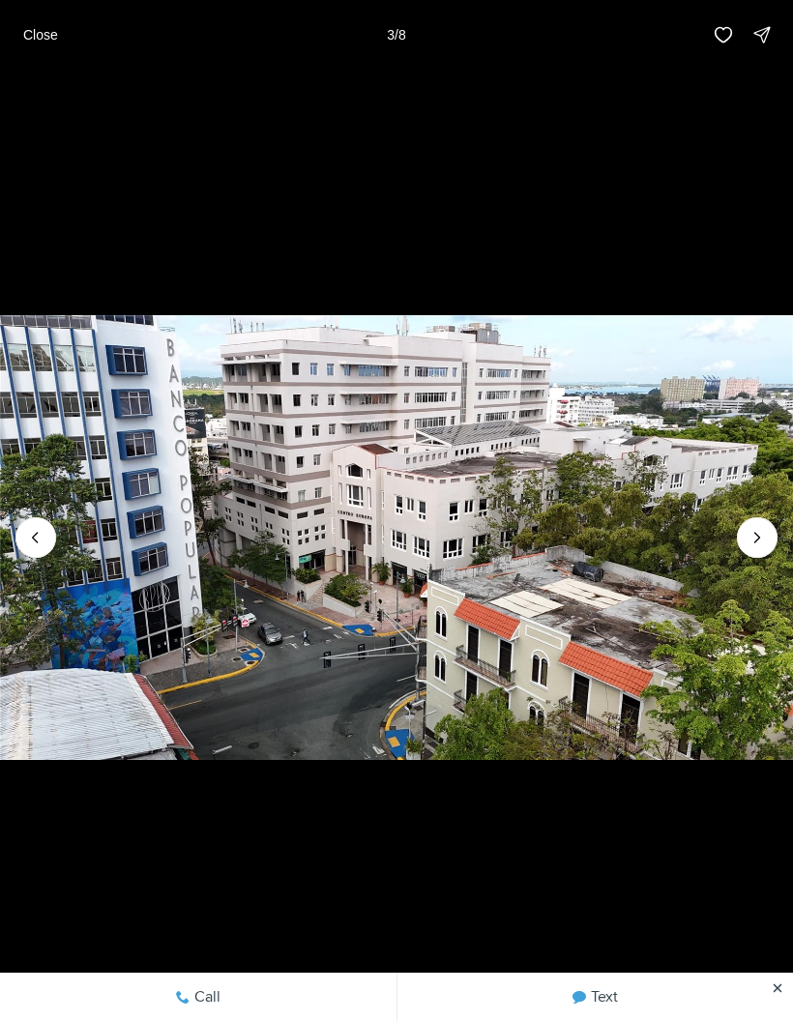
click at [766, 534] on icon "Next slide" at bounding box center [757, 537] width 19 height 19
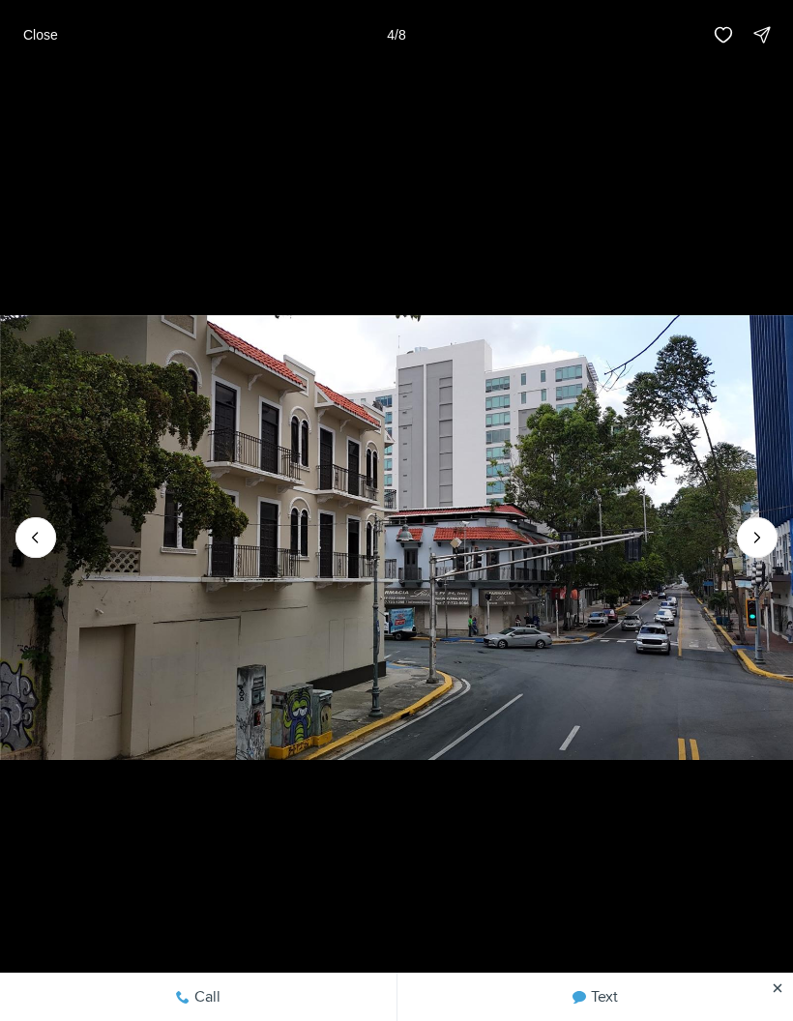
click at [766, 534] on icon "Next slide" at bounding box center [757, 537] width 19 height 19
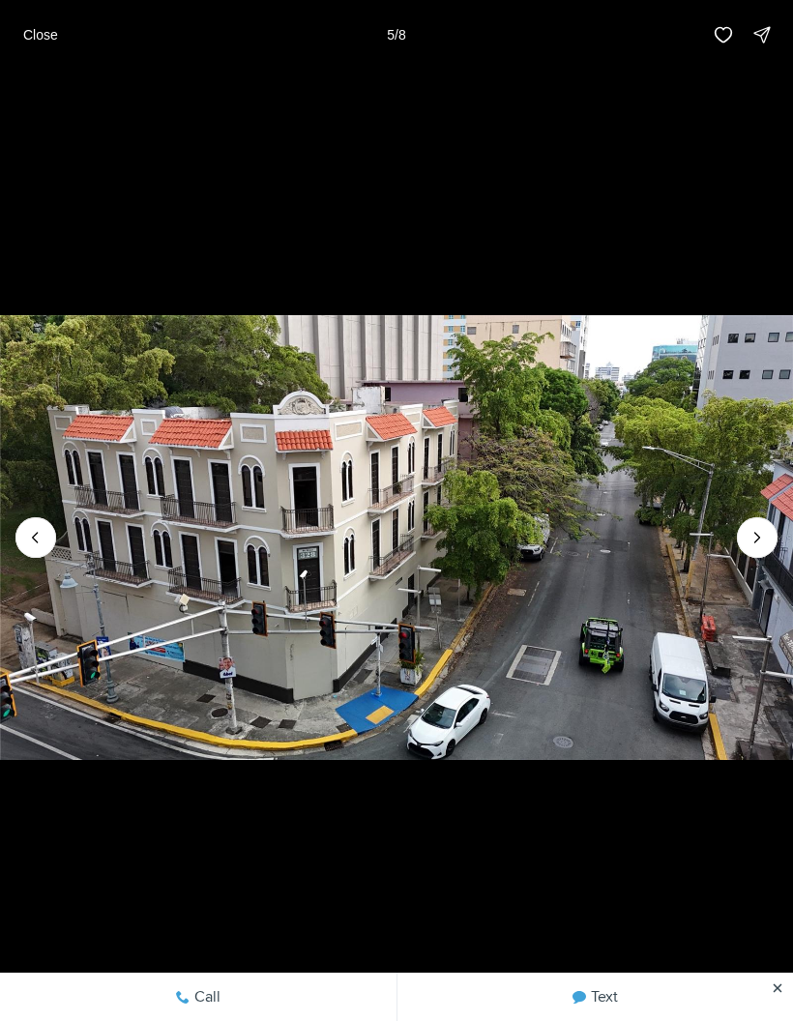
click at [766, 537] on icon "Next slide" at bounding box center [757, 537] width 19 height 19
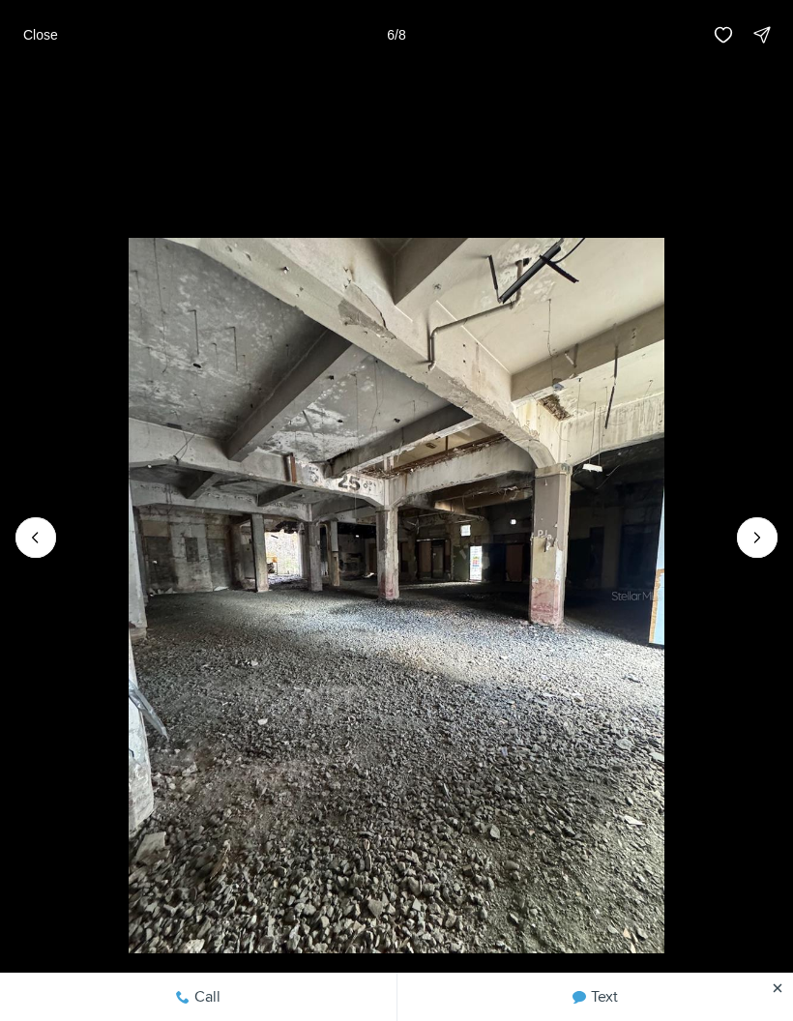
click at [765, 532] on icon "Next slide" at bounding box center [757, 537] width 19 height 19
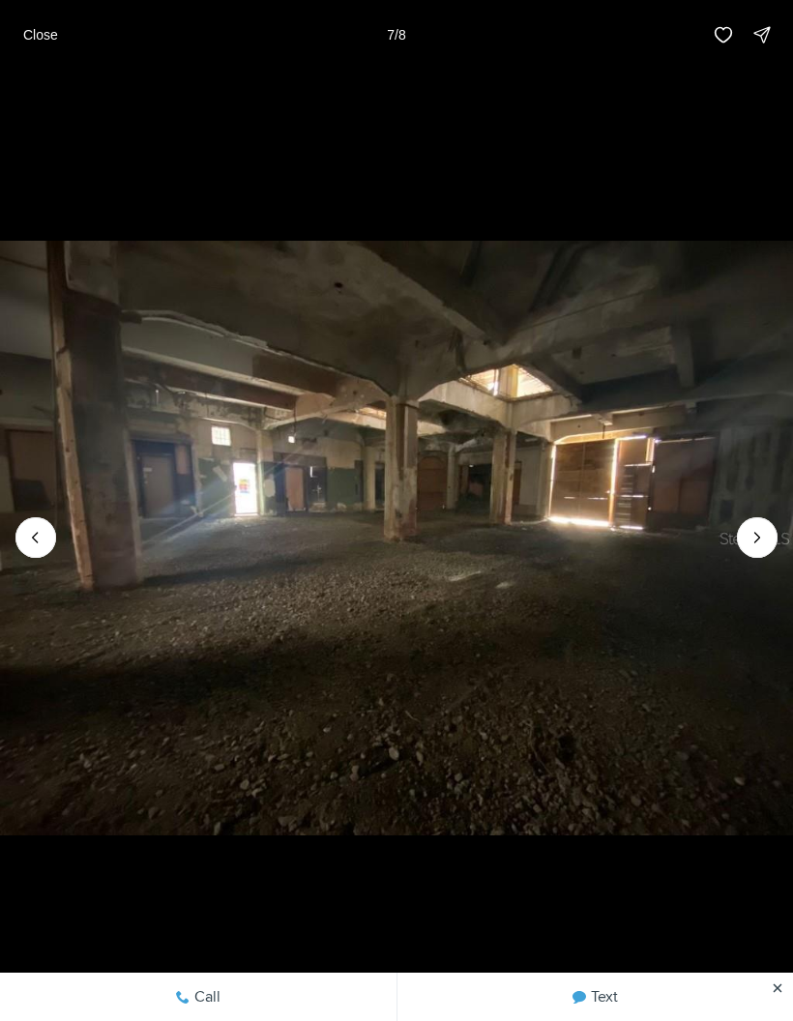
click at [764, 532] on icon "Next slide" at bounding box center [757, 537] width 19 height 19
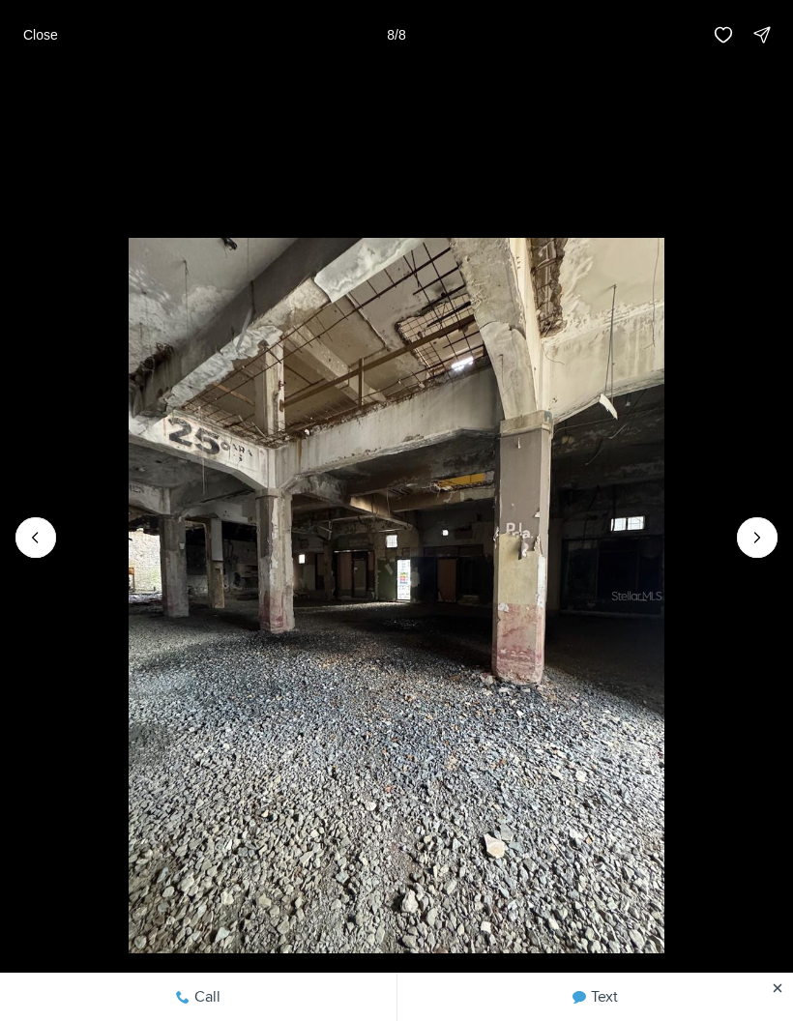
click at [764, 535] on div at bounding box center [757, 537] width 41 height 41
click at [30, 21] on button "Close" at bounding box center [41, 34] width 58 height 39
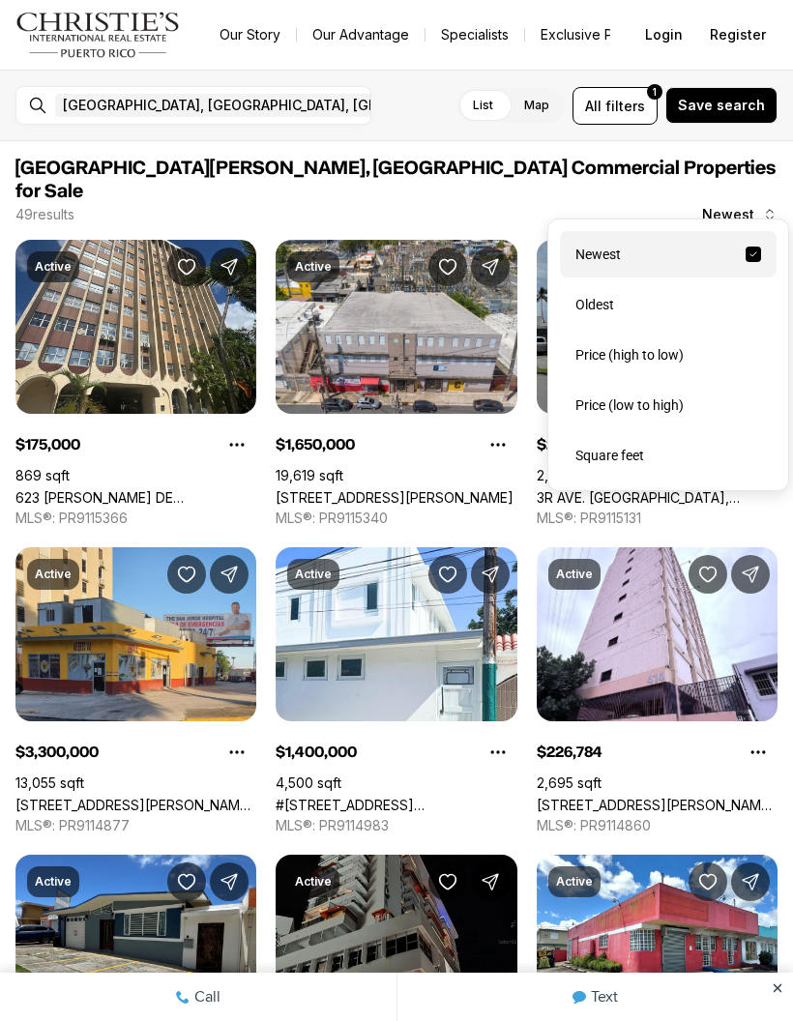
click at [699, 417] on div "Price (low to high)" at bounding box center [668, 405] width 217 height 46
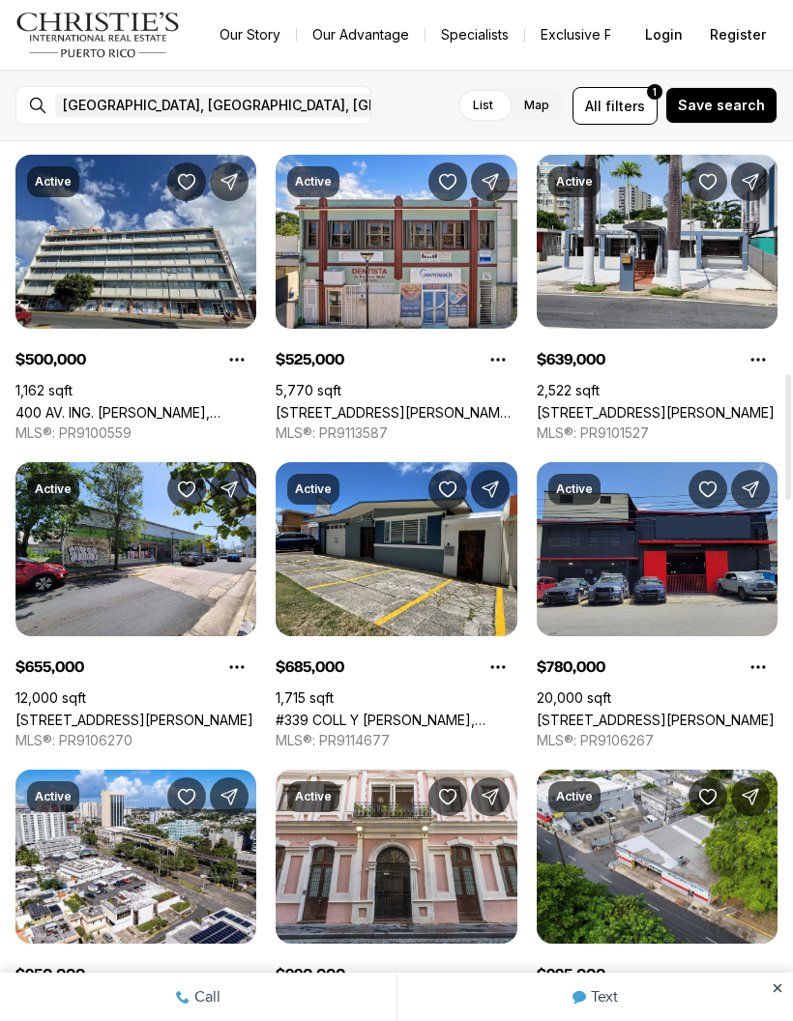
scroll to position [1601, 0]
